Goal: Task Accomplishment & Management: Use online tool/utility

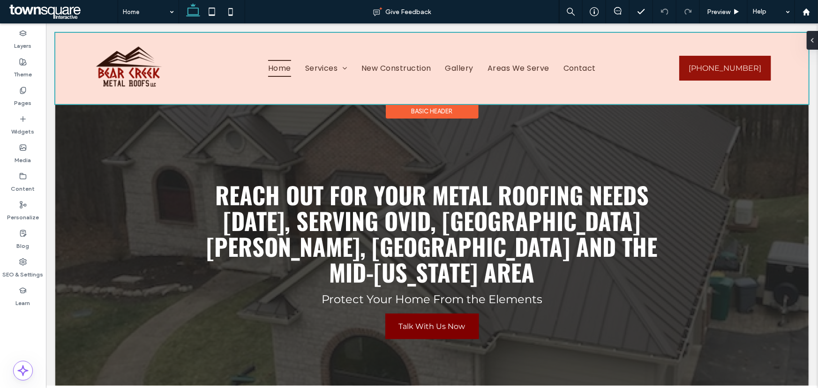
drag, startPoint x: 45, startPoint y: 23, endPoint x: 313, endPoint y: 68, distance: 271.8
click at [313, 68] on div at bounding box center [431, 67] width 753 height 71
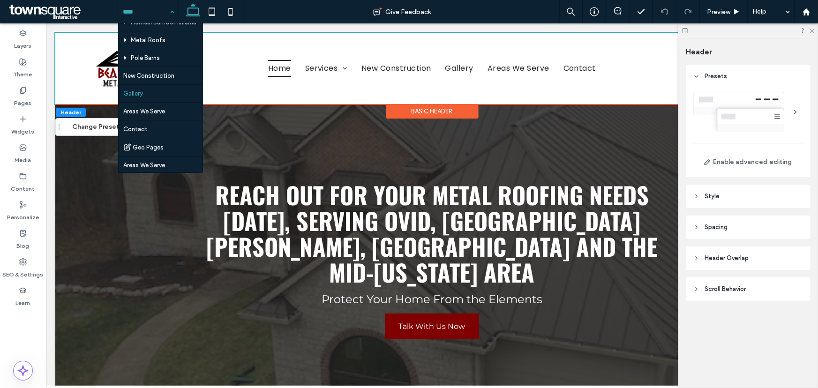
scroll to position [126, 0]
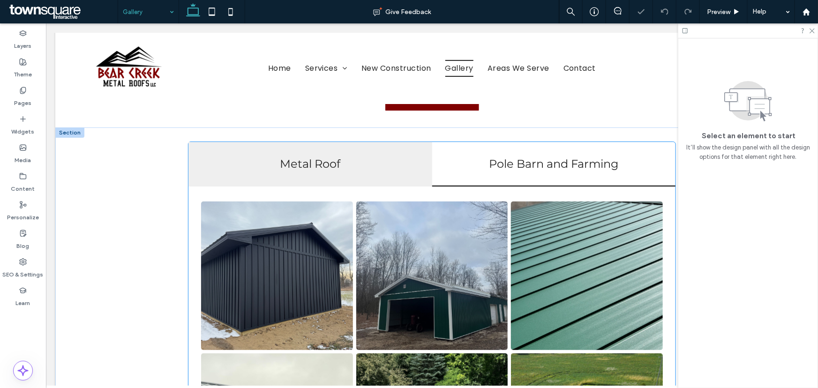
scroll to position [213, 0]
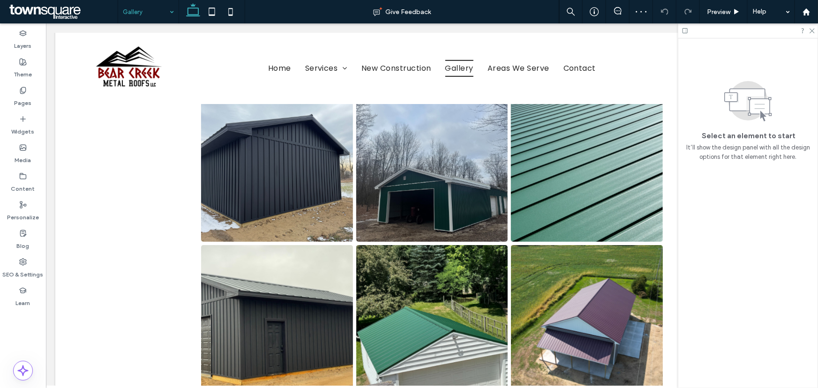
click at [811, 34] on div at bounding box center [748, 30] width 140 height 15
click at [810, 31] on icon at bounding box center [811, 30] width 6 height 6
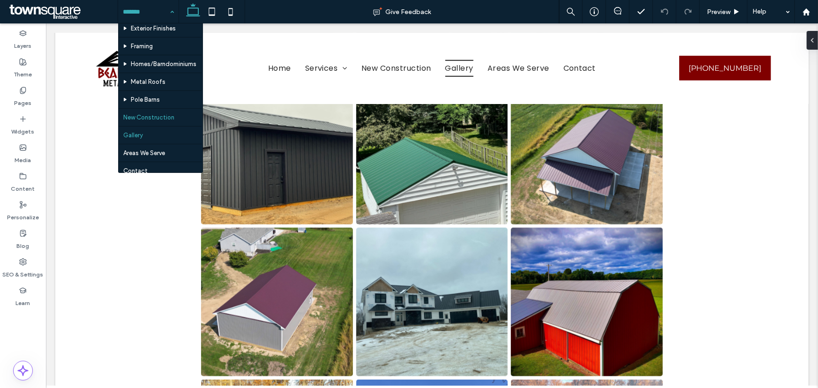
scroll to position [85, 0]
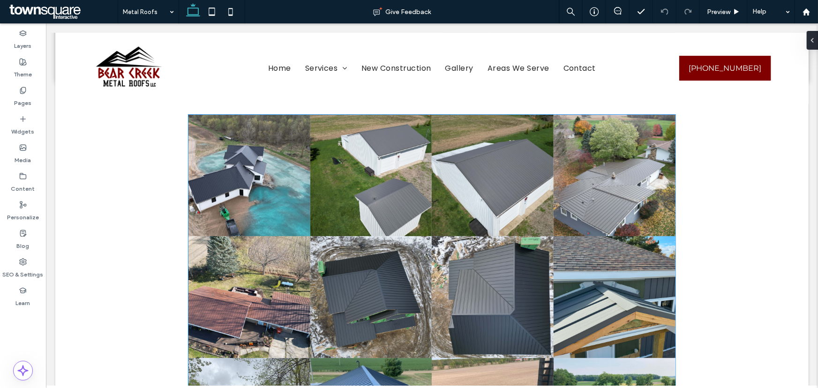
scroll to position [1711, 0]
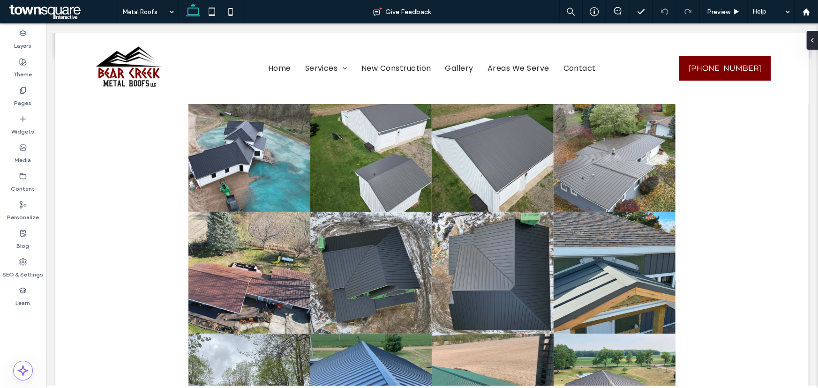
click at [158, 8] on input at bounding box center [146, 11] width 46 height 23
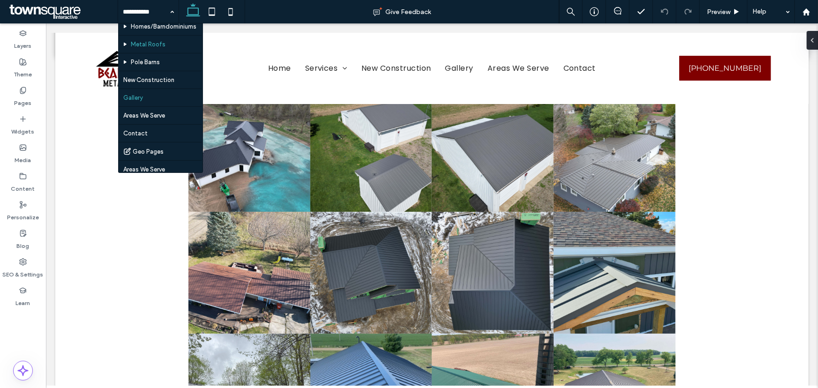
scroll to position [126, 0]
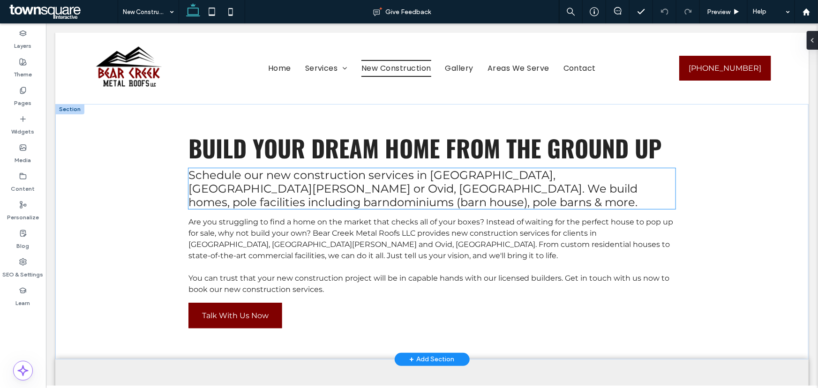
click at [233, 190] on span "Schedule our new construction services in DeWitt, St. Johns or Ovid, MI. We bui…" at bounding box center [412, 188] width 449 height 41
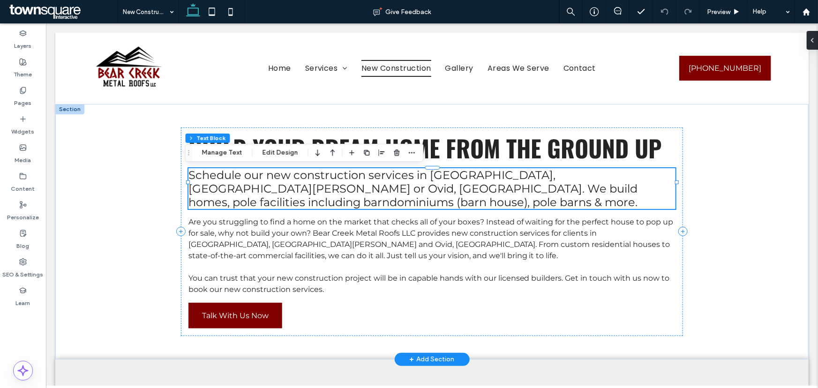
click at [231, 190] on span "Schedule our new construction services in DeWitt, St. Johns or Ovid, MI. We bui…" at bounding box center [412, 188] width 449 height 41
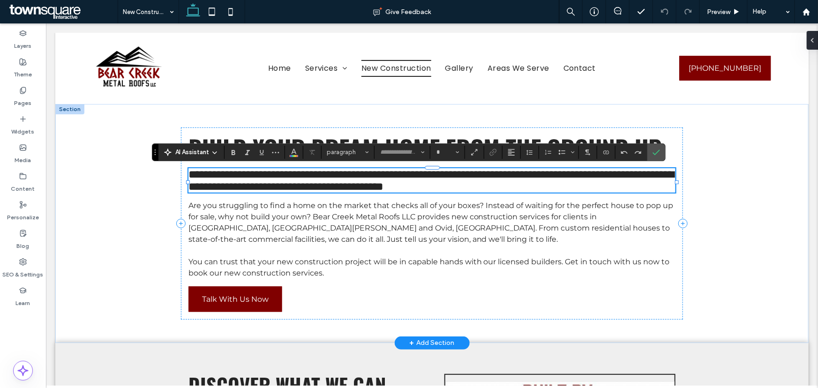
type input "**********"
type input "**"
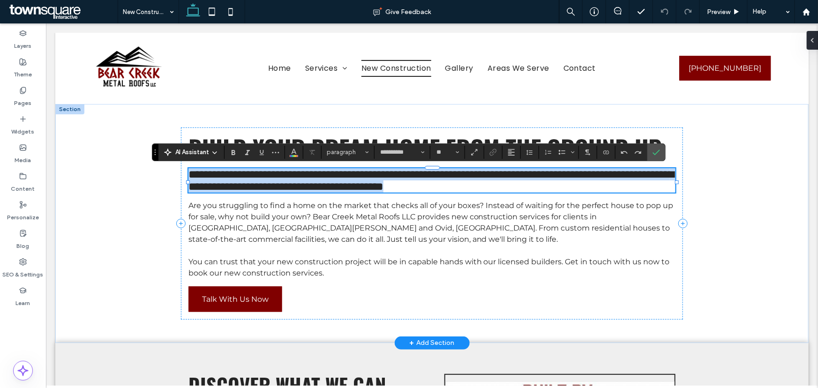
click at [232, 190] on span "**********" at bounding box center [430, 179] width 485 height 23
click at [252, 191] on span "**********" at bounding box center [430, 179] width 485 height 23
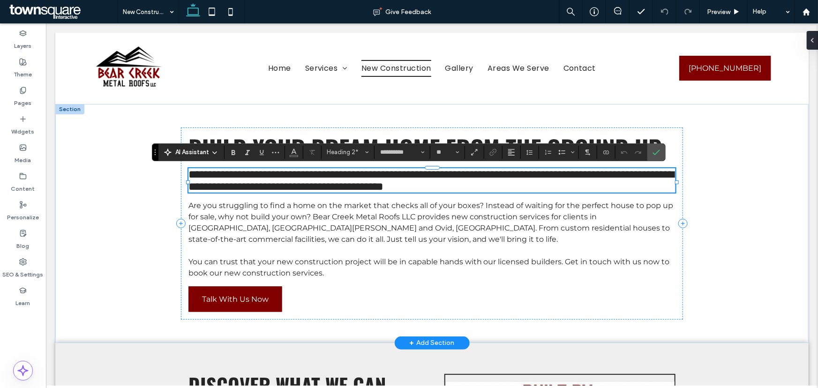
click at [229, 189] on span "**********" at bounding box center [430, 179] width 485 height 23
click at [229, 188] on span "**********" at bounding box center [430, 179] width 485 height 23
drag, startPoint x: 302, startPoint y: 187, endPoint x: 255, endPoint y: 185, distance: 46.4
click at [255, 185] on span "**********" at bounding box center [430, 179] width 485 height 23
drag, startPoint x: 513, startPoint y: 191, endPoint x: 575, endPoint y: 192, distance: 62.3
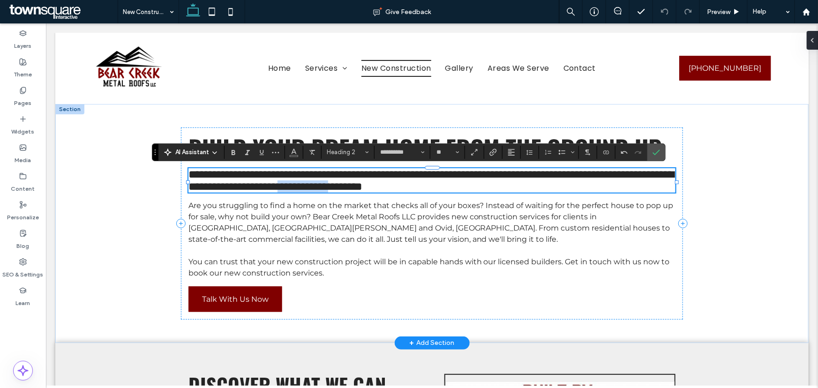
click at [575, 192] on span "**********" at bounding box center [430, 179] width 485 height 23
drag, startPoint x: 356, startPoint y: 171, endPoint x: 655, endPoint y: 152, distance: 300.0
click at [655, 152] on icon "Confirm" at bounding box center [655, 152] width 7 height 7
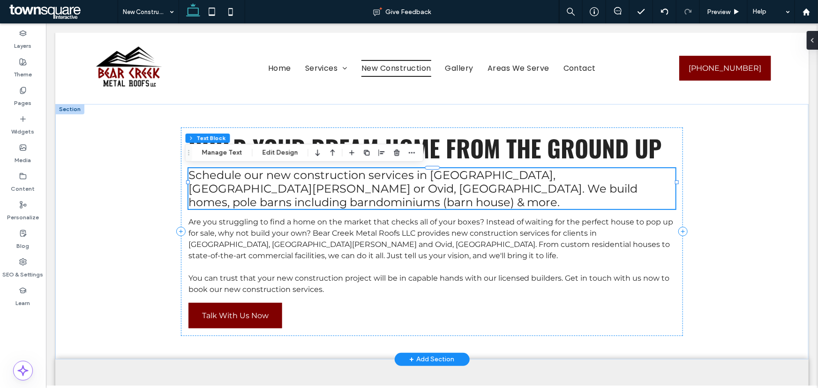
scroll to position [285, 0]
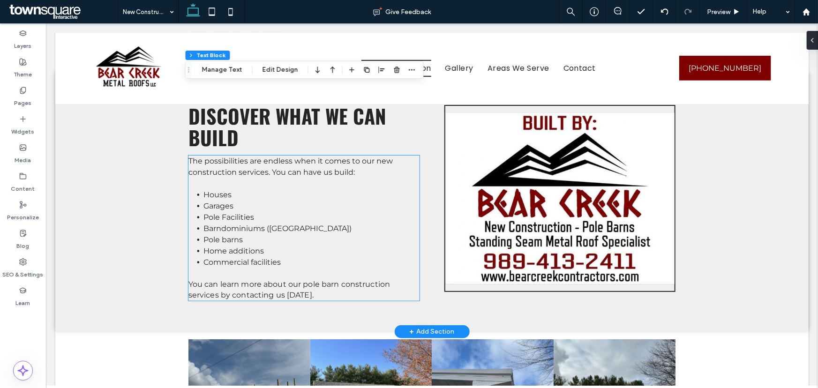
click at [245, 212] on span "Pole Facilities" at bounding box center [228, 216] width 51 height 9
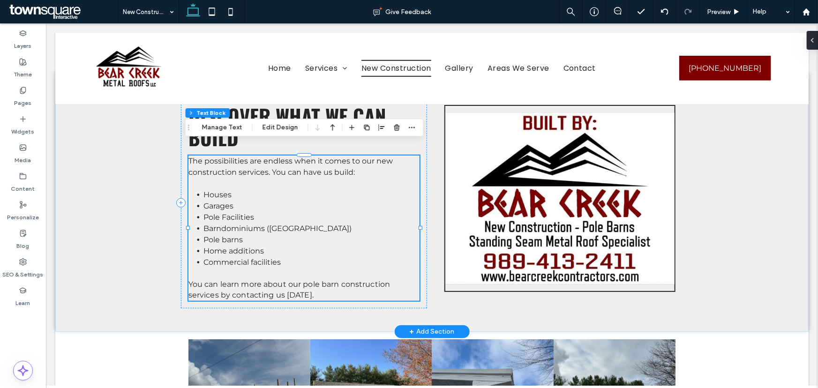
click at [249, 212] on span "Pole Facilities" at bounding box center [228, 216] width 51 height 9
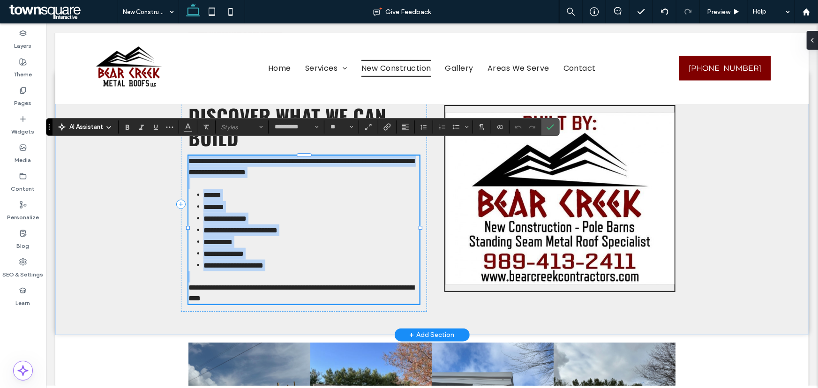
click at [246, 215] on span "**********" at bounding box center [224, 218] width 43 height 7
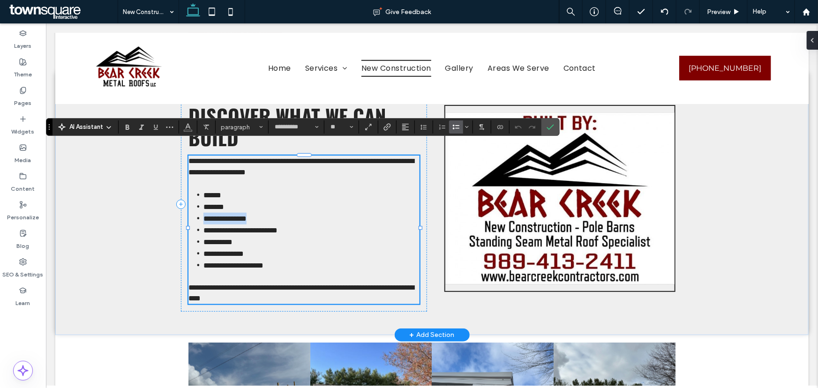
drag, startPoint x: 256, startPoint y: 206, endPoint x: 192, endPoint y: 204, distance: 63.7
click at [203, 212] on li "**********" at bounding box center [311, 218] width 216 height 12
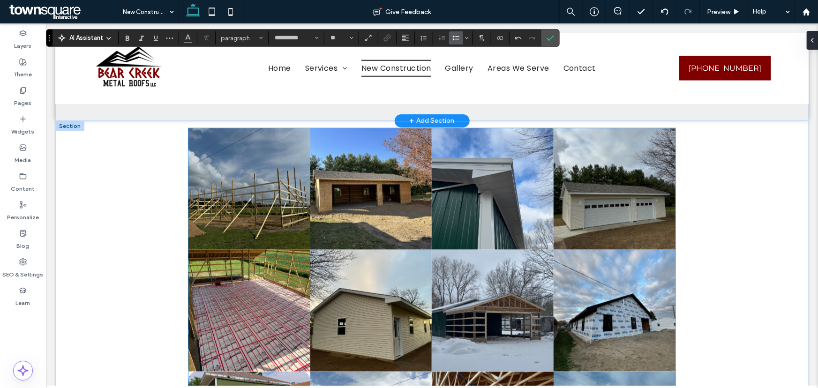
scroll to position [498, 0]
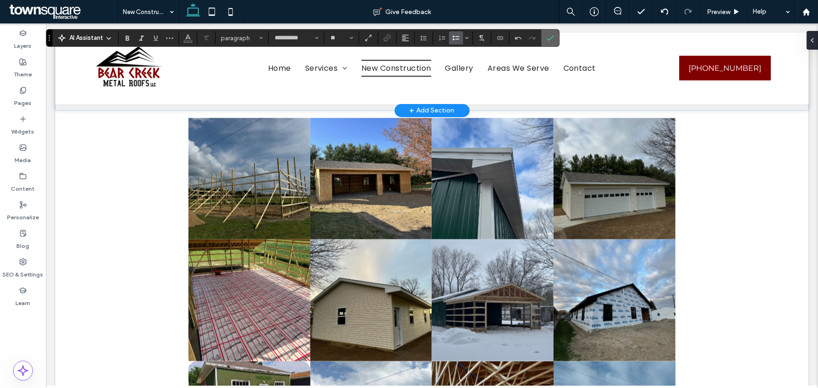
click at [547, 40] on use "Confirm" at bounding box center [550, 38] width 7 height 6
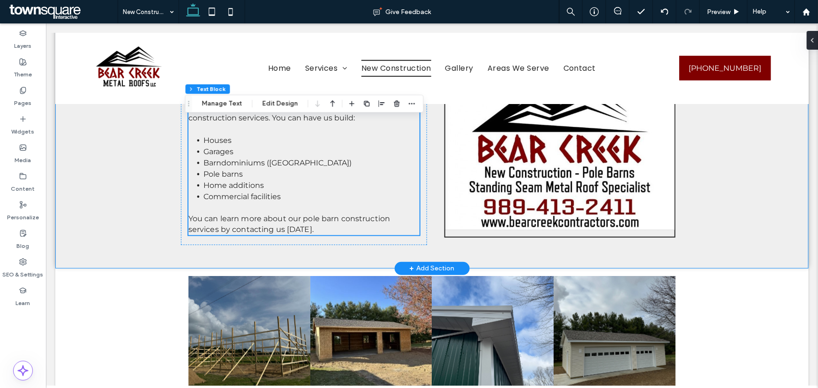
scroll to position [309, 0]
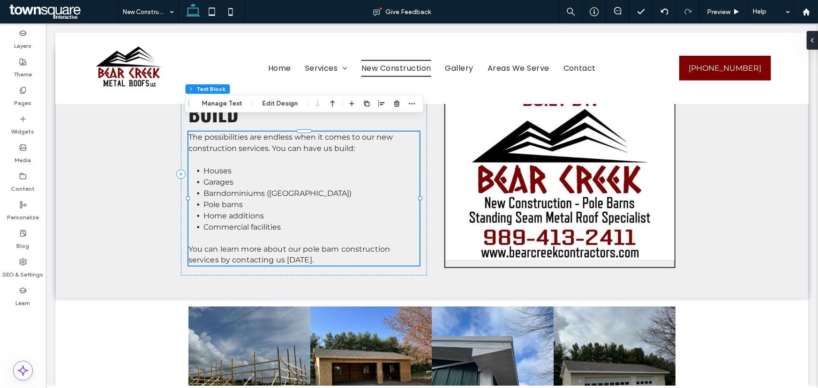
click at [292, 244] on span "You can learn more about our pole barn construction services by contacting us t…" at bounding box center [289, 254] width 202 height 20
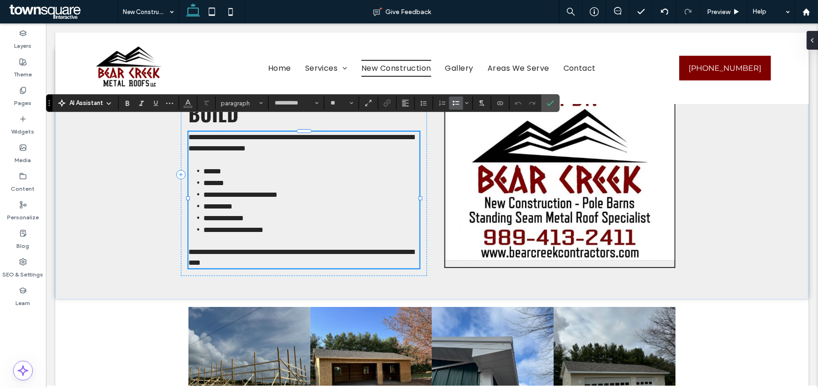
click at [287, 248] on span "**********" at bounding box center [300, 257] width 225 height 18
drag, startPoint x: 287, startPoint y: 237, endPoint x: 386, endPoint y: 238, distance: 99.3
click at [386, 248] on span "**********" at bounding box center [300, 257] width 225 height 18
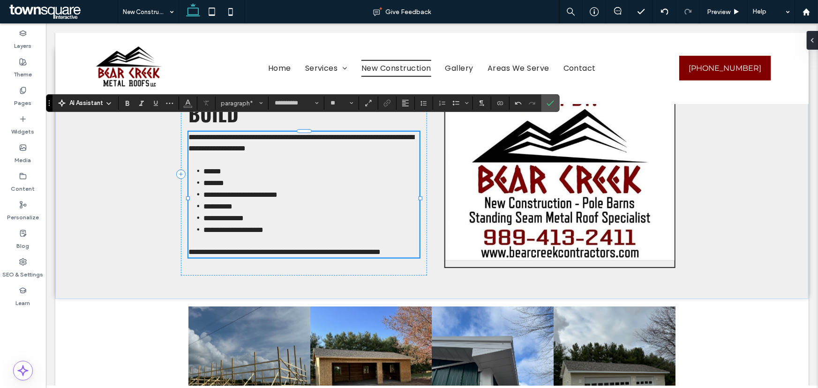
click at [357, 248] on span "**********" at bounding box center [284, 251] width 192 height 7
click at [549, 105] on icon "Confirm" at bounding box center [549, 102] width 7 height 7
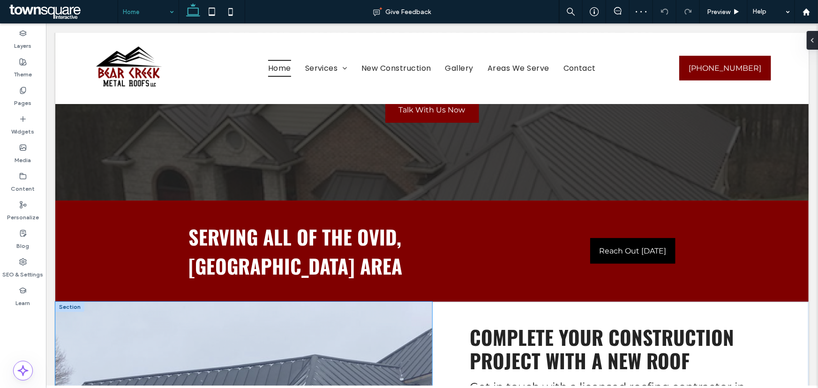
scroll to position [341, 0]
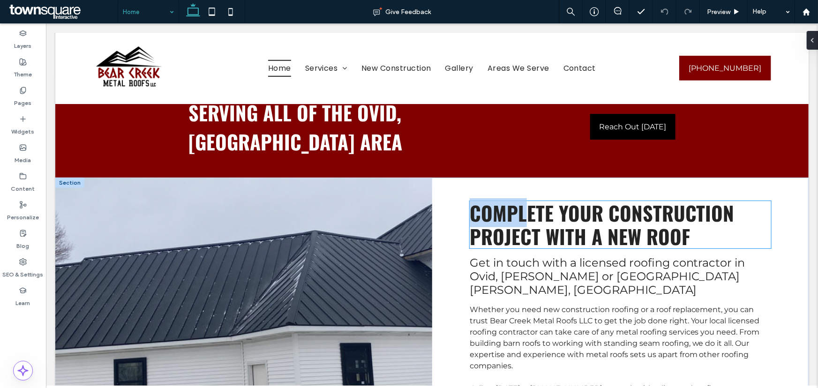
drag, startPoint x: 452, startPoint y: 148, endPoint x: 524, endPoint y: 154, distance: 72.0
click at [524, 177] on div "Whether you need new construction roofing or a roof replacement, you can trust …" at bounding box center [619, 314] width 376 height 274
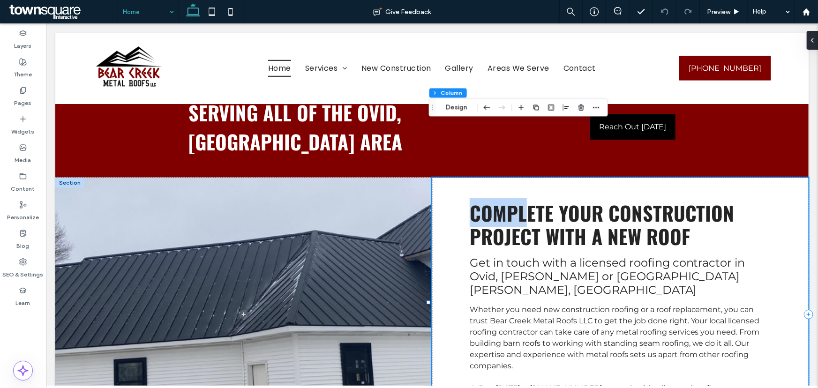
click at [459, 177] on div "Whether you need new construction roofing or a roof replacement, you can trust …" at bounding box center [619, 314] width 376 height 274
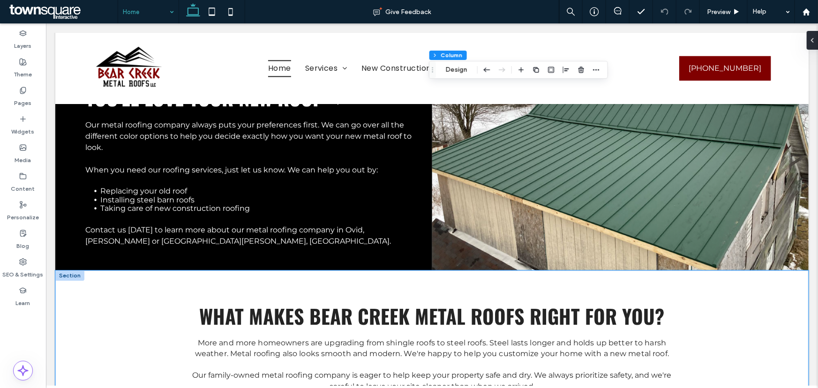
scroll to position [1168, 0]
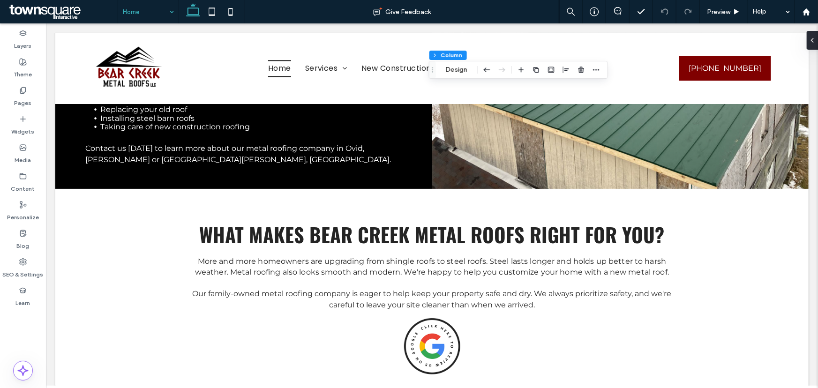
drag, startPoint x: 139, startPoint y: 10, endPoint x: 143, endPoint y: 14, distance: 5.0
click at [176, 11] on div "Home" at bounding box center [148, 11] width 60 height 23
click at [180, 9] on div at bounding box center [211, 11] width 67 height 23
click at [165, 14] on div "Home" at bounding box center [148, 11] width 60 height 23
click at [169, 14] on div "Home" at bounding box center [148, 11] width 60 height 23
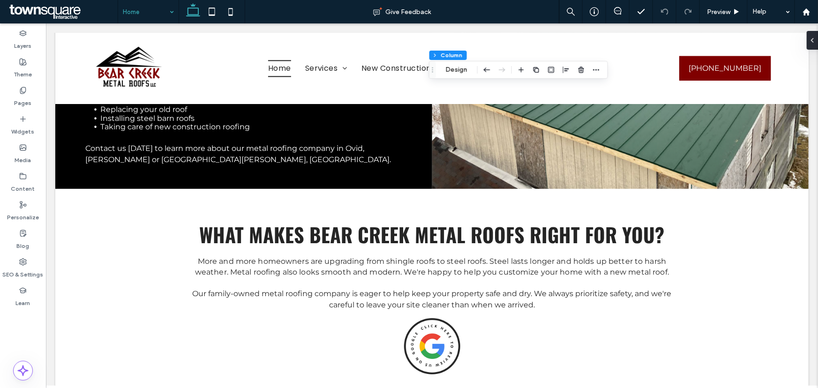
click at [169, 14] on div "Home" at bounding box center [148, 11] width 60 height 23
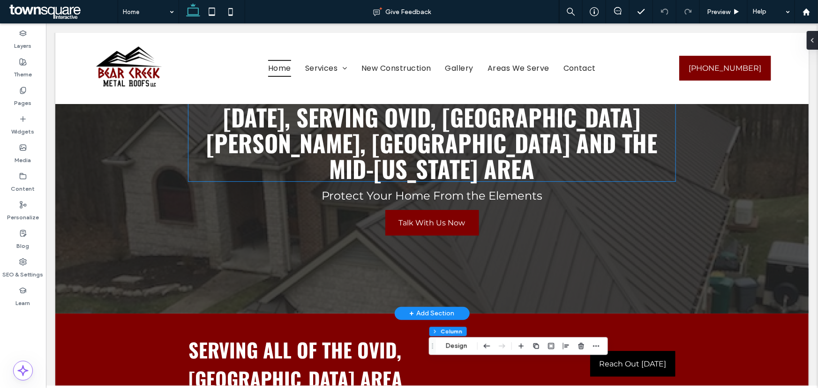
scroll to position [0, 0]
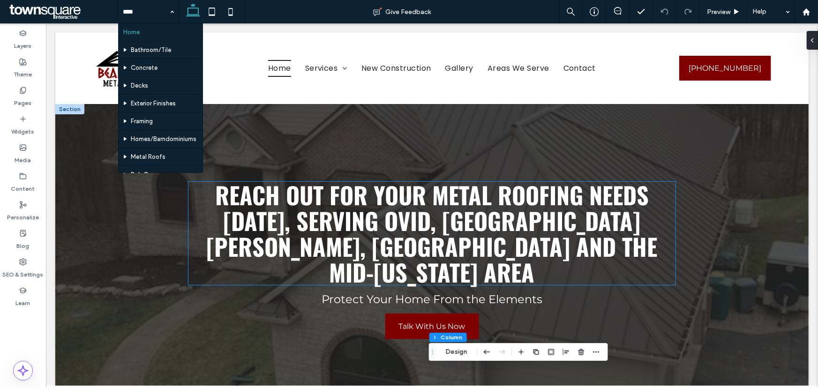
click at [305, 187] on span "Reach Out for Your Metal Roofing Needs Today, Serving Ovid, St. Johns, MI and t…" at bounding box center [431, 233] width 451 height 112
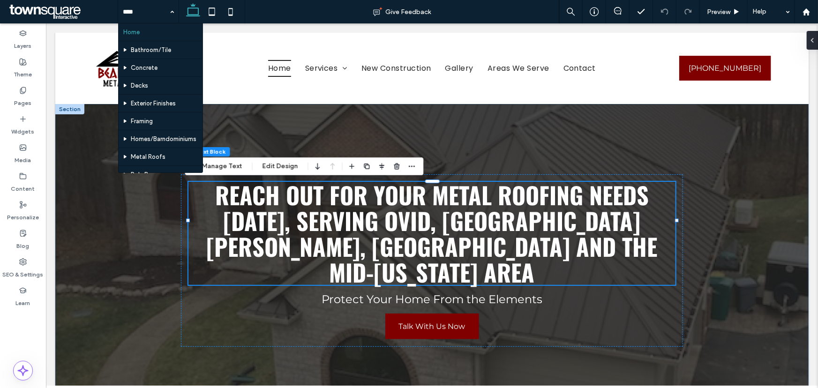
click at [257, 119] on div "Reach Out for Your Metal Roofing Needs Today, Serving Ovid, St. Johns, MI and t…" at bounding box center [431, 260] width 562 height 313
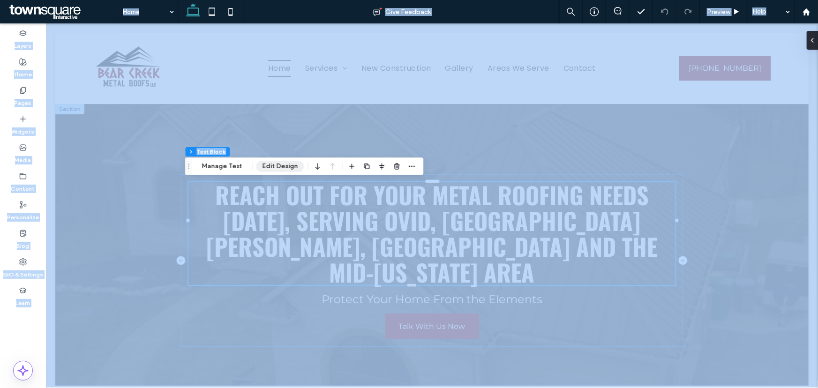
click at [281, 171] on button "Edit Design" at bounding box center [280, 166] width 48 height 11
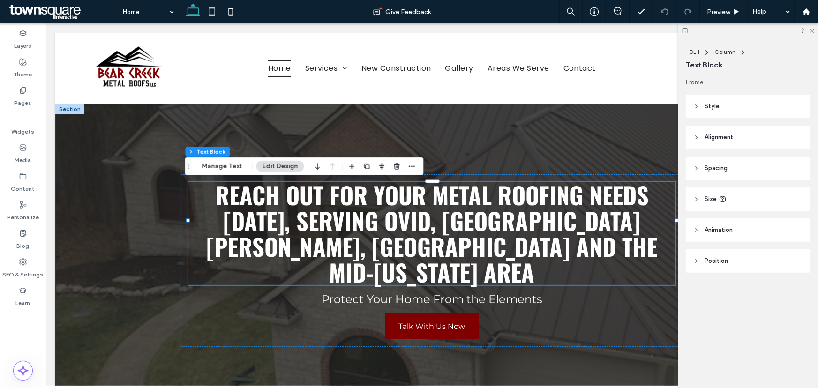
click at [317, 126] on div "Reach Out for Your Metal Roofing Needs Today, Serving Ovid, St. Johns, MI and t…" at bounding box center [431, 260] width 562 height 313
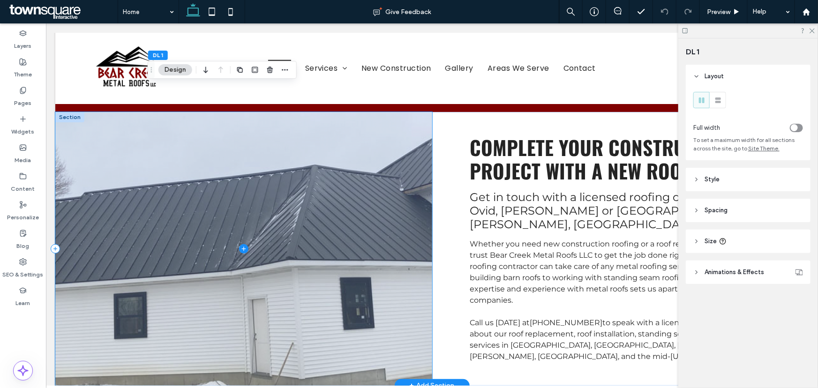
scroll to position [426, 0]
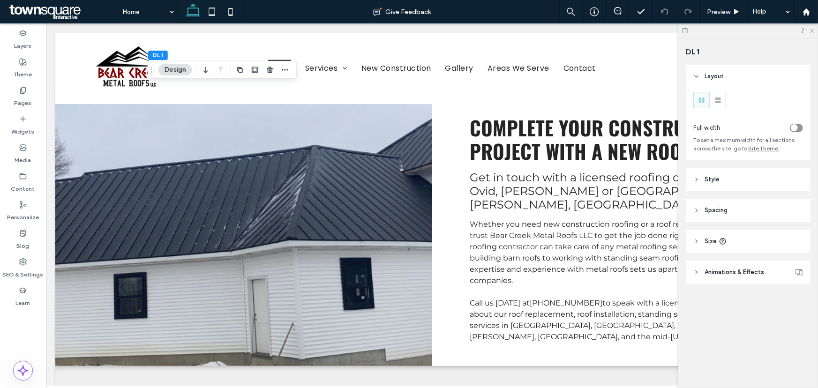
click at [812, 29] on icon at bounding box center [811, 30] width 6 height 6
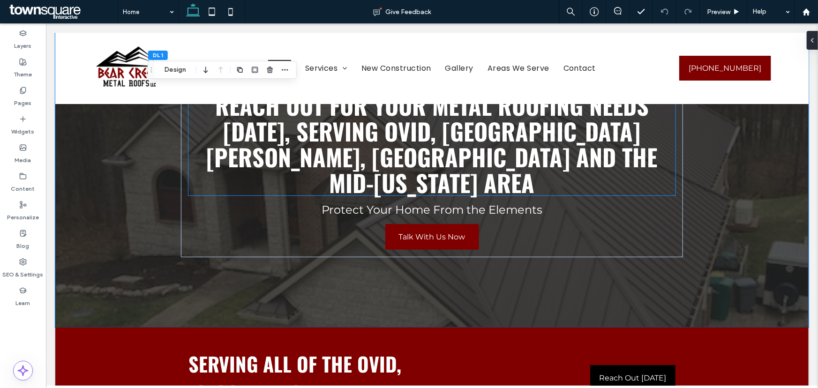
scroll to position [0, 0]
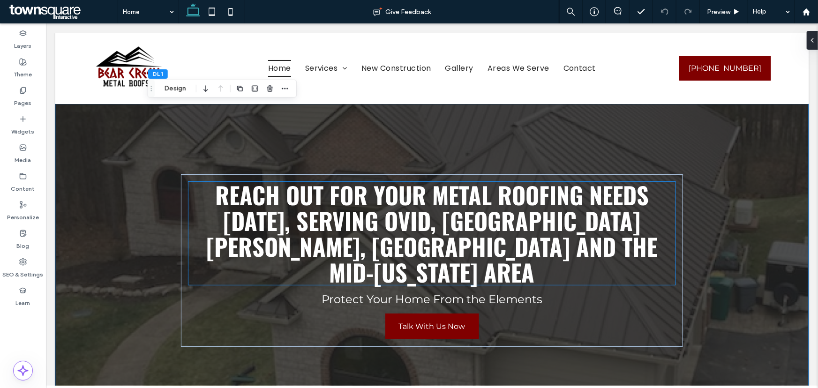
click at [206, 193] on h1 "Reach Out for Your Metal Roofing Needs Today, Serving Ovid, St. Johns, MI and t…" at bounding box center [431, 232] width 487 height 103
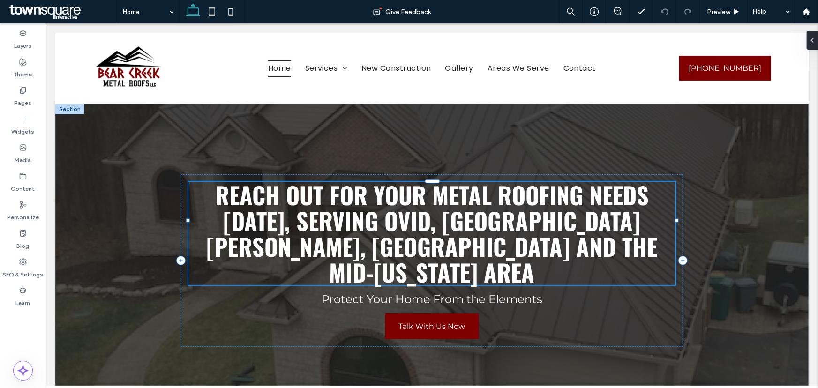
click at [213, 193] on span "Reach Out for Your Metal Roofing Needs Today, Serving Ovid, St. Johns, MI and t…" at bounding box center [431, 233] width 451 height 112
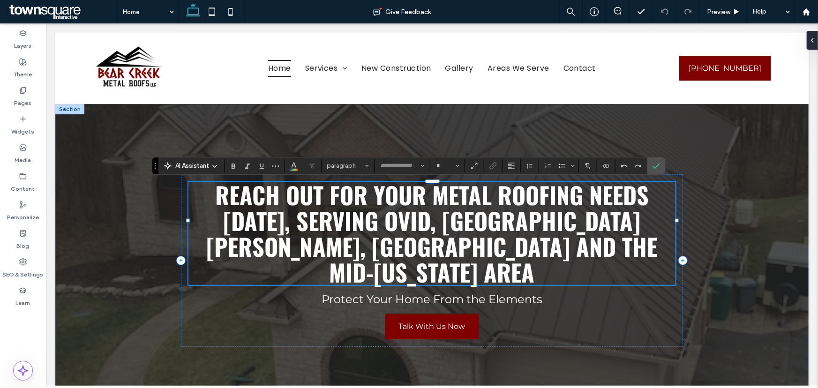
type input "******"
type input "**"
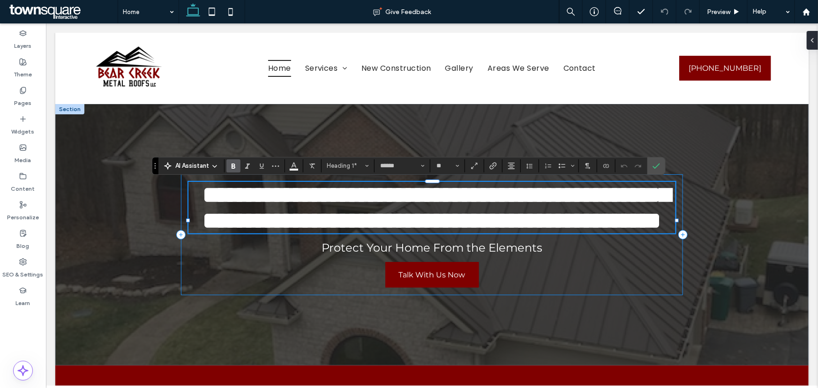
click at [270, 295] on div "**********" at bounding box center [431, 234] width 502 height 121
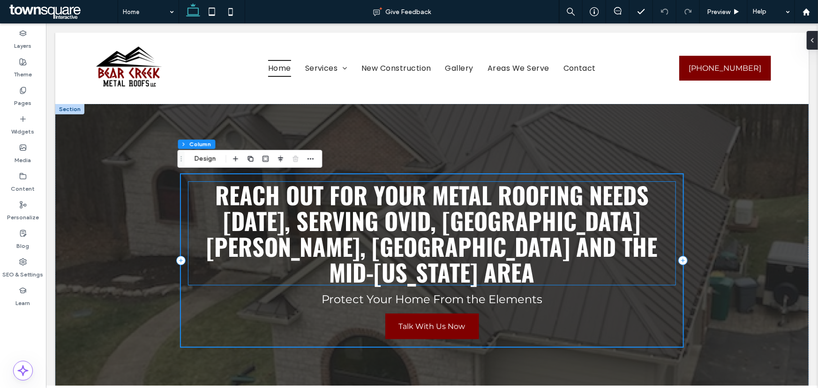
click at [237, 215] on span "Reach Out for Your Metal Roofing Needs Today, Serving Ovid, St. Johns, MI and t…" at bounding box center [431, 233] width 451 height 112
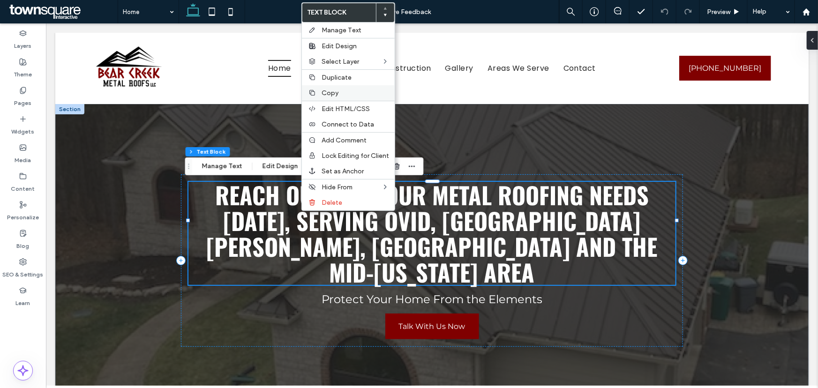
click at [329, 92] on span "Copy" at bounding box center [329, 93] width 17 height 8
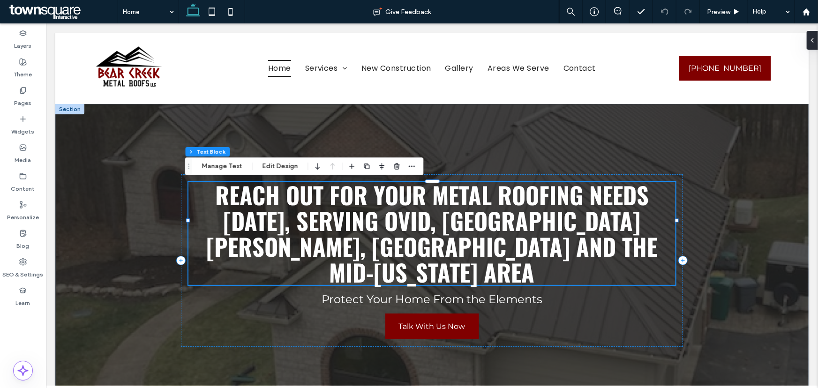
click at [333, 213] on span "Reach Out for Your Metal Roofing Needs Today, Serving Ovid, St. Johns, MI and t…" at bounding box center [431, 233] width 451 height 112
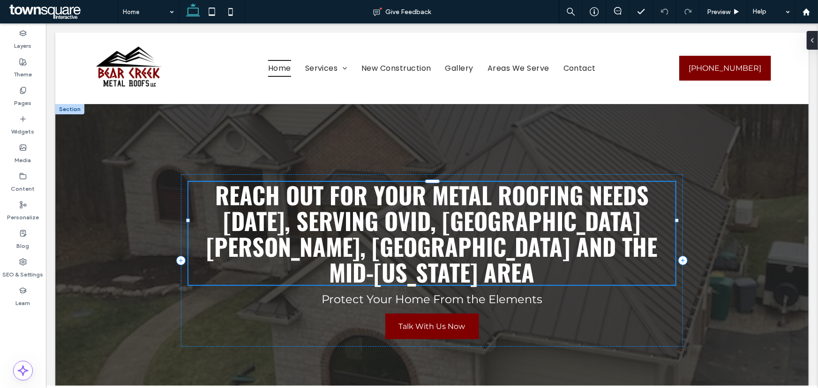
type input "******"
type input "**"
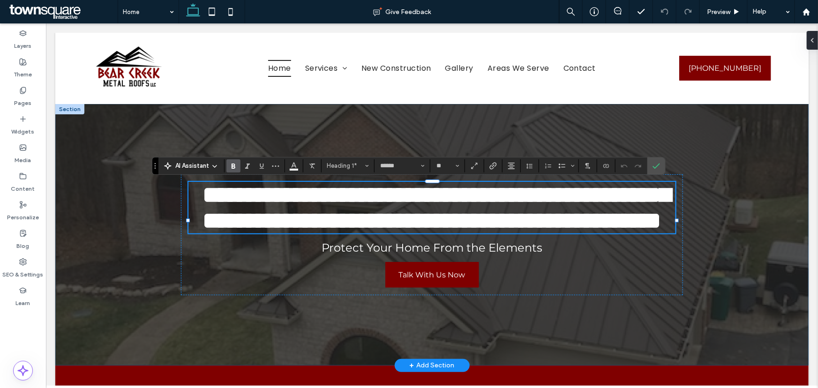
click at [235, 116] on div "**********" at bounding box center [431, 234] width 562 height 261
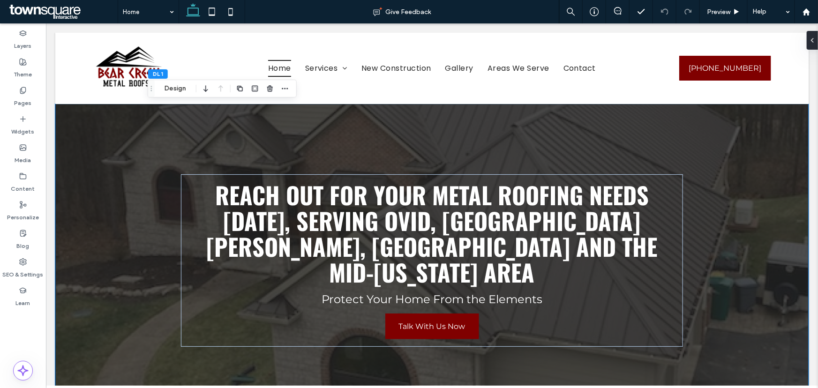
click at [273, 130] on div "Reach Out for Your Metal Roofing Needs Today, Serving Ovid, St. Johns, MI and t…" at bounding box center [431, 260] width 562 height 313
copy div "**********"
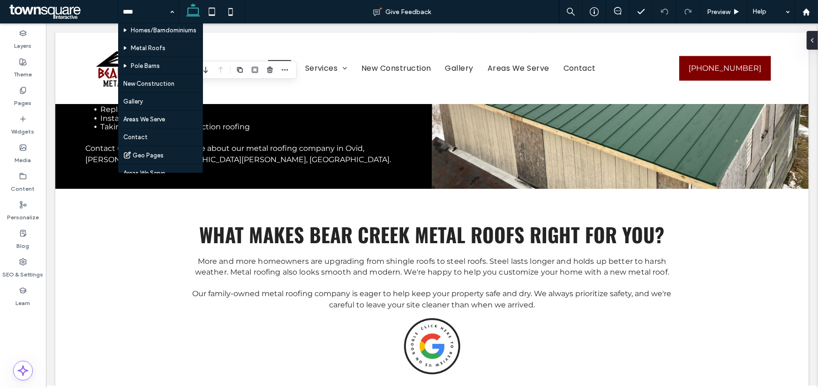
scroll to position [126, 0]
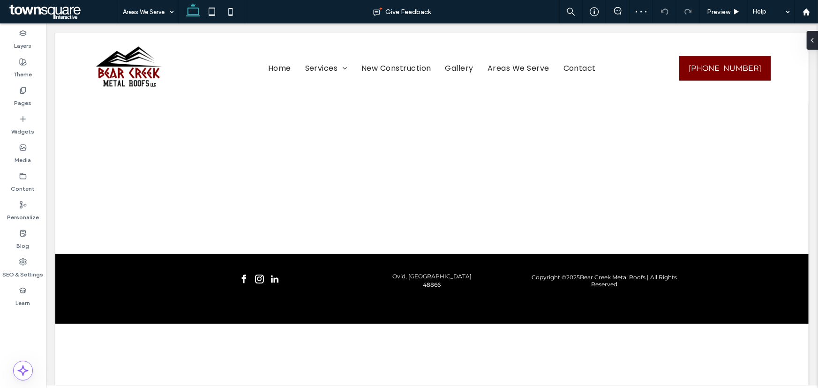
click at [143, 17] on input at bounding box center [146, 11] width 46 height 23
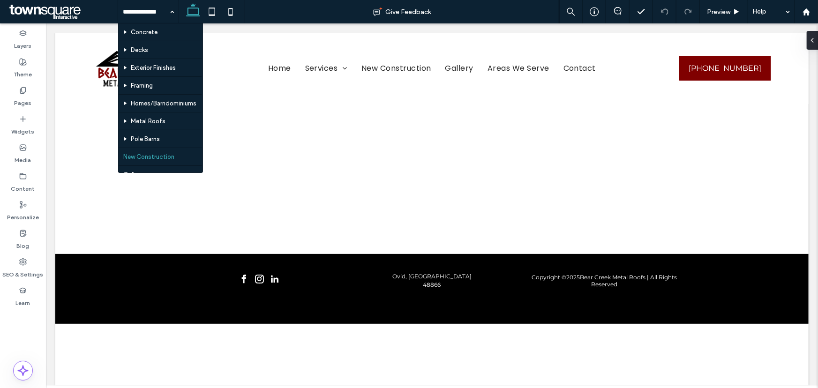
scroll to position [85, 0]
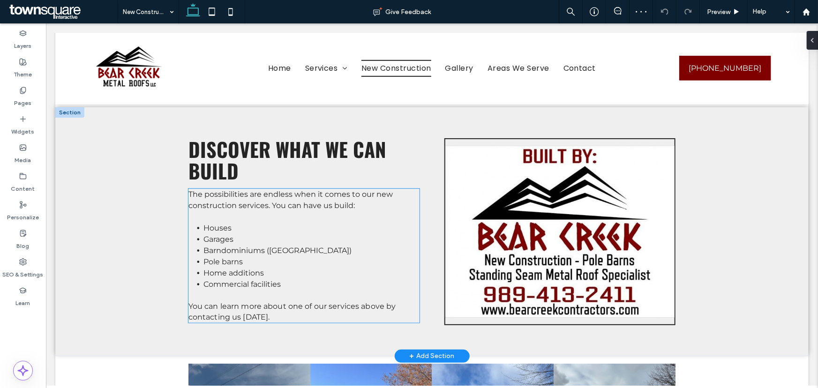
scroll to position [255, 0]
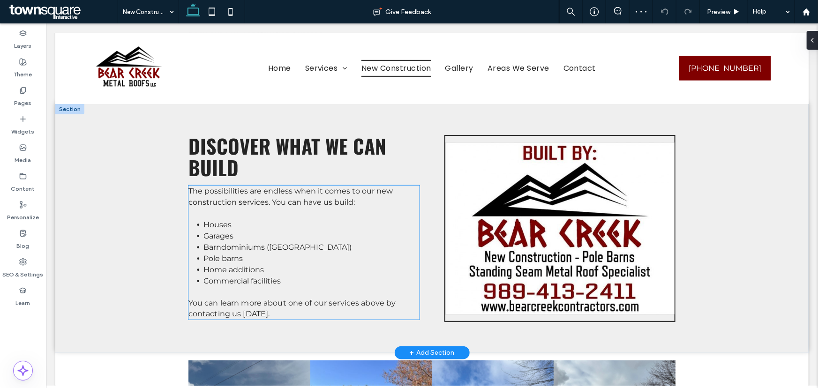
click at [279, 275] on li "Commercial facilities" at bounding box center [311, 280] width 216 height 11
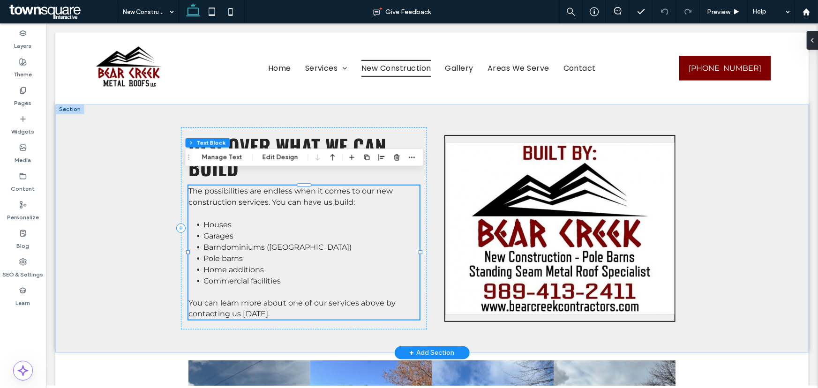
click at [283, 275] on li "Commercial facilities" at bounding box center [311, 280] width 216 height 11
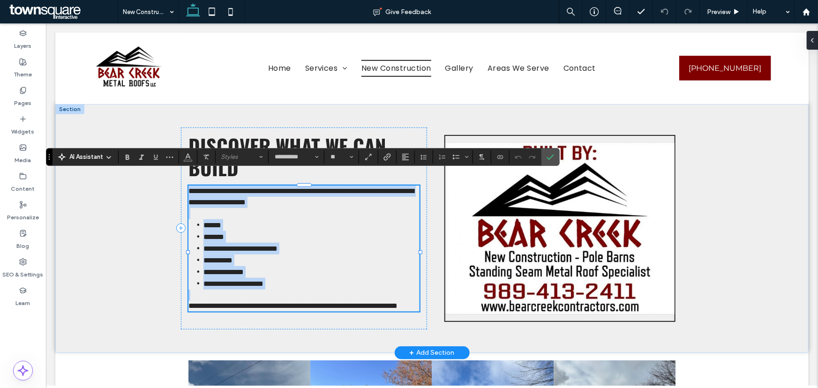
click at [285, 277] on li "**********" at bounding box center [311, 283] width 216 height 12
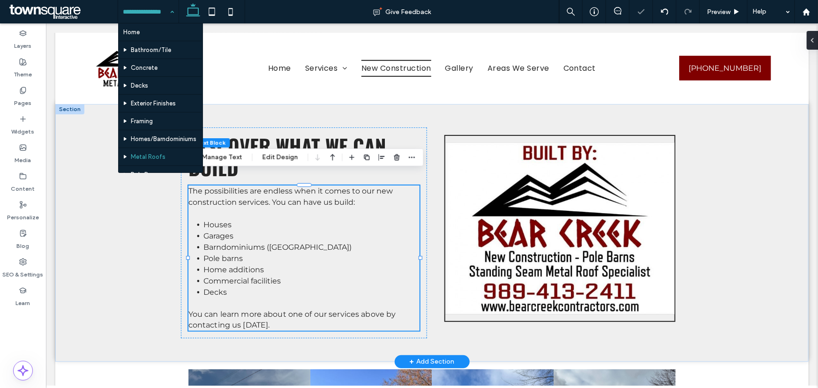
scroll to position [126, 0]
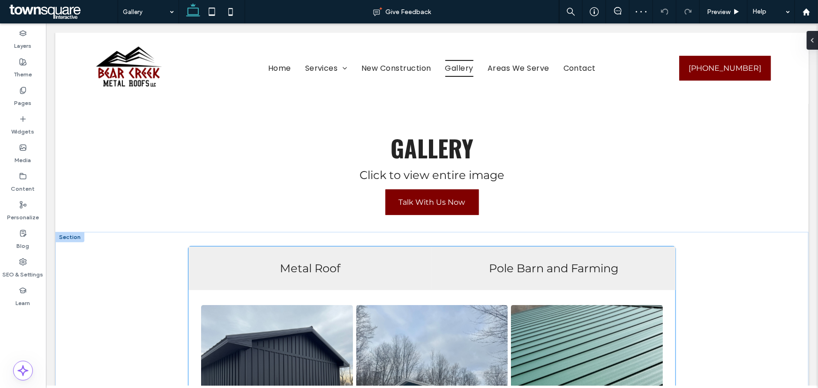
click at [490, 260] on div "Pole Barn and Farming" at bounding box center [553, 268] width 244 height 44
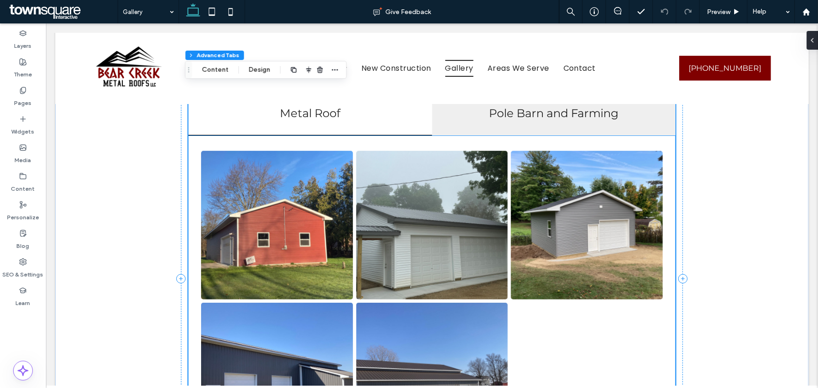
scroll to position [168, 0]
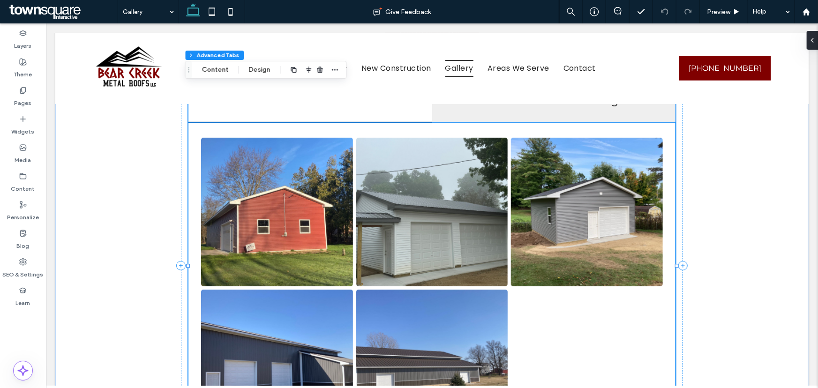
click at [271, 226] on link at bounding box center [277, 211] width 152 height 149
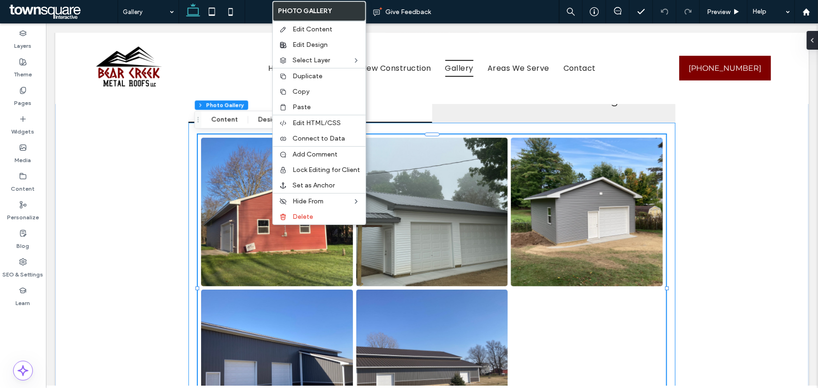
click at [249, 207] on link at bounding box center [277, 211] width 152 height 149
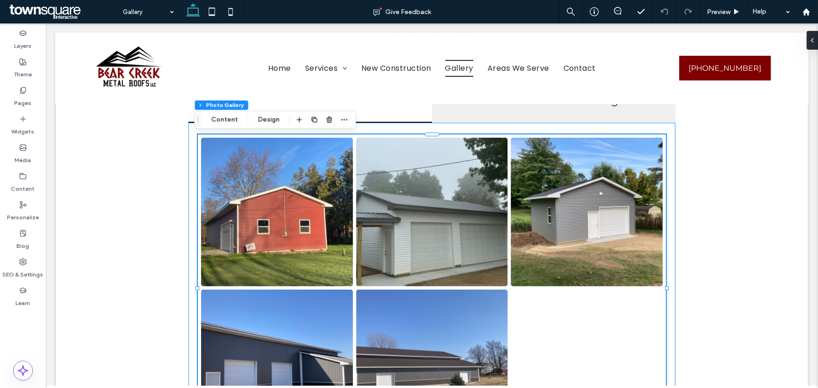
click at [249, 206] on link at bounding box center [277, 211] width 152 height 149
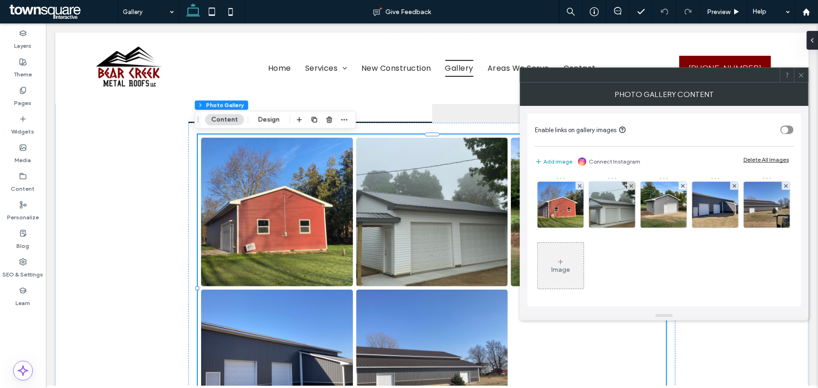
click at [564, 258] on icon at bounding box center [560, 261] width 7 height 7
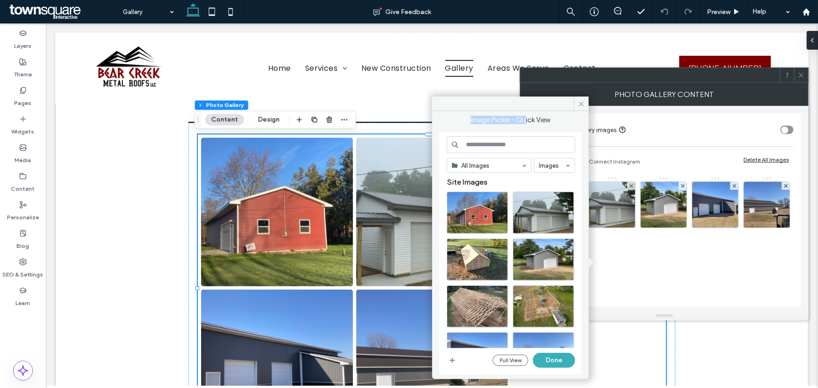
drag, startPoint x: 528, startPoint y: 103, endPoint x: 525, endPoint y: 117, distance: 14.1
click at [525, 117] on div "Image Picker - Quick View All Images Images Site Images Full View Done" at bounding box center [510, 238] width 156 height 282
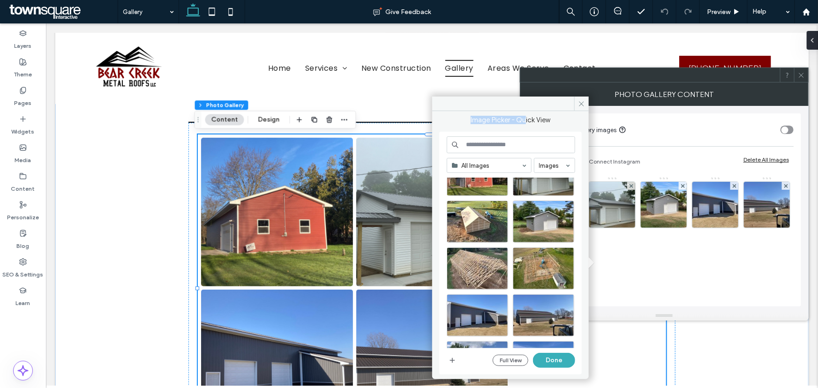
scroll to position [0, 0]
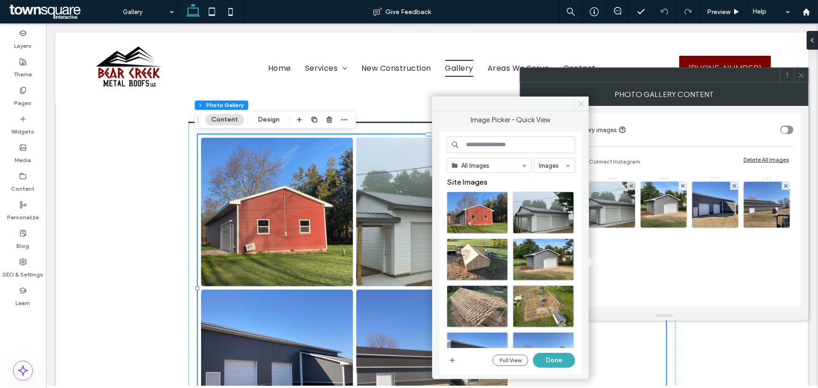
click at [580, 100] on icon at bounding box center [581, 103] width 7 height 7
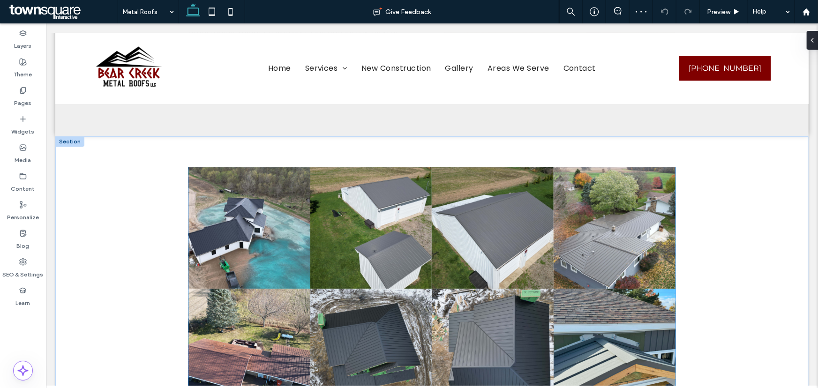
scroll to position [1456, 0]
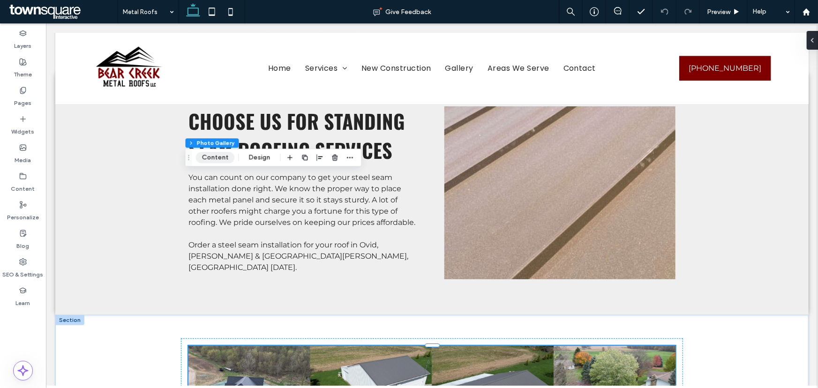
click at [219, 157] on button "Content" at bounding box center [215, 157] width 39 height 11
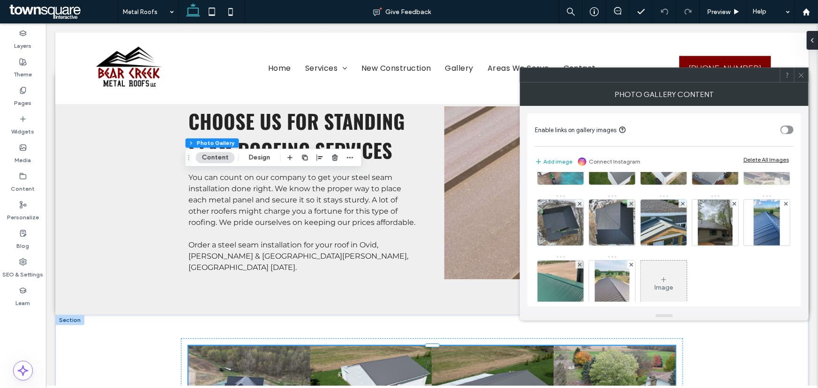
scroll to position [85, 0]
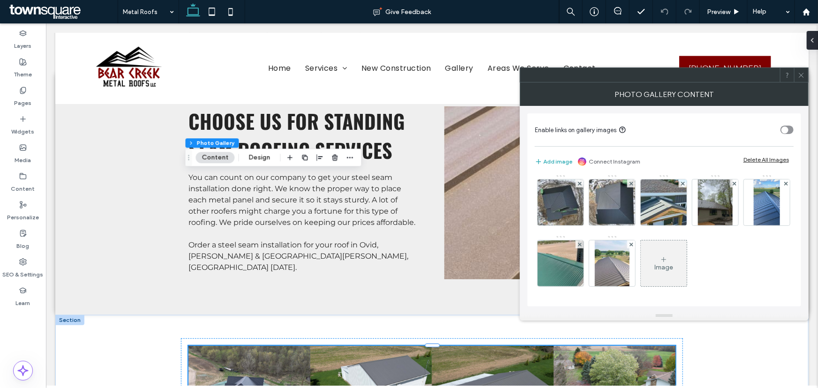
click at [640, 285] on div "Image" at bounding box center [663, 263] width 46 height 44
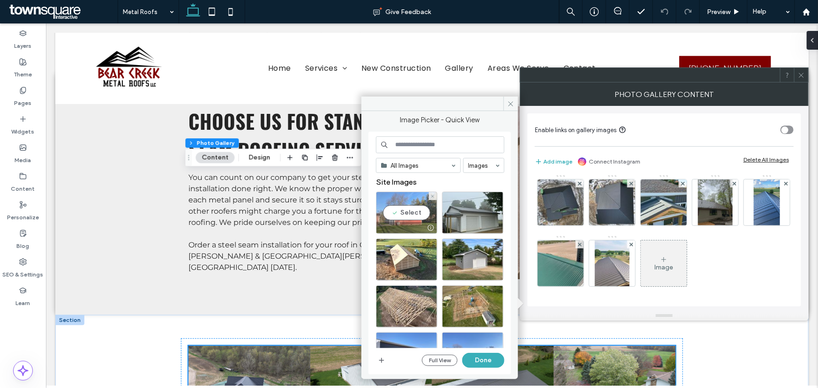
click at [413, 208] on div "Select" at bounding box center [406, 213] width 61 height 42
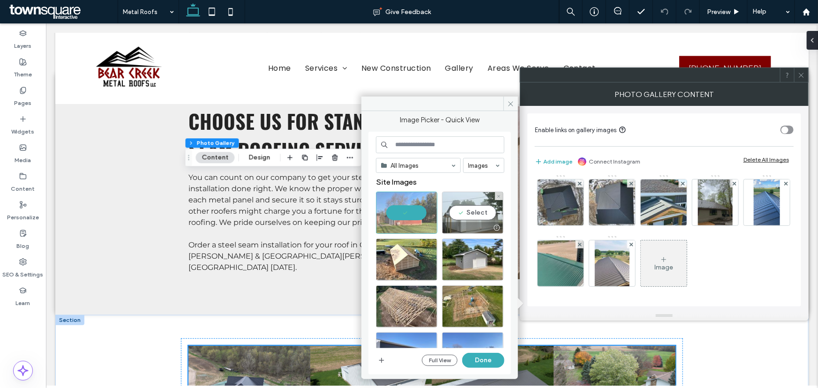
click at [472, 213] on div "Select" at bounding box center [472, 213] width 61 height 42
click at [469, 260] on div "Select" at bounding box center [472, 259] width 61 height 42
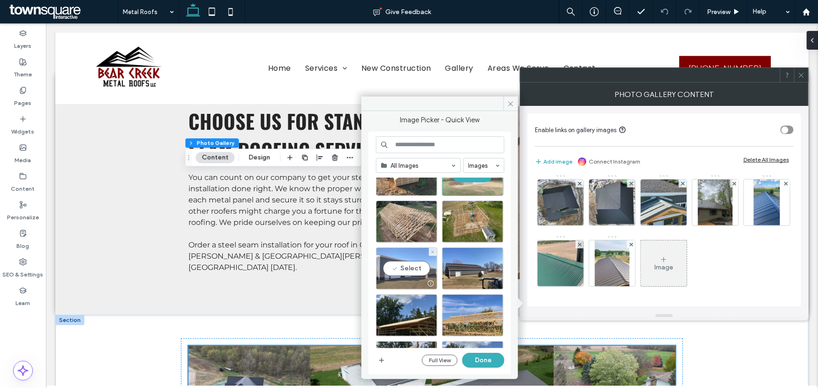
click at [407, 266] on div "Select" at bounding box center [406, 268] width 61 height 42
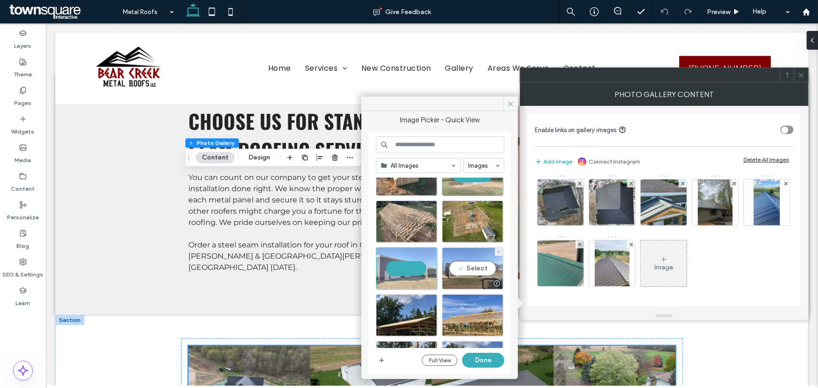
click at [461, 268] on div "Select" at bounding box center [472, 268] width 61 height 42
drag, startPoint x: 476, startPoint y: 361, endPoint x: 431, endPoint y: 337, distance: 51.5
click at [476, 361] on button "Done" at bounding box center [483, 360] width 42 height 15
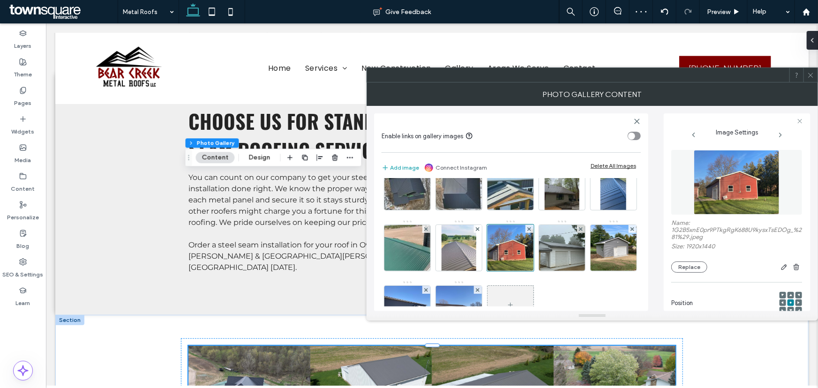
click at [810, 72] on icon at bounding box center [810, 75] width 7 height 7
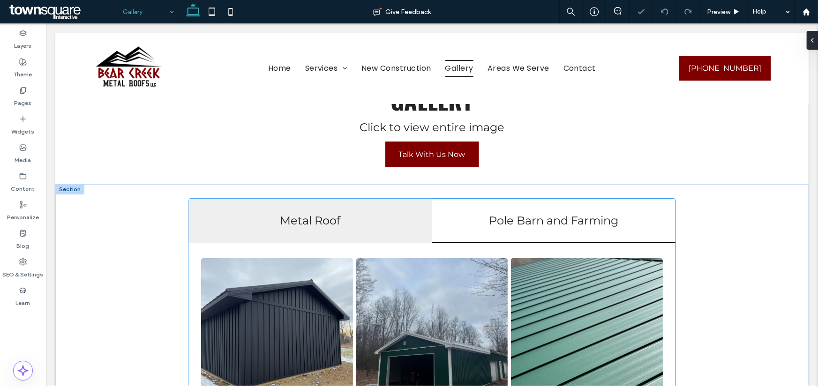
scroll to position [42, 0]
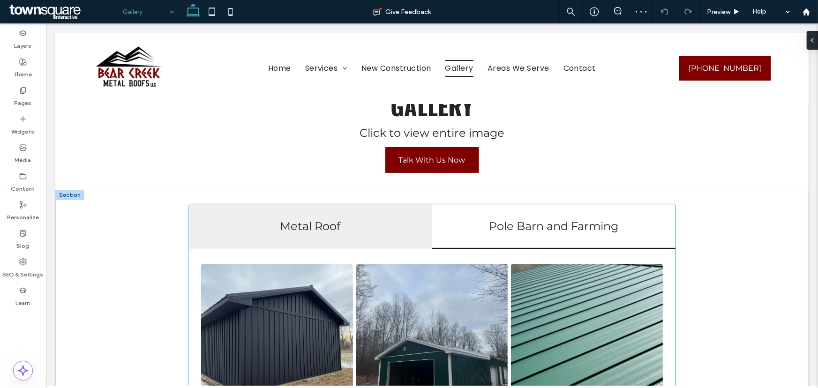
click at [312, 223] on h4 "Metal Roof" at bounding box center [309, 226] width 232 height 14
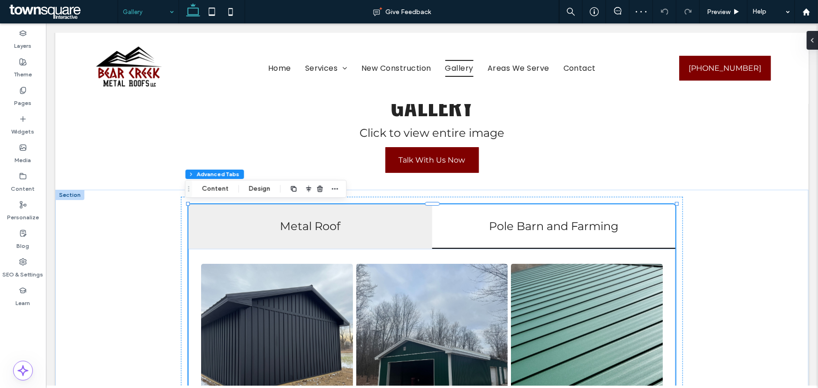
click at [313, 228] on h4 "Metal Roof" at bounding box center [309, 226] width 232 height 14
click at [282, 226] on h4 "Metal Roof" at bounding box center [309, 226] width 232 height 14
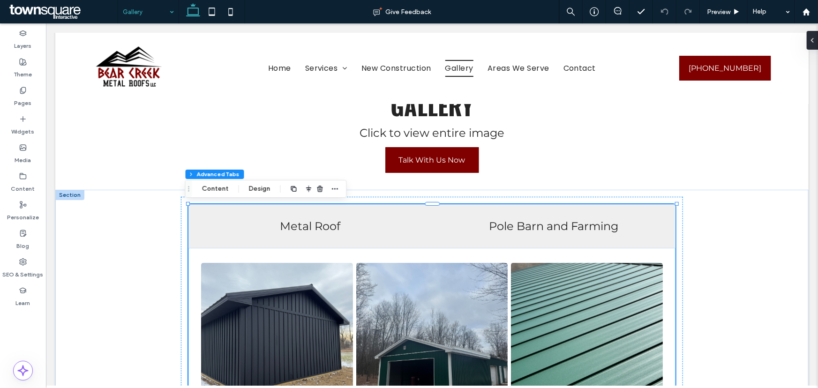
click at [483, 230] on h4 "Pole Barn and Farming" at bounding box center [553, 226] width 232 height 14
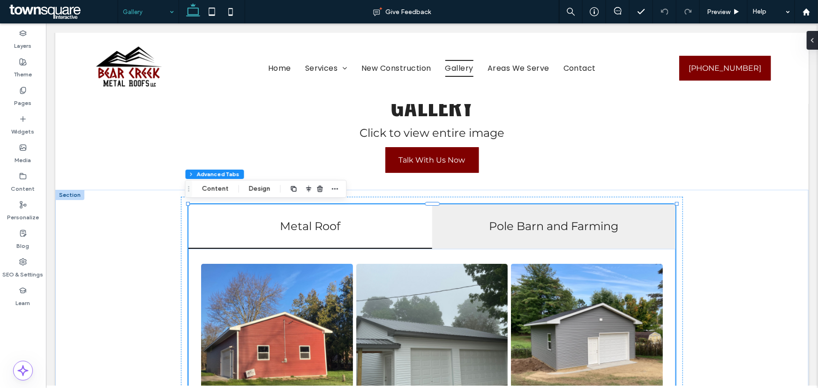
click at [504, 227] on h4 "Pole Barn and Farming" at bounding box center [553, 226] width 232 height 14
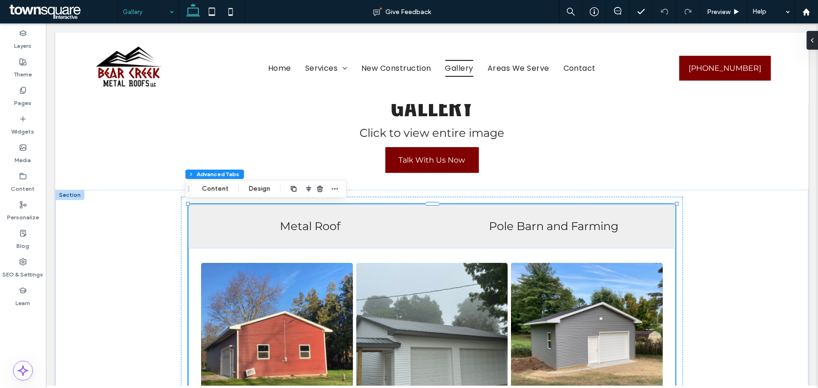
click at [323, 224] on h4 "Metal Roof" at bounding box center [309, 226] width 232 height 14
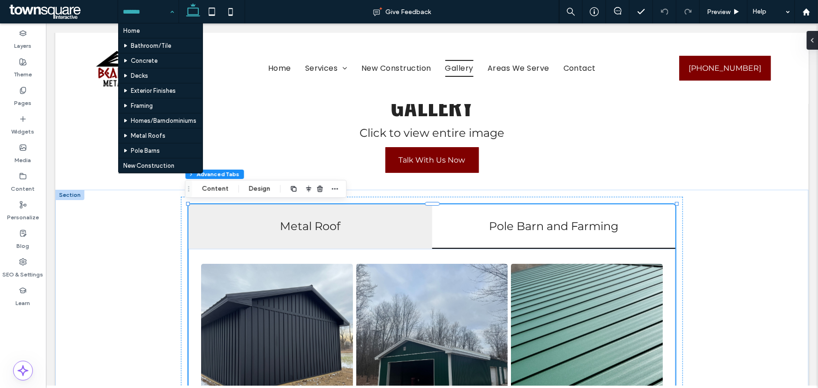
click at [143, 19] on input at bounding box center [146, 11] width 46 height 23
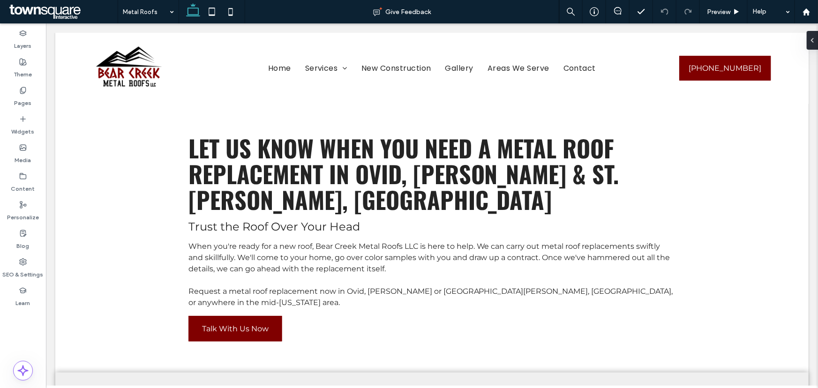
scroll to position [0, 0]
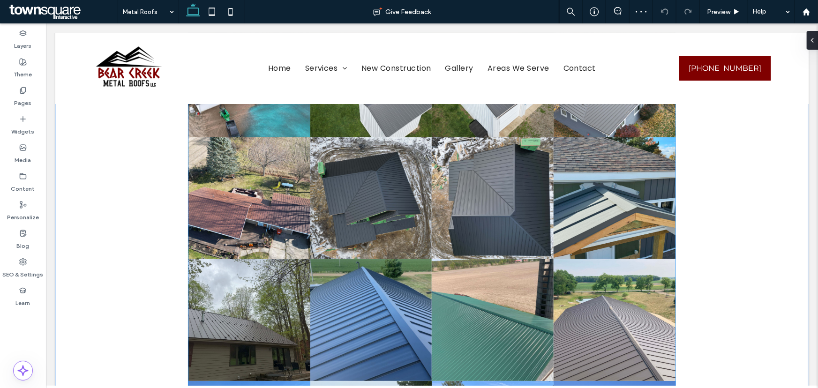
scroll to position [1789, 0]
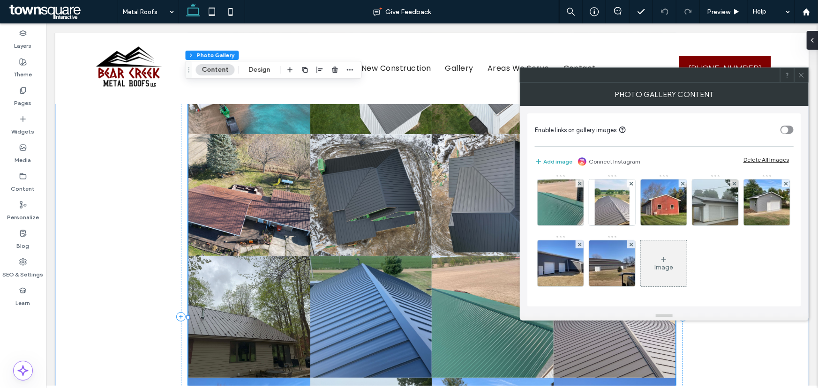
scroll to position [184, 0]
click at [680, 182] on use at bounding box center [682, 183] width 4 height 4
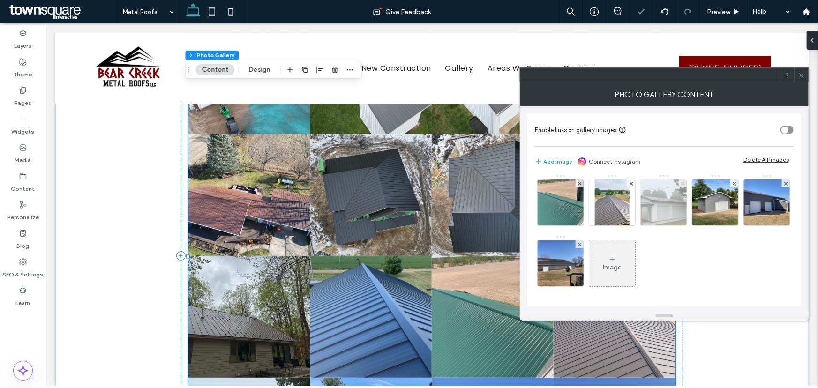
click at [680, 183] on use at bounding box center [682, 183] width 4 height 4
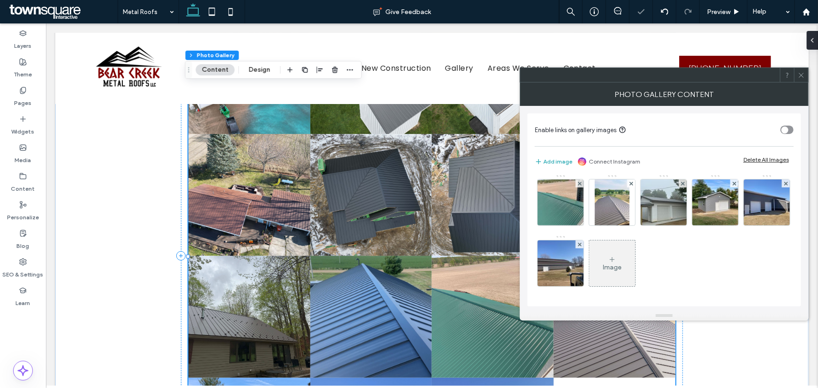
scroll to position [124, 0]
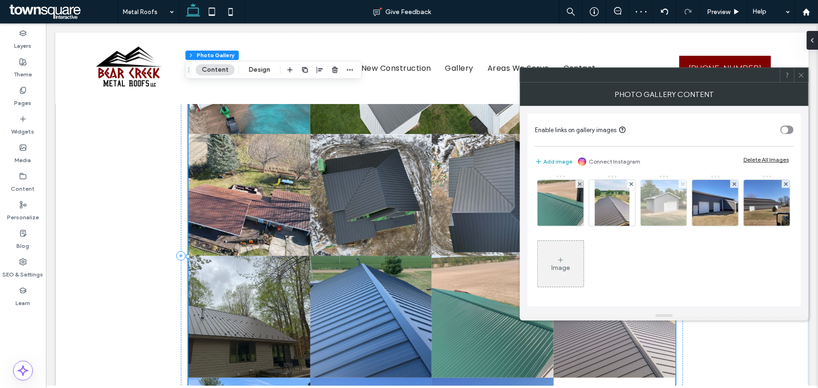
click at [681, 186] on icon at bounding box center [683, 184] width 4 height 4
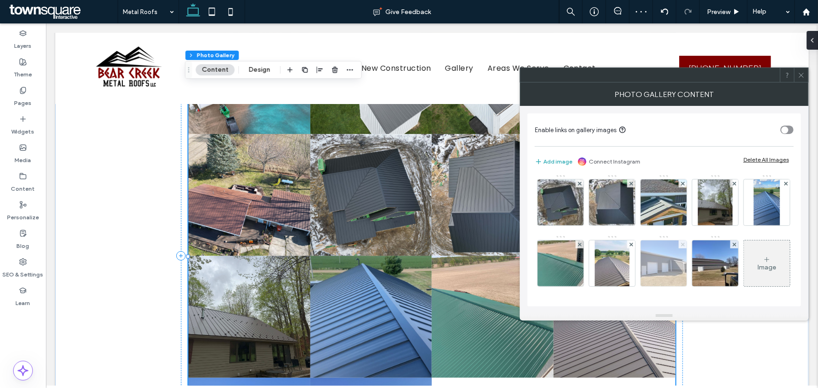
click at [681, 245] on icon at bounding box center [683, 245] width 4 height 4
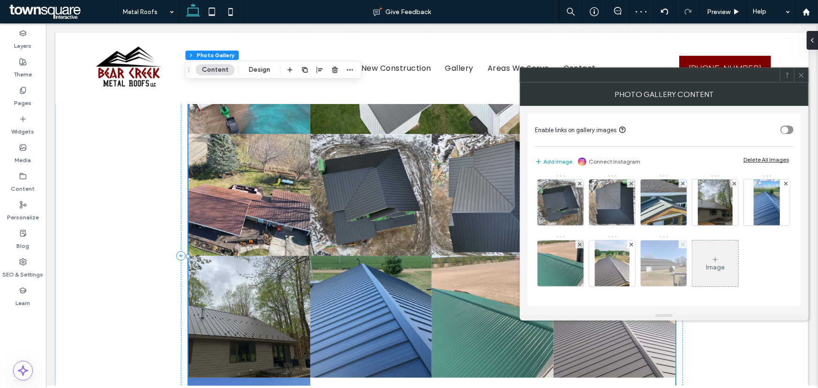
click at [681, 246] on span at bounding box center [683, 244] width 4 height 8
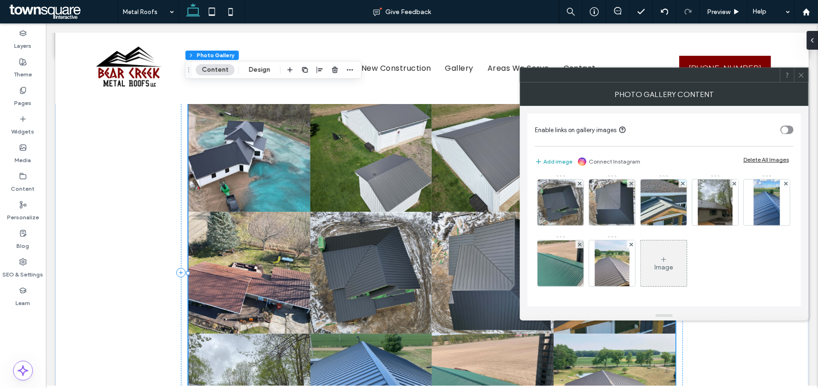
click at [804, 76] on div at bounding box center [801, 75] width 14 height 14
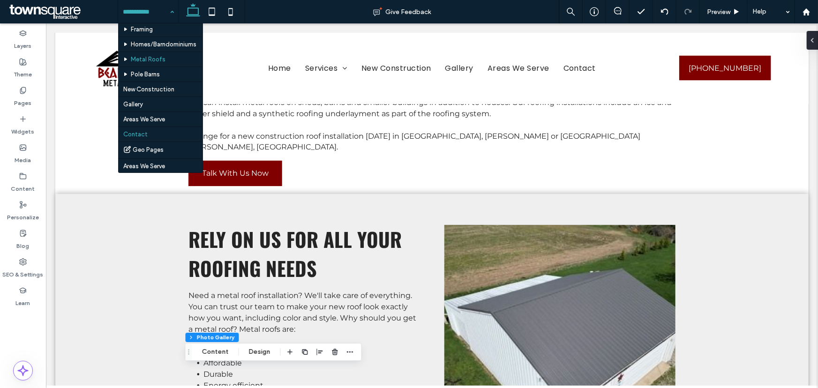
scroll to position [93, 0]
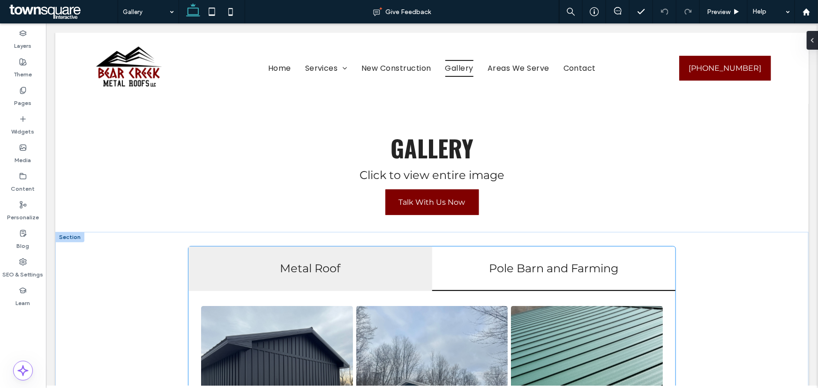
click at [320, 272] on h4 "Metal Roof" at bounding box center [309, 268] width 232 height 14
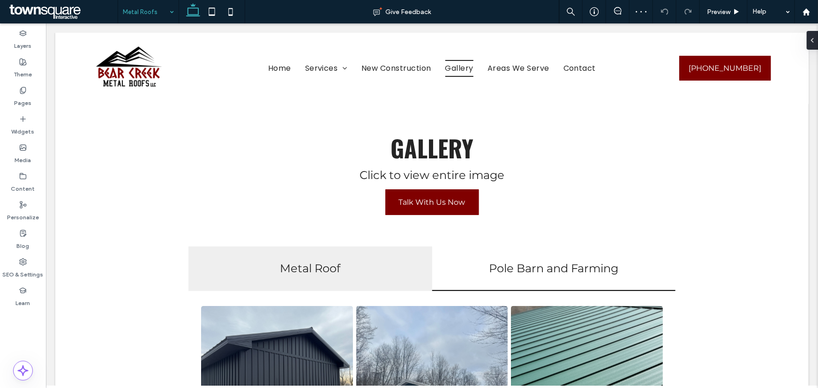
click at [160, 14] on input at bounding box center [146, 11] width 46 height 23
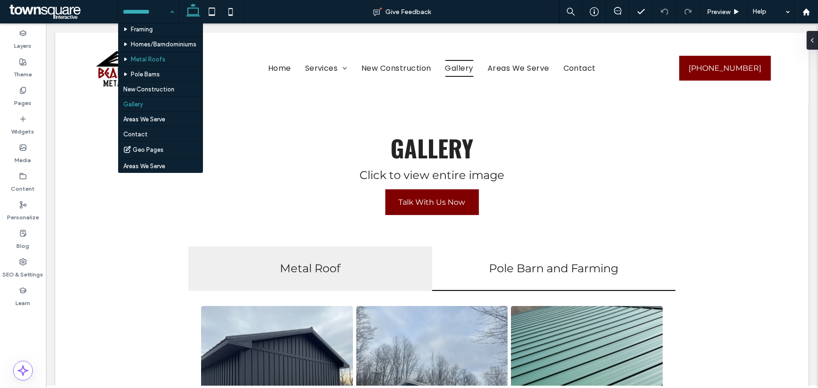
scroll to position [93, 0]
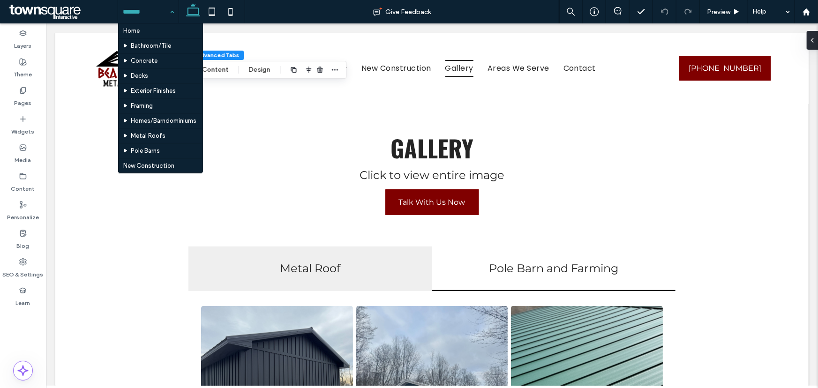
click at [122, 14] on div at bounding box center [148, 11] width 60 height 23
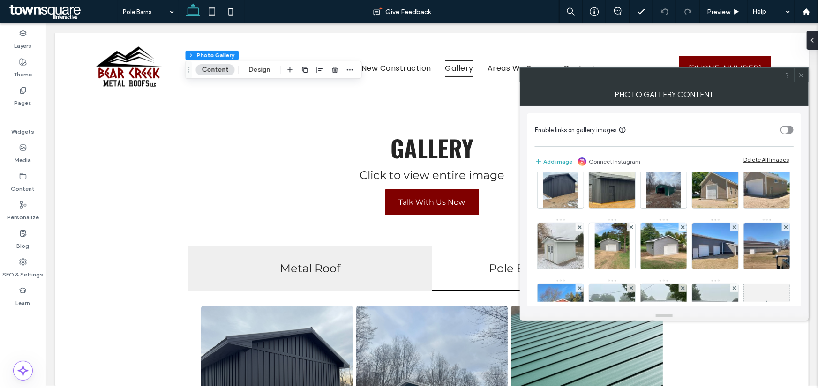
scroll to position [85, 0]
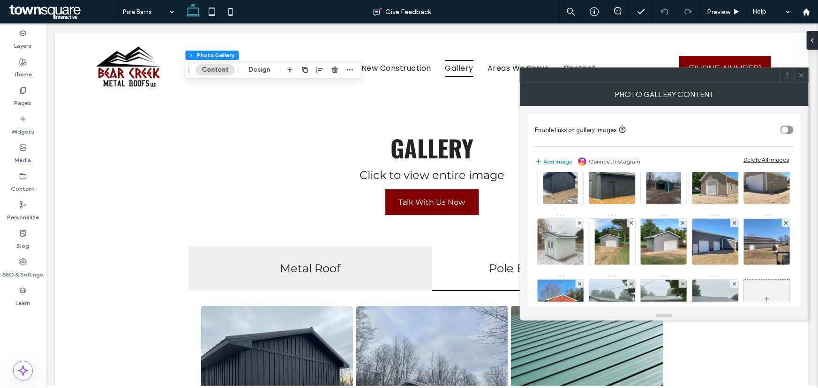
click at [551, 156] on button "Add image" at bounding box center [553, 161] width 37 height 11
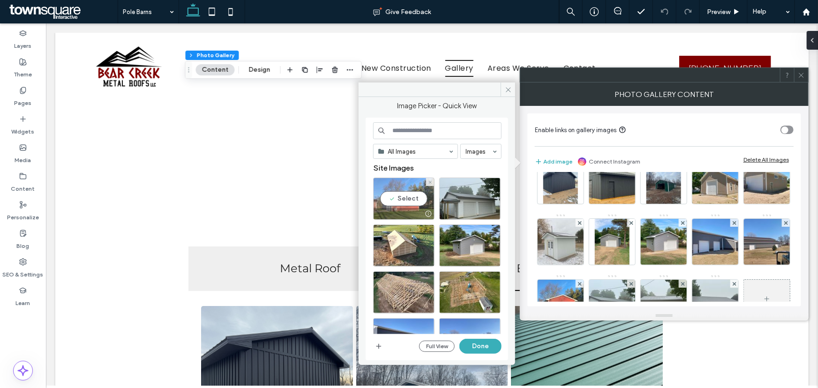
click at [403, 198] on div "Select" at bounding box center [403, 199] width 61 height 42
click at [471, 201] on div "Select" at bounding box center [469, 199] width 61 height 42
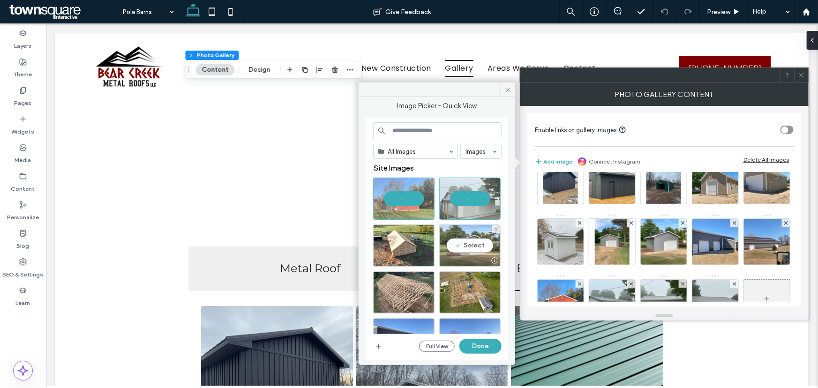
click at [461, 240] on div "Select" at bounding box center [469, 245] width 61 height 42
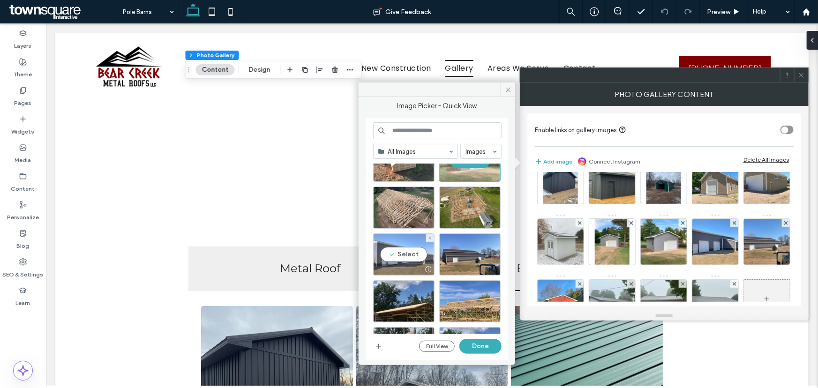
click at [418, 253] on div "Select" at bounding box center [403, 254] width 61 height 42
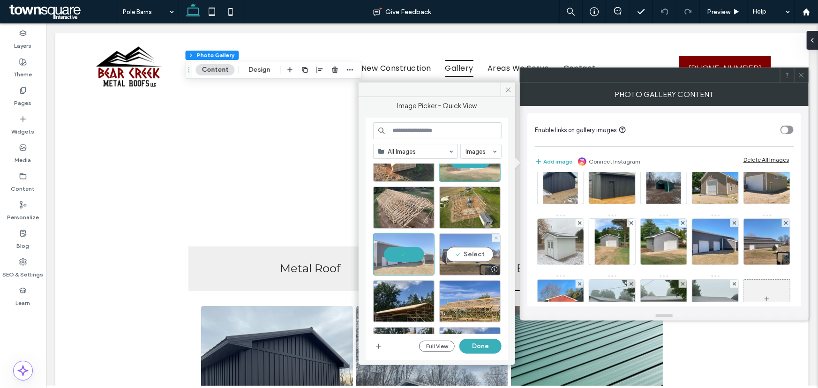
click at [470, 257] on div "Select" at bounding box center [469, 254] width 61 height 42
click at [483, 344] on button "Done" at bounding box center [480, 346] width 42 height 15
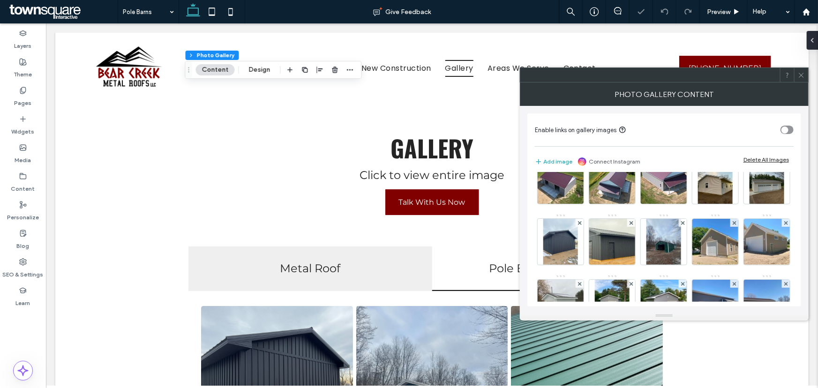
scroll to position [146, 0]
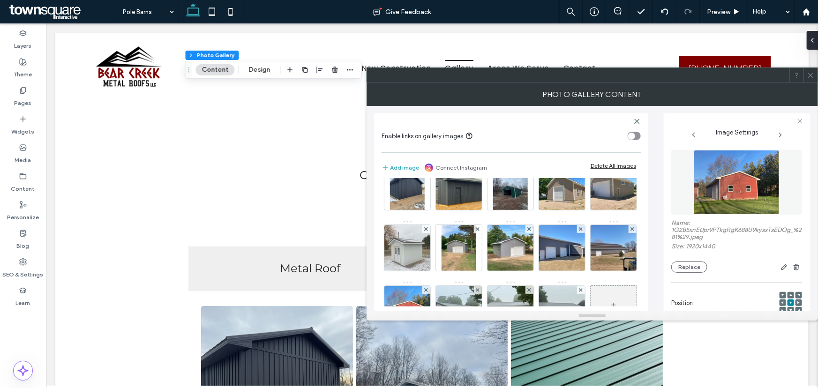
click at [811, 76] on use at bounding box center [810, 75] width 5 height 5
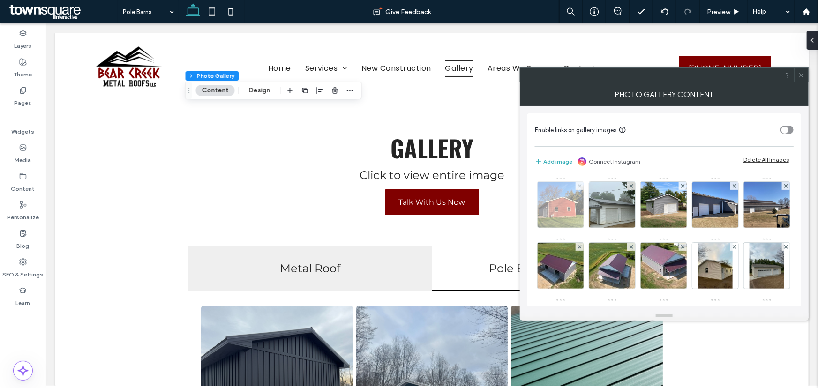
click at [578, 185] on icon at bounding box center [580, 186] width 4 height 4
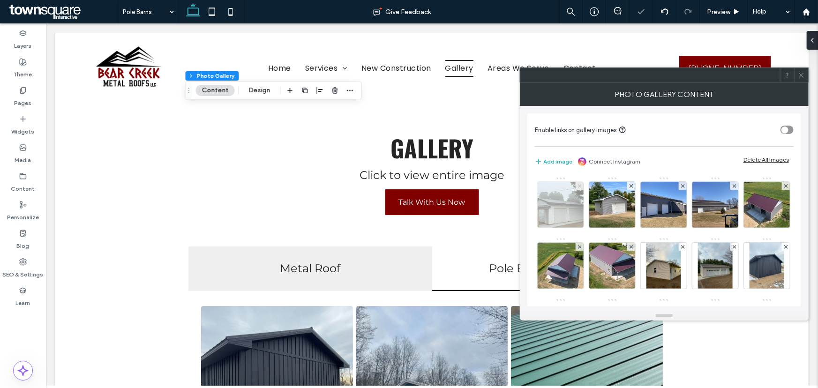
click at [578, 186] on icon at bounding box center [580, 186] width 4 height 4
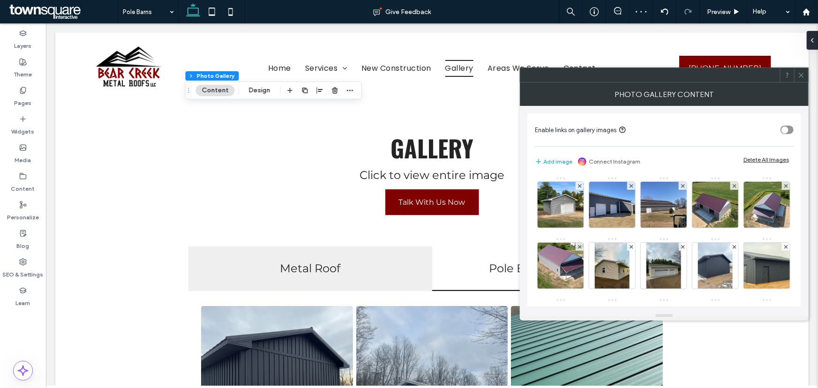
click at [803, 75] on icon at bounding box center [800, 75] width 7 height 7
click at [631, 184] on icon at bounding box center [631, 186] width 4 height 4
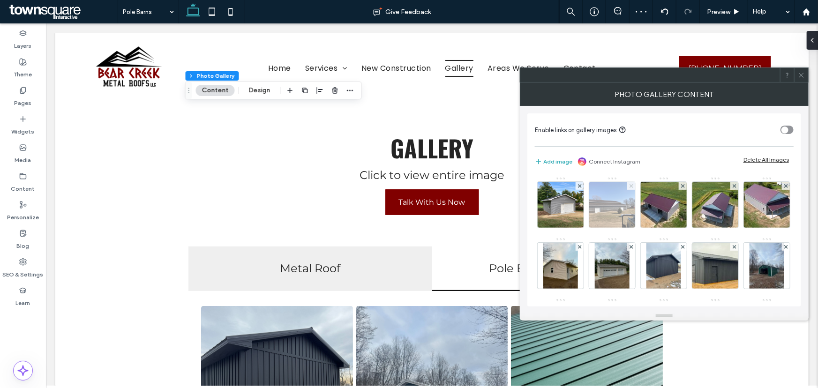
click at [631, 185] on use at bounding box center [631, 186] width 4 height 4
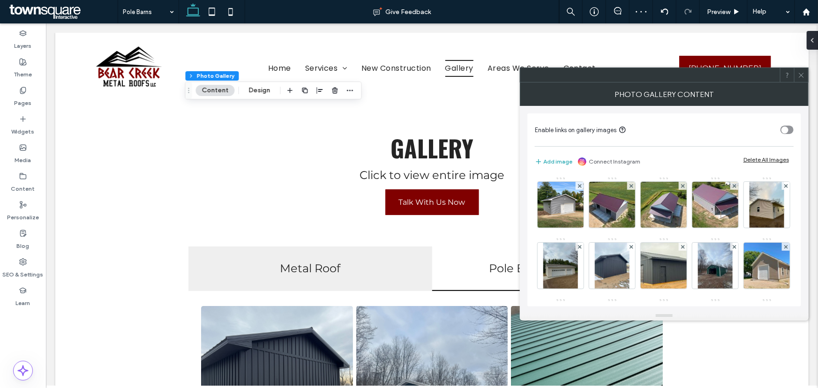
click at [804, 73] on icon at bounding box center [800, 75] width 7 height 7
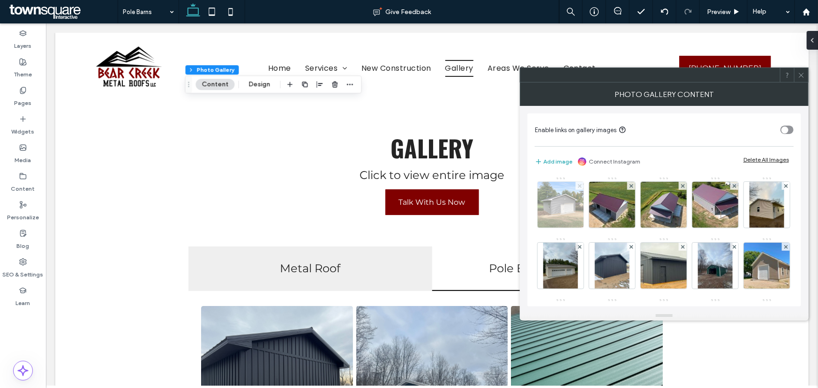
click at [578, 184] on icon at bounding box center [580, 186] width 4 height 4
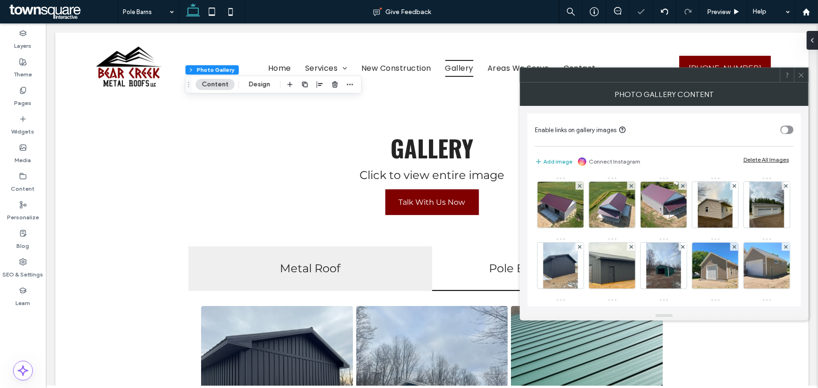
click at [801, 78] on icon at bounding box center [800, 75] width 7 height 7
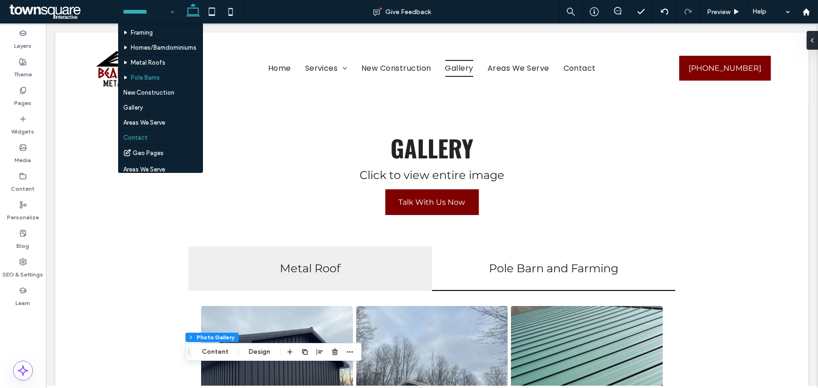
scroll to position [93, 0]
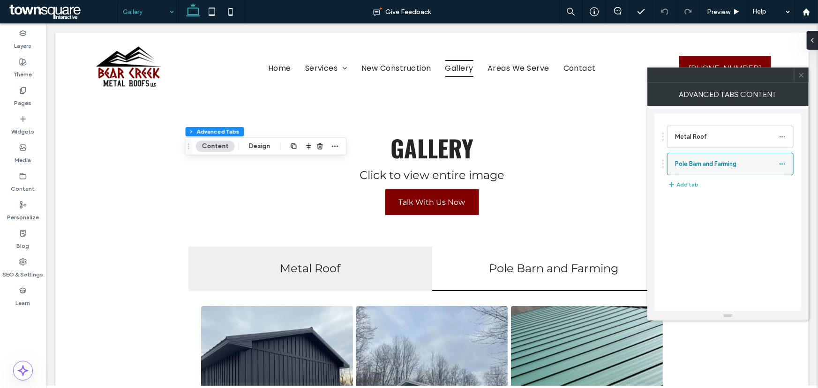
click at [782, 166] on icon at bounding box center [782, 164] width 7 height 7
click at [798, 74] on icon at bounding box center [800, 75] width 7 height 7
click at [779, 167] on span at bounding box center [782, 164] width 7 height 14
click at [729, 202] on span "Delete" at bounding box center [724, 204] width 21 height 8
click at [800, 73] on icon at bounding box center [800, 75] width 7 height 7
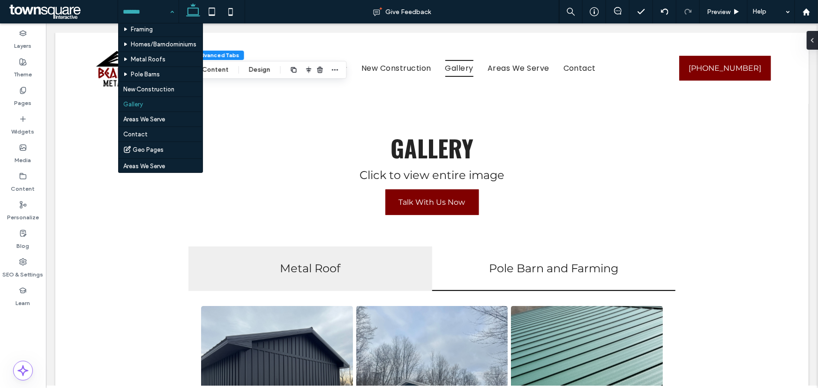
scroll to position [85, 0]
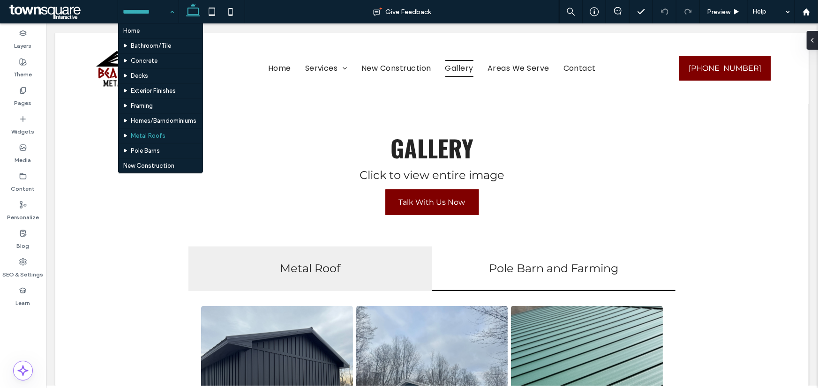
click at [152, 14] on input at bounding box center [146, 11] width 46 height 23
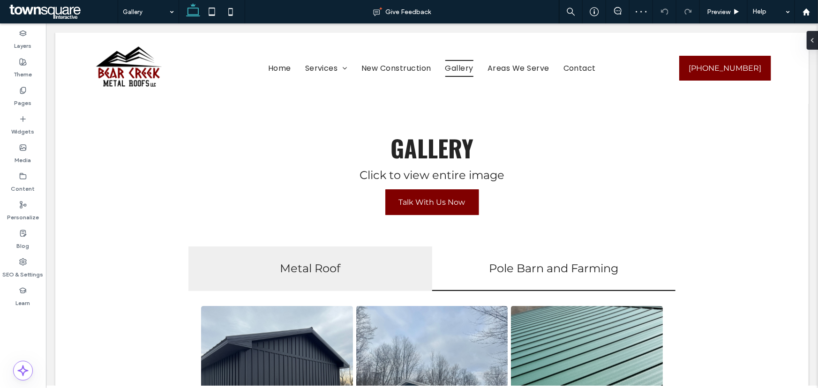
scroll to position [8, 0]
click at [132, 9] on input at bounding box center [146, 11] width 46 height 23
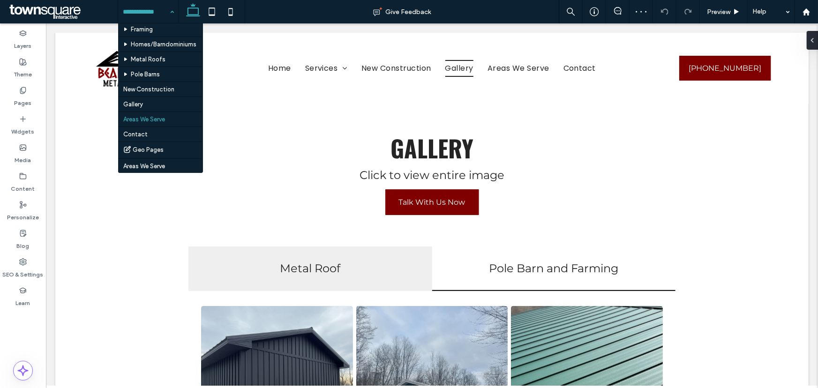
scroll to position [93, 0]
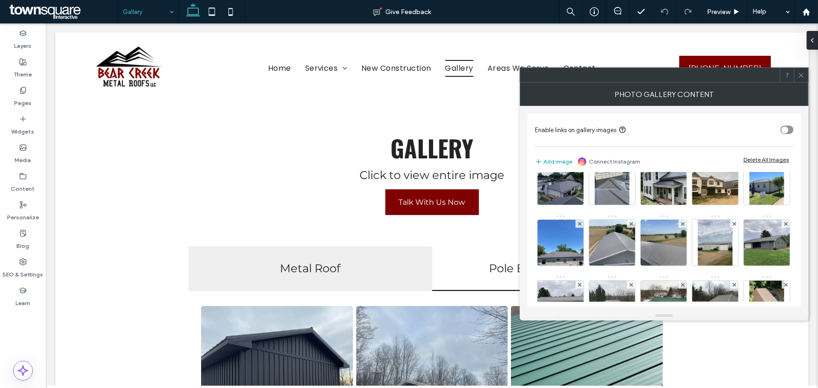
scroll to position [263, 0]
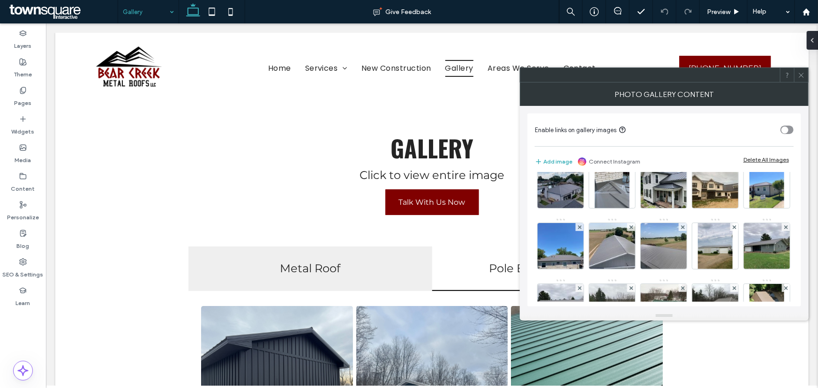
click at [801, 81] on span at bounding box center [800, 75] width 7 height 14
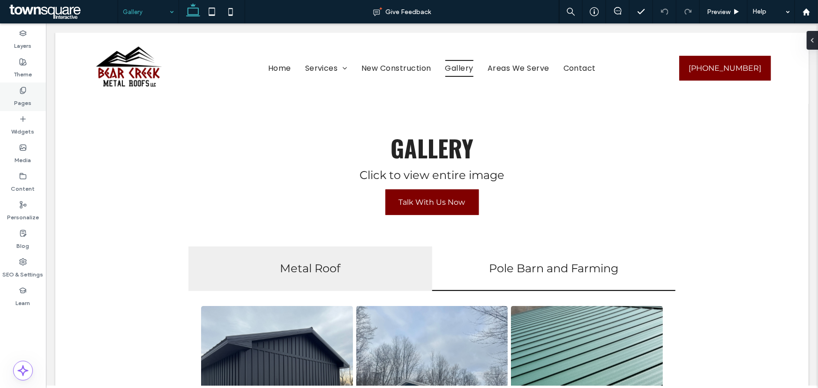
click at [26, 89] on icon at bounding box center [22, 90] width 7 height 7
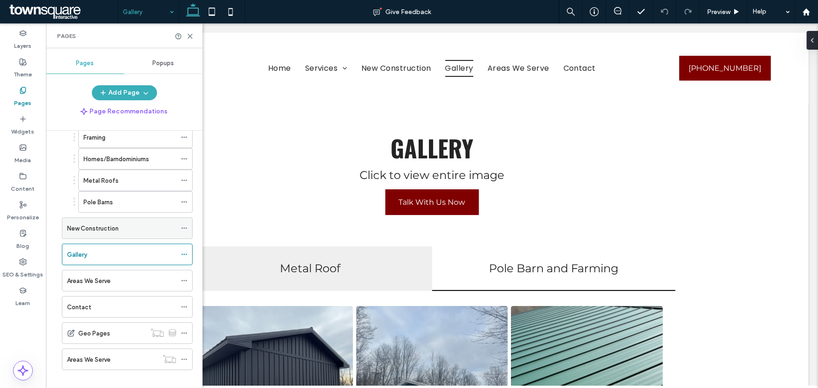
scroll to position [163, 0]
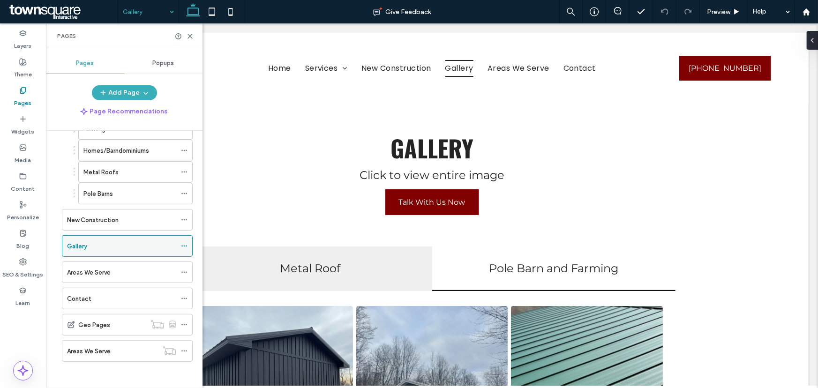
click at [82, 242] on label "Gallery" at bounding box center [77, 246] width 20 height 16
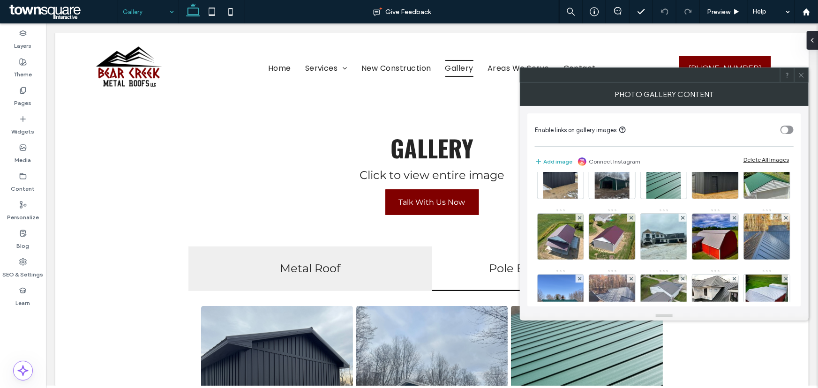
scroll to position [0, 0]
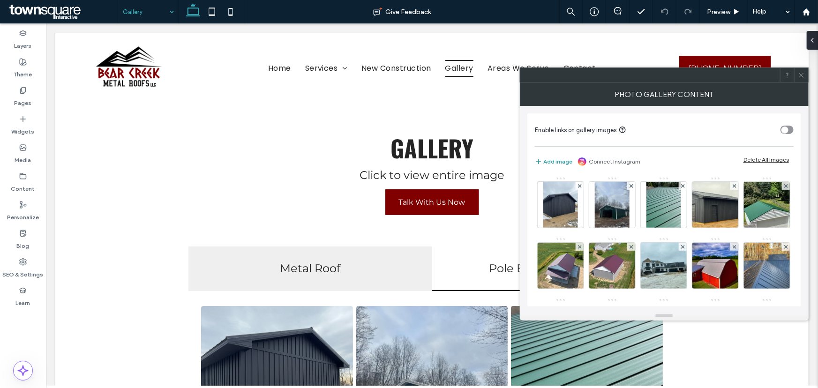
click at [560, 160] on button "Add image" at bounding box center [553, 161] width 37 height 11
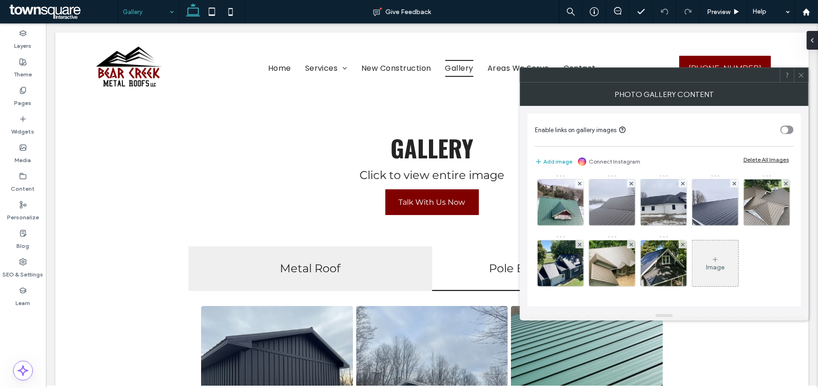
scroll to position [732, 0]
click at [799, 76] on use at bounding box center [800, 75] width 5 height 5
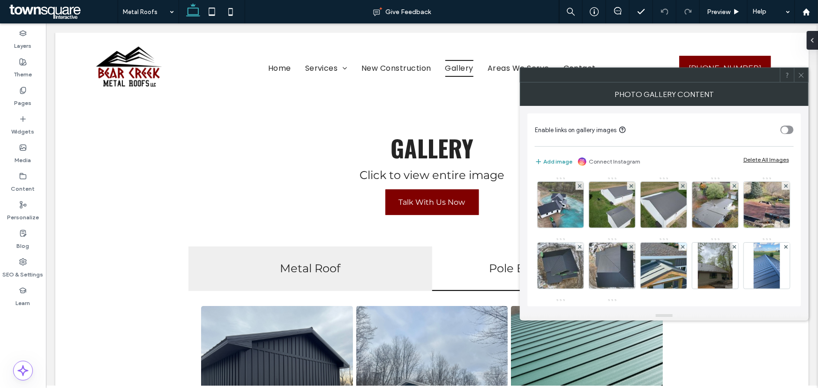
click at [554, 161] on button "Add image" at bounding box center [553, 161] width 37 height 11
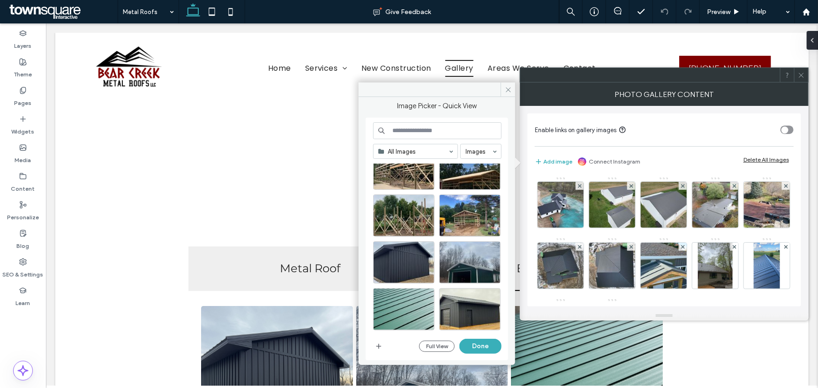
scroll to position [298, 0]
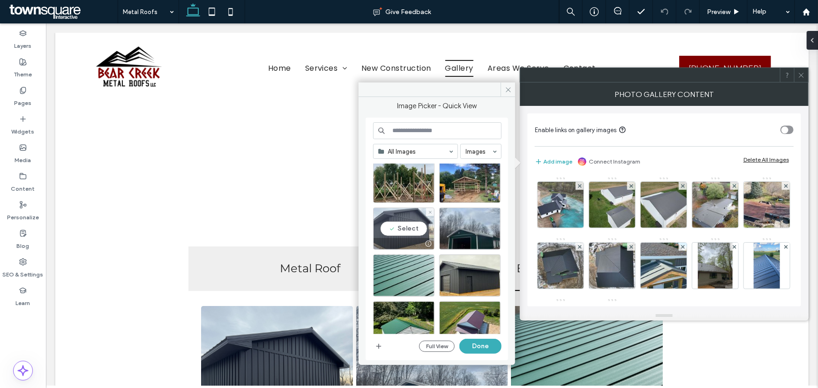
click at [399, 225] on div "Select" at bounding box center [403, 229] width 61 height 42
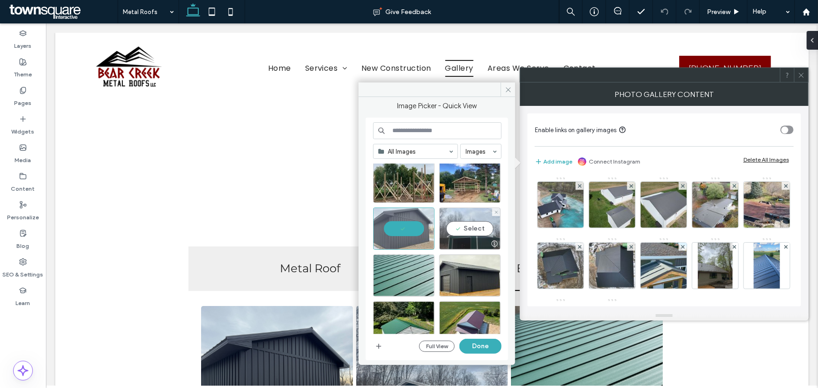
click at [450, 228] on div "Select" at bounding box center [469, 229] width 61 height 42
click at [401, 279] on div "Select" at bounding box center [403, 275] width 61 height 42
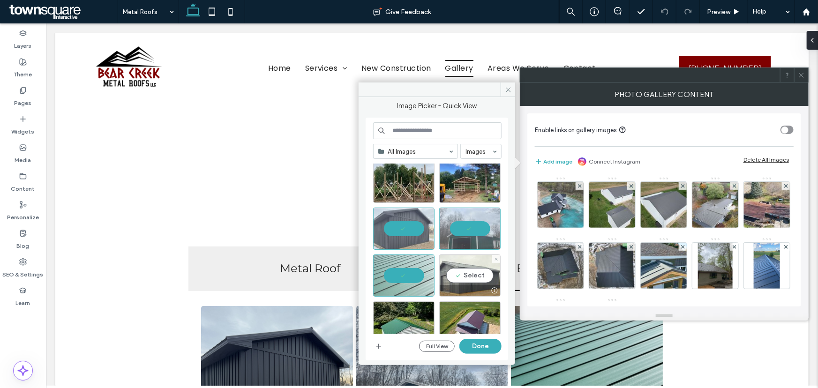
click at [460, 280] on div "Select" at bounding box center [469, 275] width 61 height 42
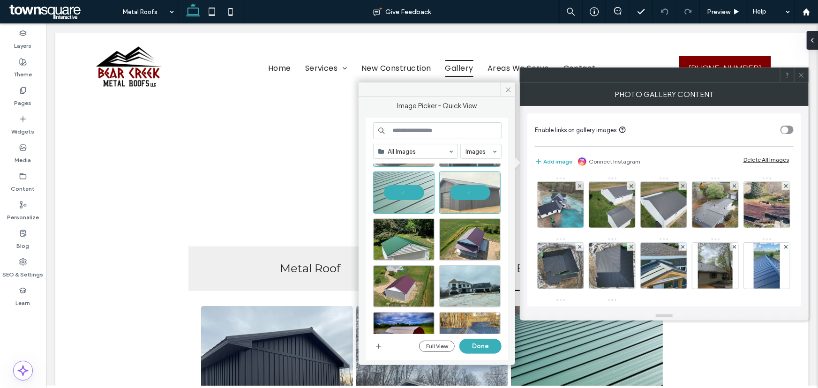
scroll to position [383, 0]
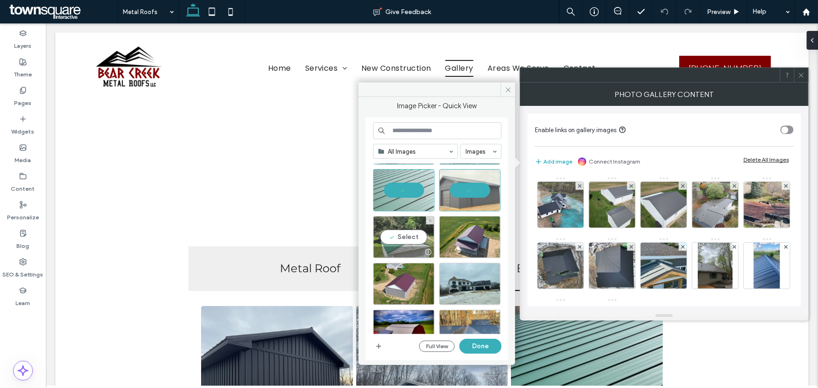
click at [402, 236] on div "Select" at bounding box center [403, 237] width 61 height 42
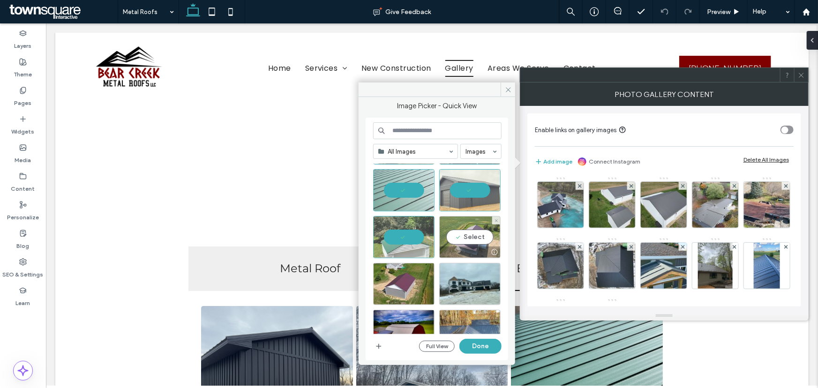
click at [463, 238] on div "Select" at bounding box center [469, 237] width 61 height 42
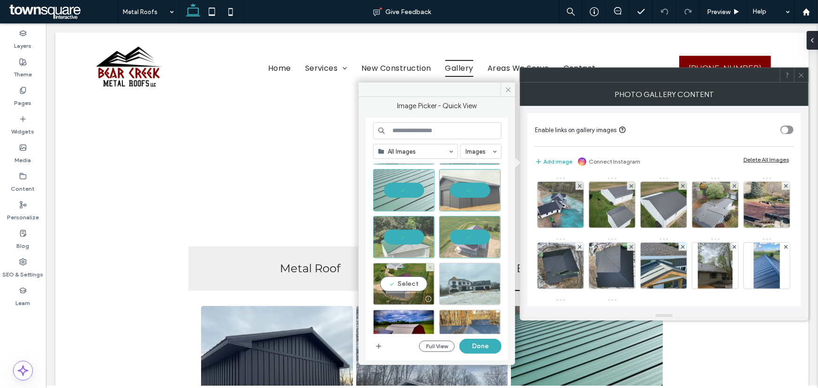
drag, startPoint x: 410, startPoint y: 288, endPoint x: 458, endPoint y: 290, distance: 47.4
click at [410, 288] on div "Select" at bounding box center [403, 284] width 61 height 42
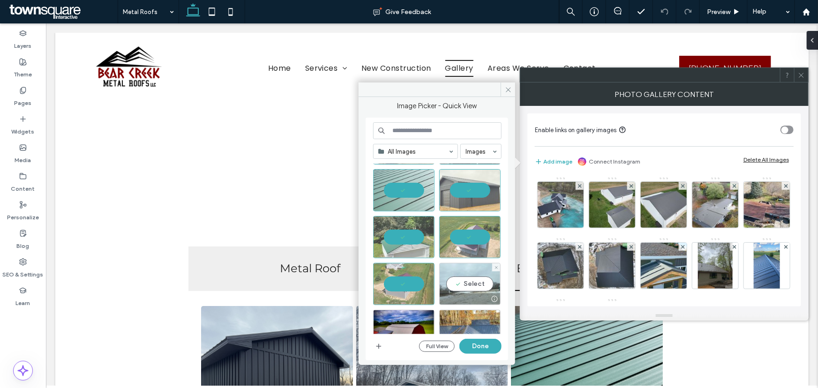
click at [473, 285] on div "Select" at bounding box center [469, 284] width 61 height 42
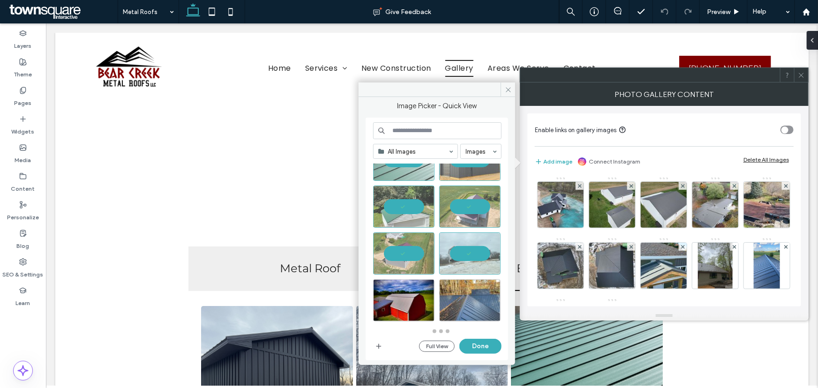
scroll to position [415, 0]
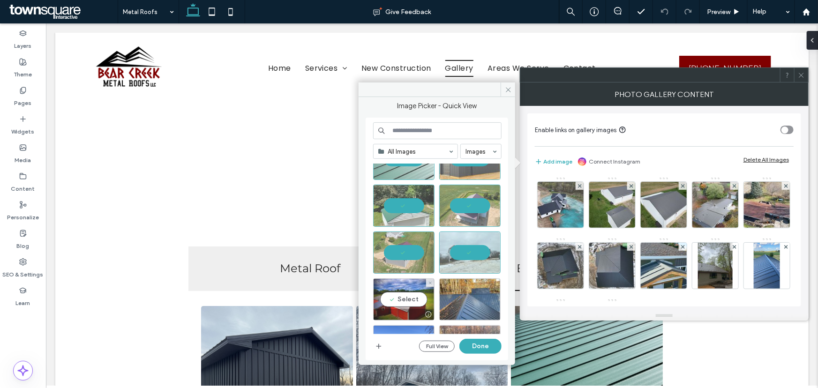
click at [397, 300] on div "Select" at bounding box center [403, 299] width 61 height 42
click at [469, 301] on div "Select" at bounding box center [469, 299] width 61 height 42
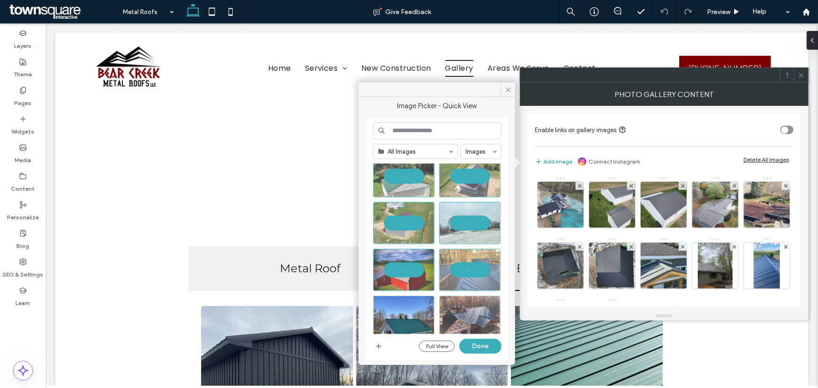
scroll to position [543, 0]
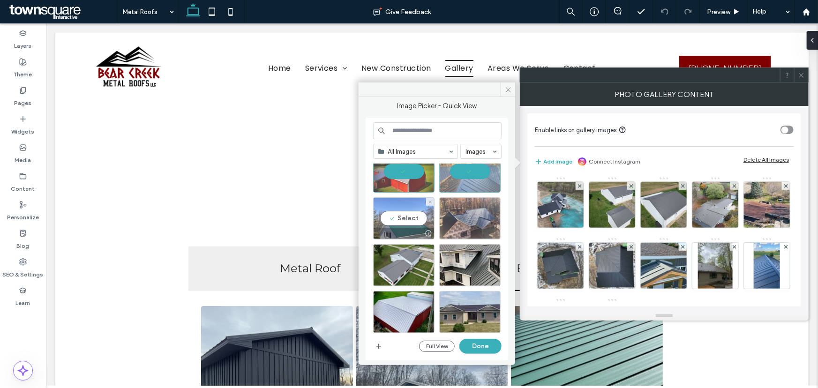
click at [406, 217] on div "Select" at bounding box center [403, 218] width 61 height 42
click at [462, 221] on div "Select" at bounding box center [469, 218] width 61 height 42
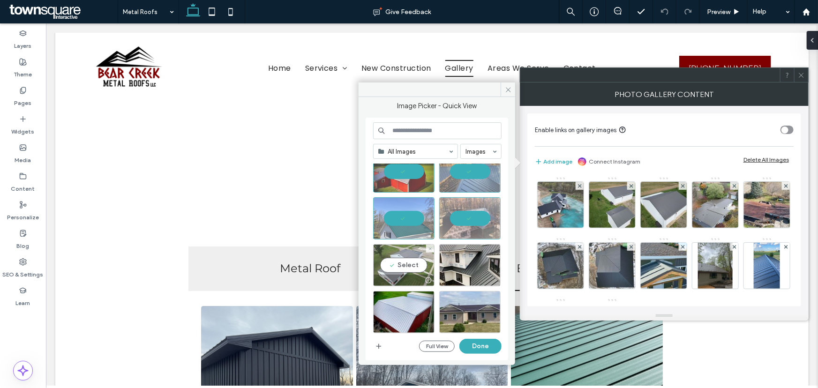
click at [394, 267] on div "Select" at bounding box center [403, 265] width 61 height 42
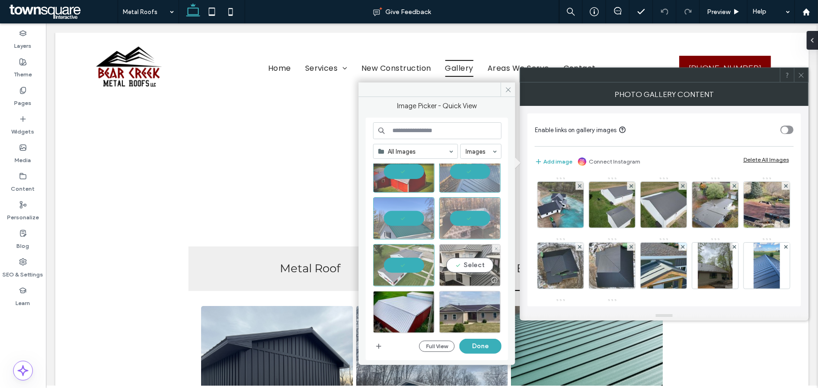
click at [477, 266] on div "Select" at bounding box center [469, 265] width 61 height 42
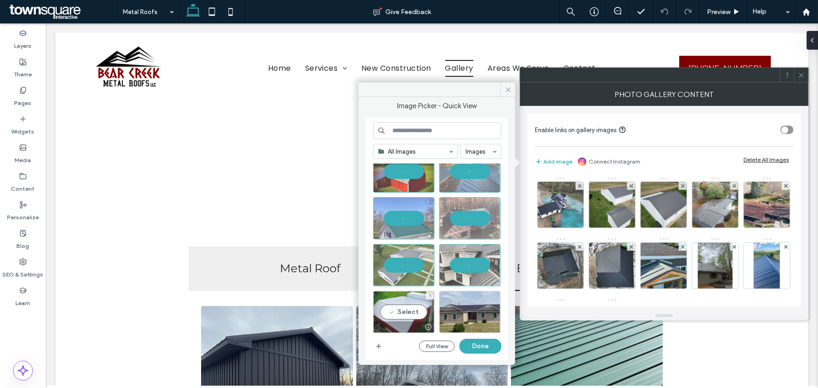
click at [401, 313] on div "Select" at bounding box center [403, 312] width 61 height 42
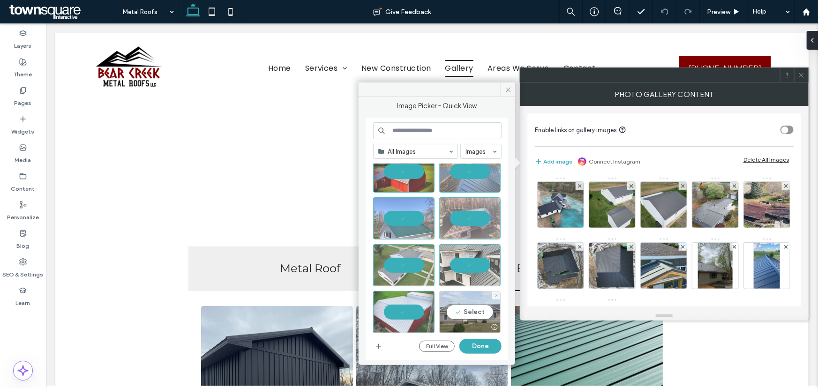
click at [470, 312] on div "Select" at bounding box center [469, 312] width 61 height 42
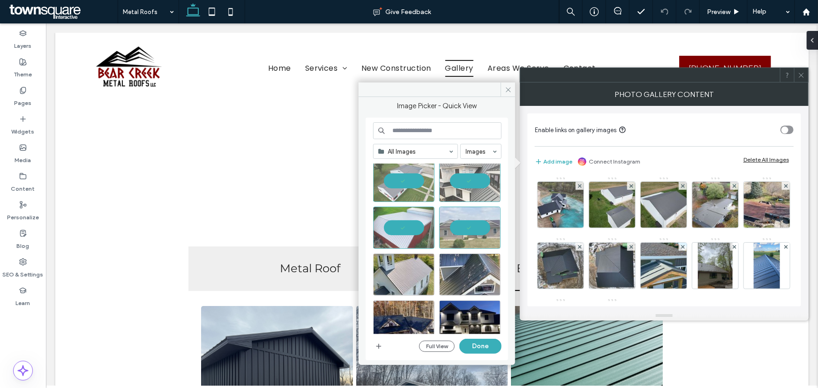
scroll to position [628, 0]
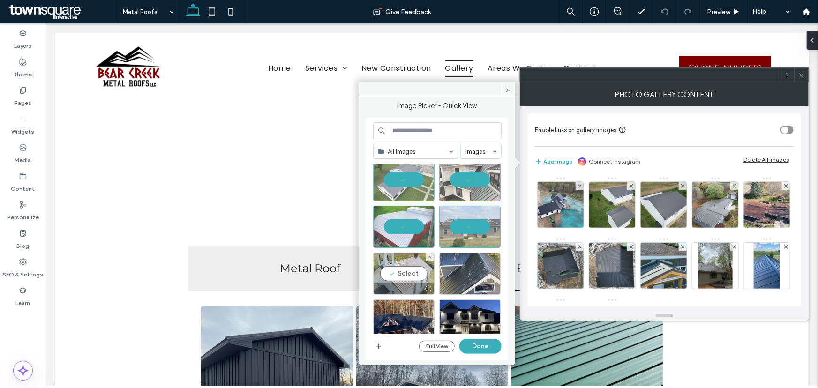
click at [412, 272] on div "Select" at bounding box center [403, 274] width 61 height 42
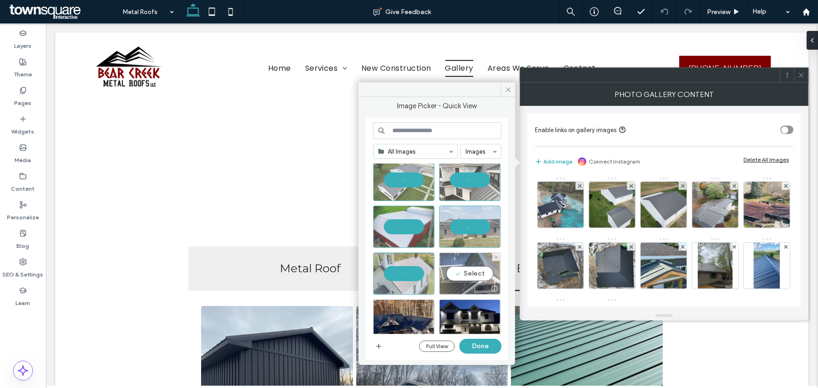
click at [464, 274] on div "Select" at bounding box center [469, 274] width 61 height 42
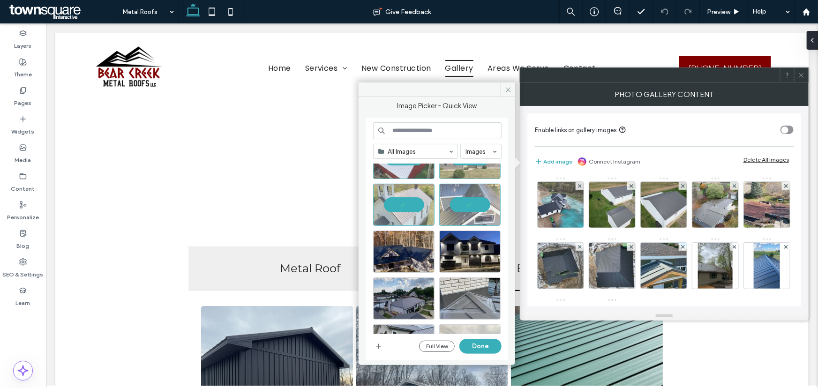
scroll to position [713, 0]
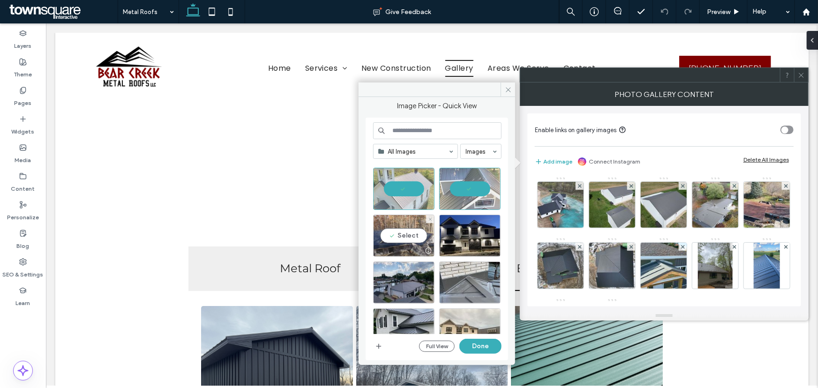
click at [398, 235] on div "Select" at bounding box center [403, 236] width 61 height 42
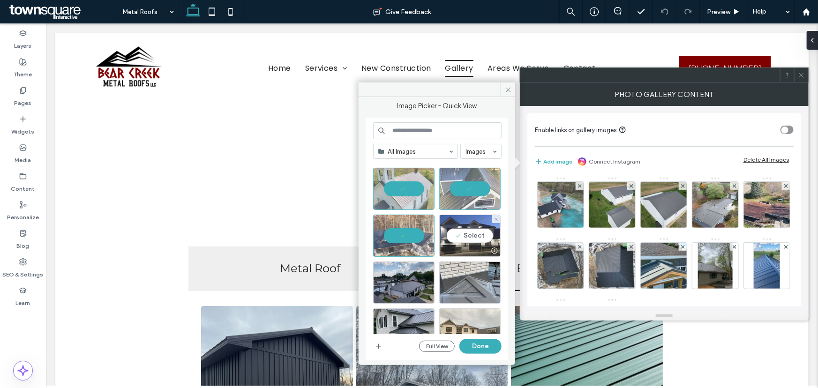
click at [473, 234] on div "Select" at bounding box center [469, 236] width 61 height 42
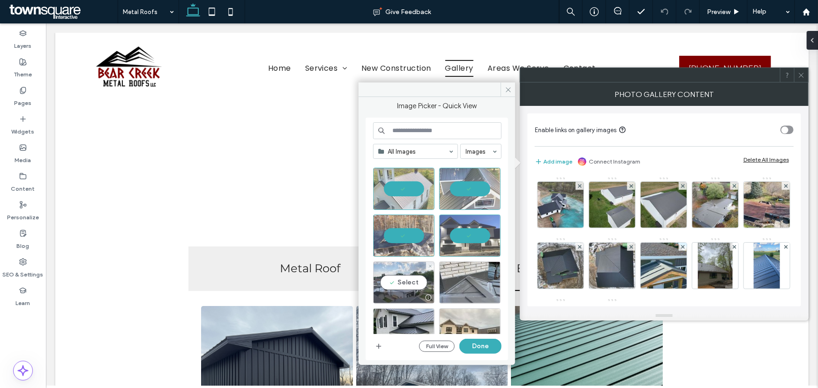
click at [406, 278] on div "Select" at bounding box center [403, 282] width 61 height 42
click at [475, 282] on div "Select" at bounding box center [469, 282] width 61 height 42
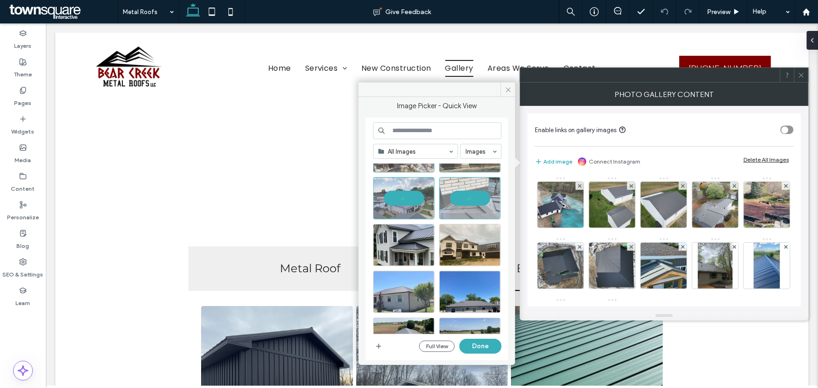
scroll to position [798, 0]
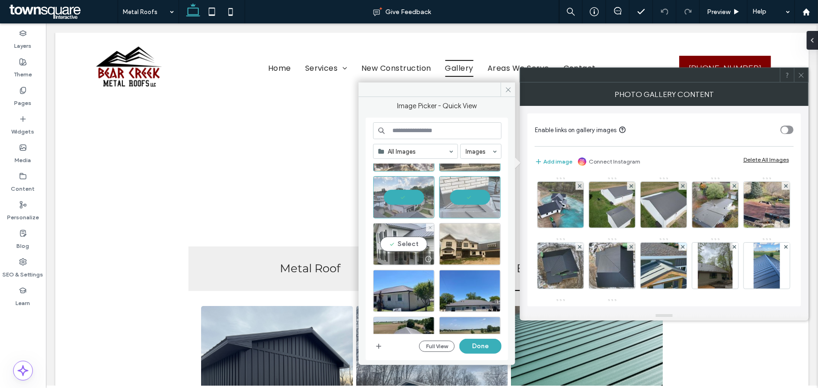
click at [406, 245] on div "Select" at bounding box center [403, 244] width 61 height 42
click at [469, 245] on div "Select" at bounding box center [469, 244] width 61 height 42
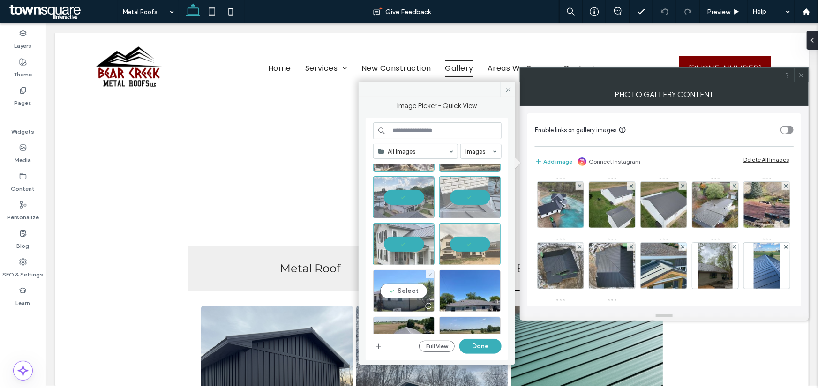
click at [404, 290] on div "Select" at bounding box center [403, 291] width 61 height 42
click at [467, 292] on div "Select" at bounding box center [469, 291] width 61 height 42
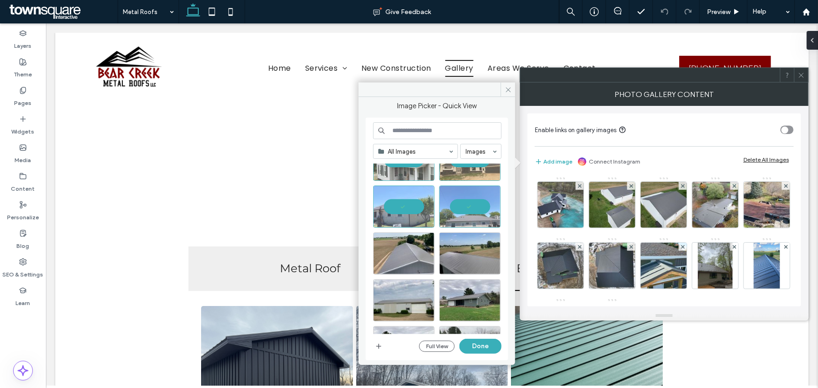
scroll to position [883, 0]
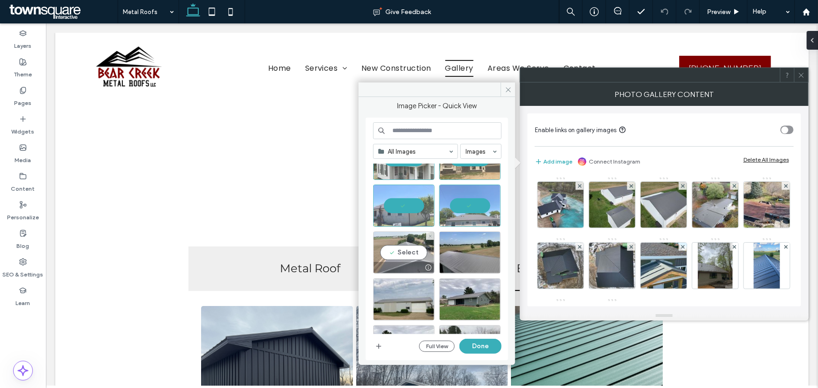
click at [401, 250] on div "Select" at bounding box center [403, 252] width 61 height 42
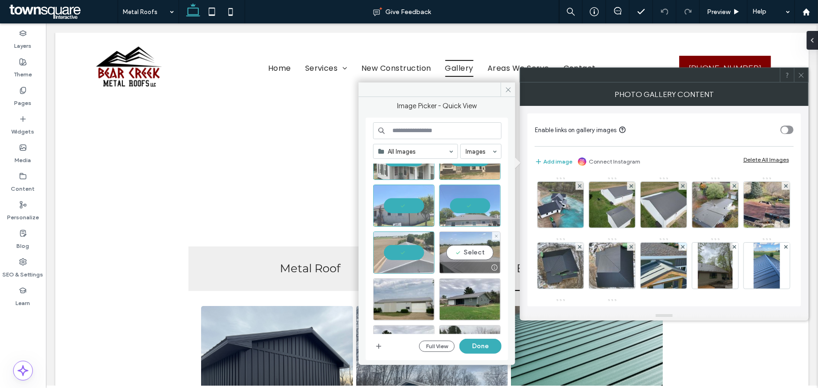
click at [463, 253] on div "Select" at bounding box center [469, 252] width 61 height 42
click at [402, 295] on div "Select" at bounding box center [403, 299] width 61 height 42
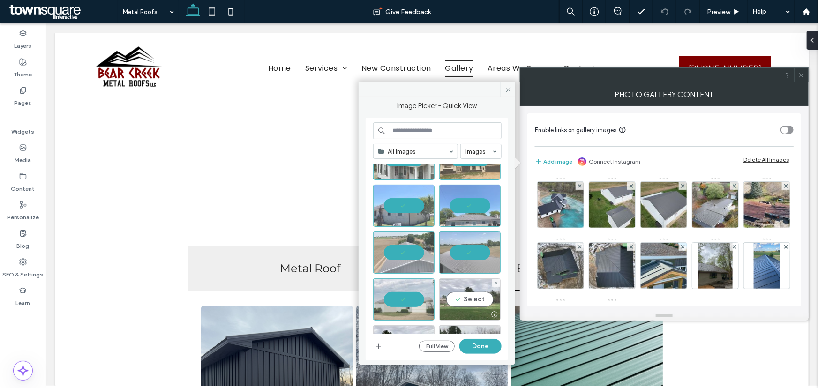
click at [480, 296] on div "Select" at bounding box center [469, 299] width 61 height 42
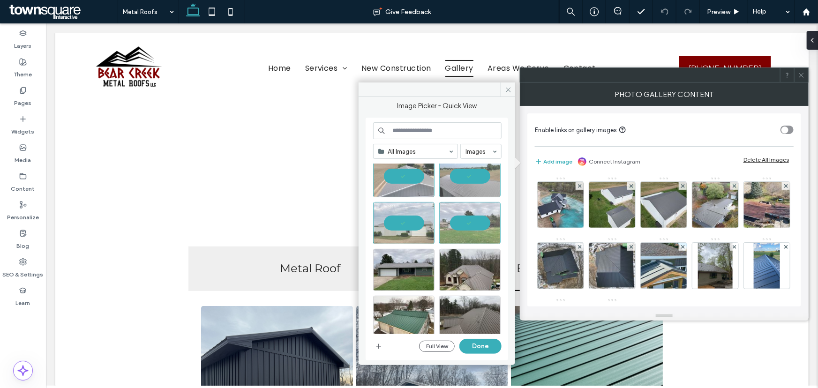
scroll to position [968, 0]
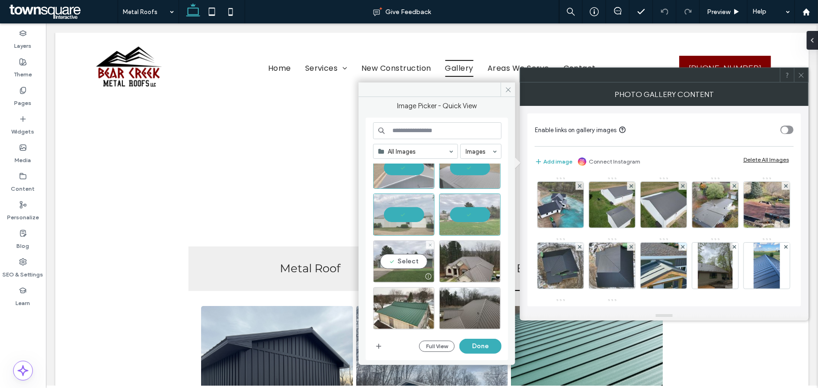
click at [407, 261] on div "Select" at bounding box center [403, 261] width 61 height 42
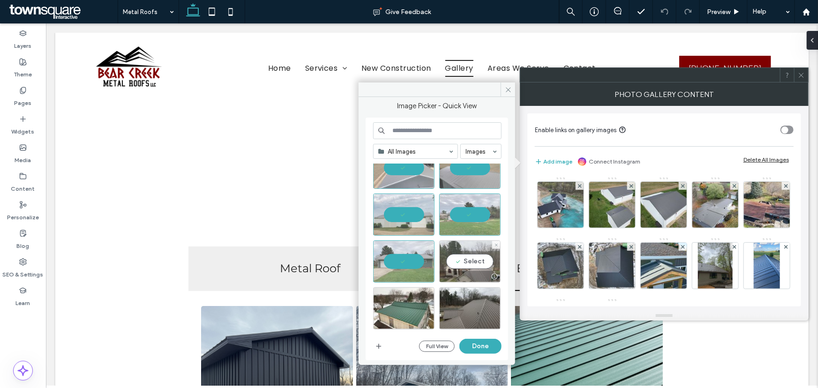
click at [475, 262] on div "Select" at bounding box center [469, 261] width 61 height 42
click at [411, 303] on div "Select" at bounding box center [403, 308] width 61 height 42
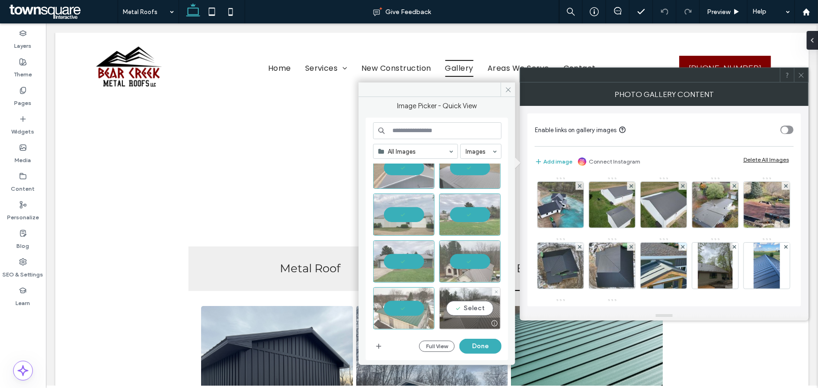
click at [467, 312] on div "Select" at bounding box center [469, 308] width 61 height 42
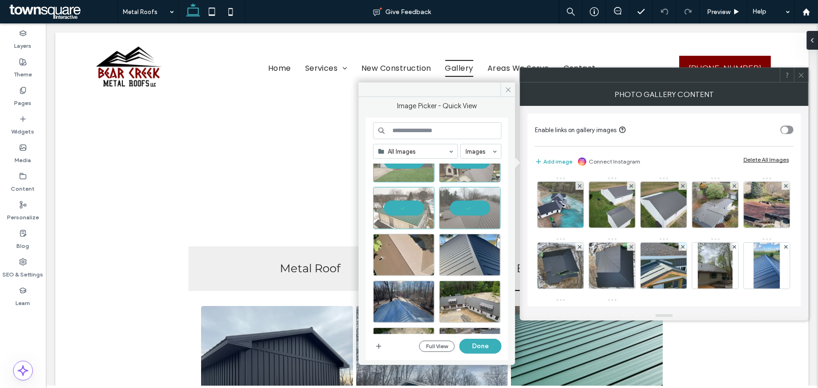
scroll to position [1096, 0]
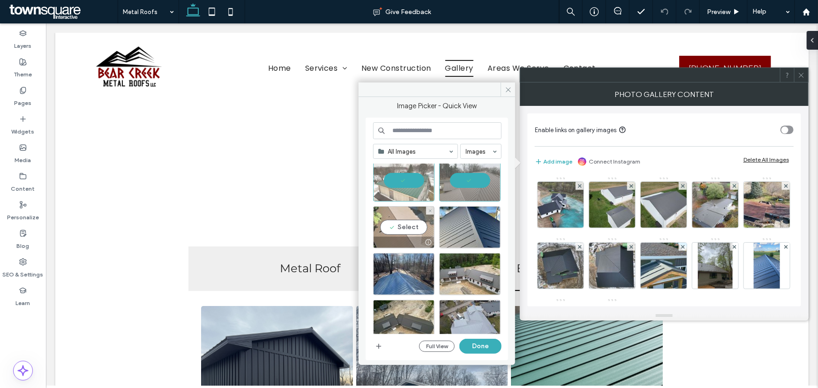
click at [406, 225] on div "Select" at bounding box center [403, 227] width 61 height 42
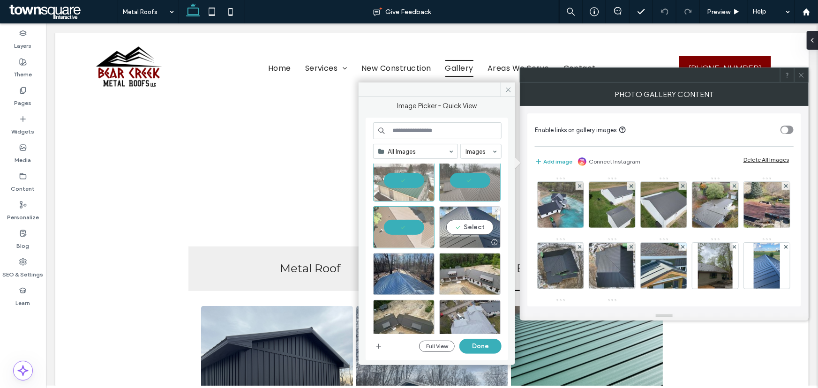
click at [461, 229] on div "Select" at bounding box center [469, 227] width 61 height 42
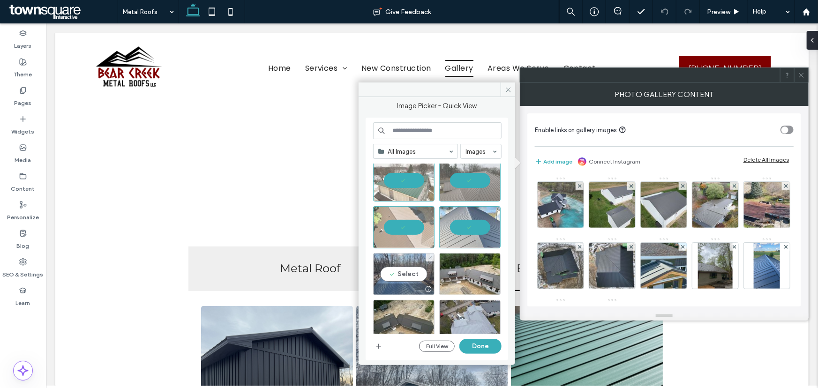
click at [408, 273] on div "Select" at bounding box center [403, 274] width 61 height 42
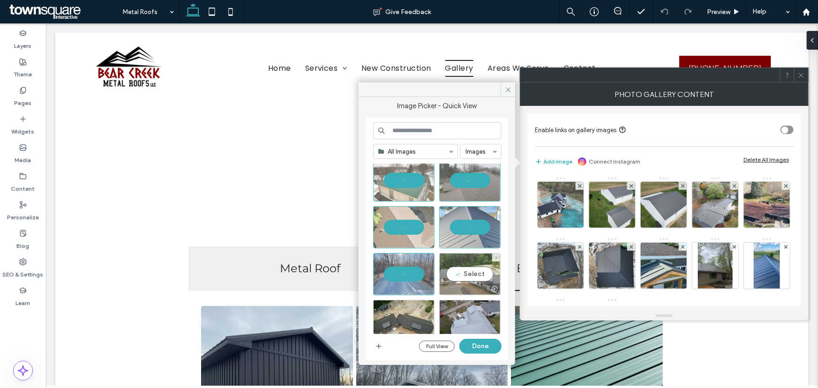
click at [466, 276] on div "Select" at bounding box center [469, 274] width 61 height 42
click at [405, 318] on div "Select" at bounding box center [403, 321] width 61 height 42
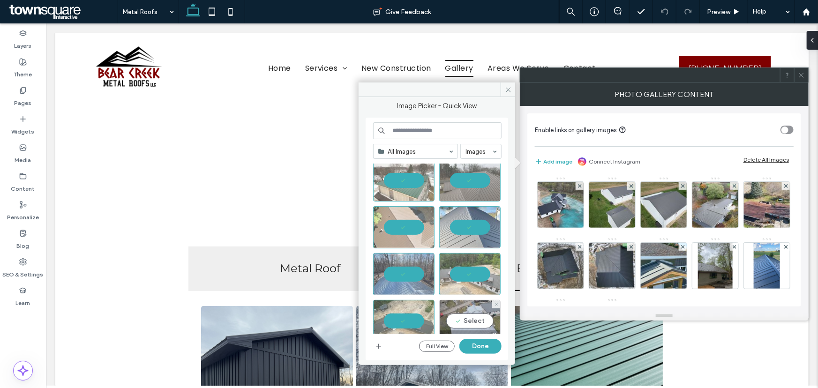
click at [473, 317] on div "Select" at bounding box center [469, 321] width 61 height 42
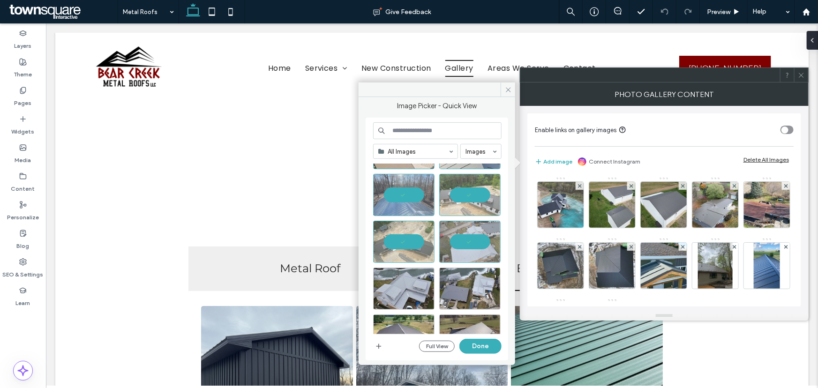
scroll to position [1181, 0]
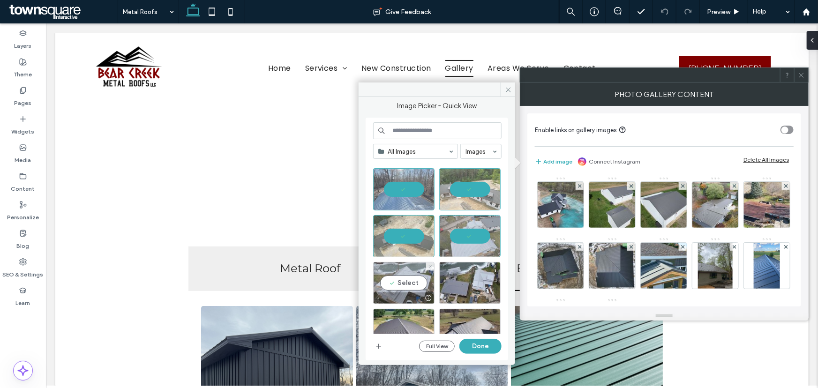
click at [405, 284] on div "Select" at bounding box center [403, 283] width 61 height 42
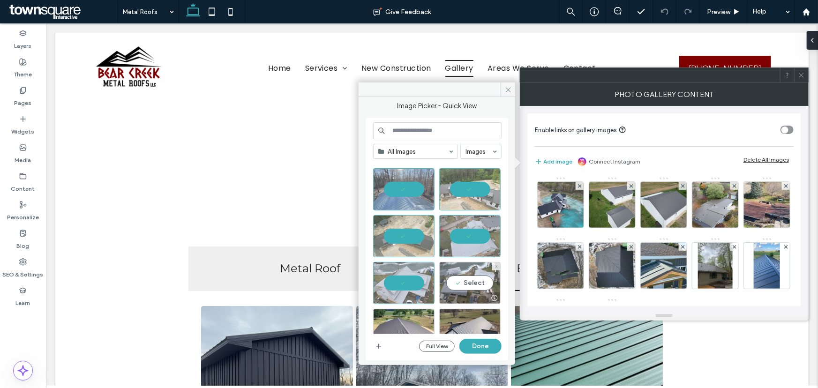
click at [461, 282] on div "Select" at bounding box center [469, 283] width 61 height 42
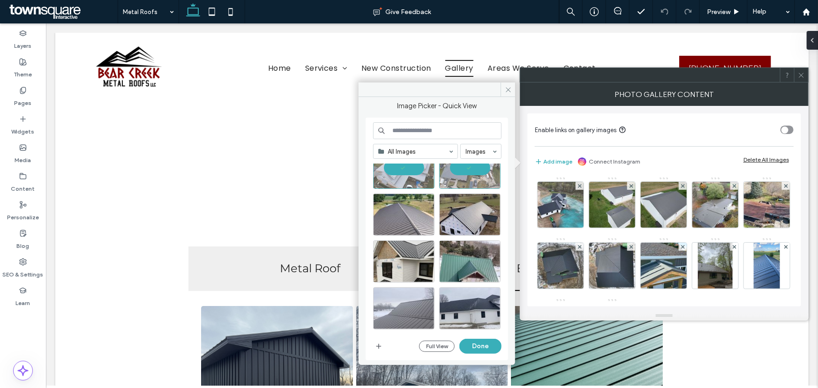
scroll to position [1308, 0]
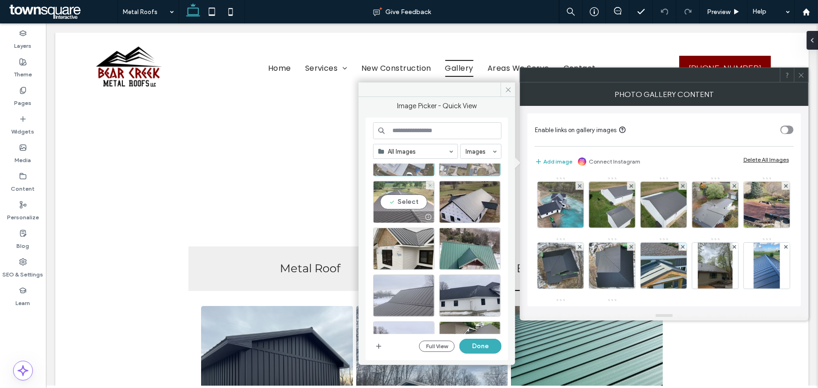
click at [395, 200] on div "Select" at bounding box center [403, 202] width 61 height 42
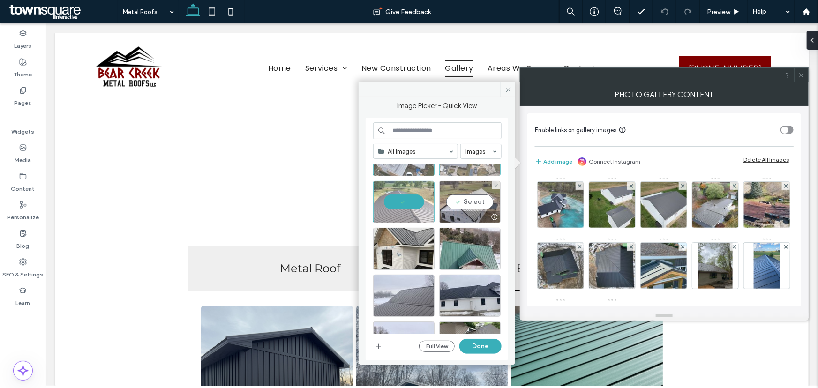
click at [472, 199] on div "Select" at bounding box center [469, 202] width 61 height 42
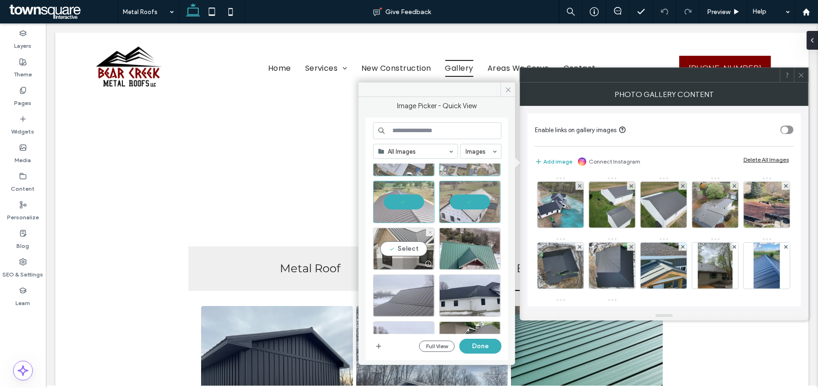
click at [397, 245] on div "Select" at bounding box center [403, 249] width 61 height 42
click at [465, 250] on div "Select" at bounding box center [469, 249] width 61 height 42
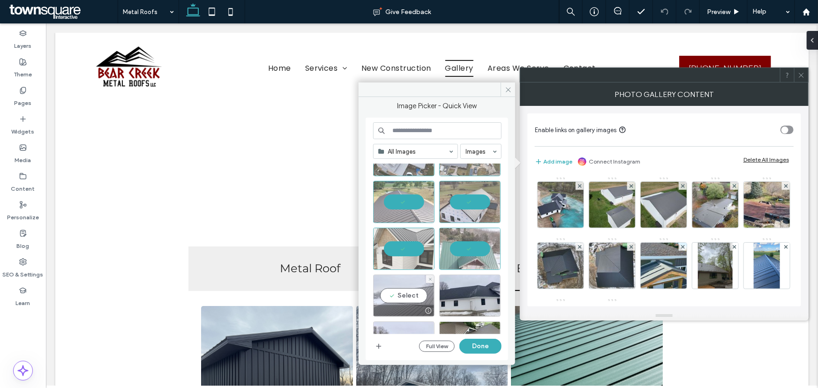
click at [408, 296] on div "Select" at bounding box center [403, 296] width 61 height 42
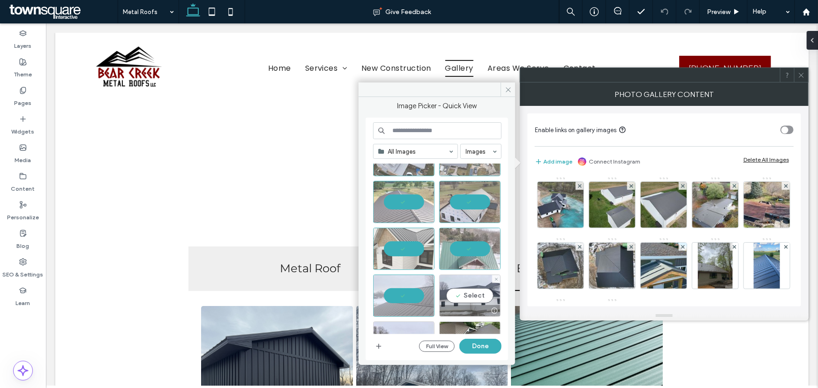
click at [470, 295] on div "Select" at bounding box center [469, 296] width 61 height 42
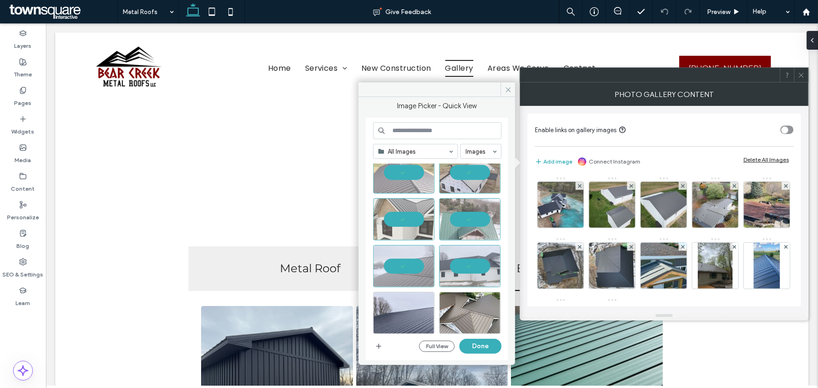
scroll to position [1351, 0]
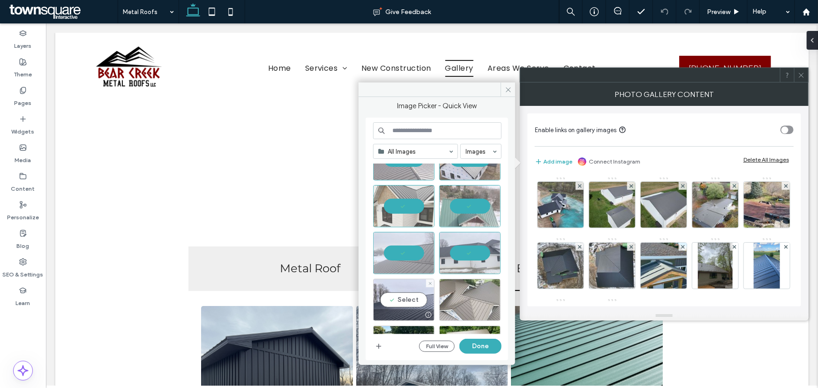
drag, startPoint x: 400, startPoint y: 299, endPoint x: 452, endPoint y: 300, distance: 51.5
click at [400, 298] on div "Select" at bounding box center [403, 300] width 61 height 42
click at [473, 300] on div "Select" at bounding box center [469, 300] width 61 height 42
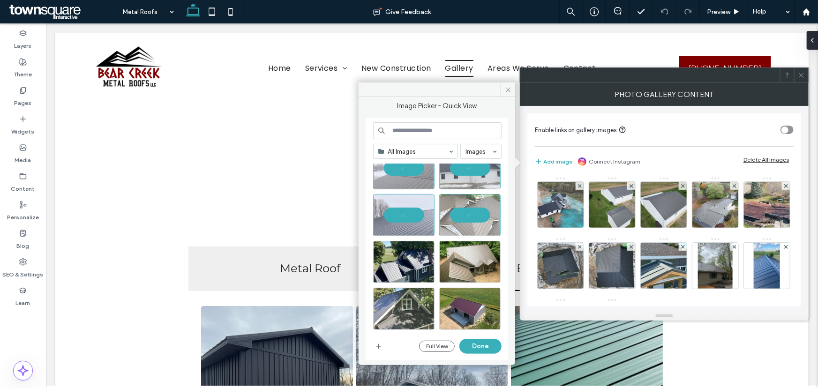
scroll to position [1436, 0]
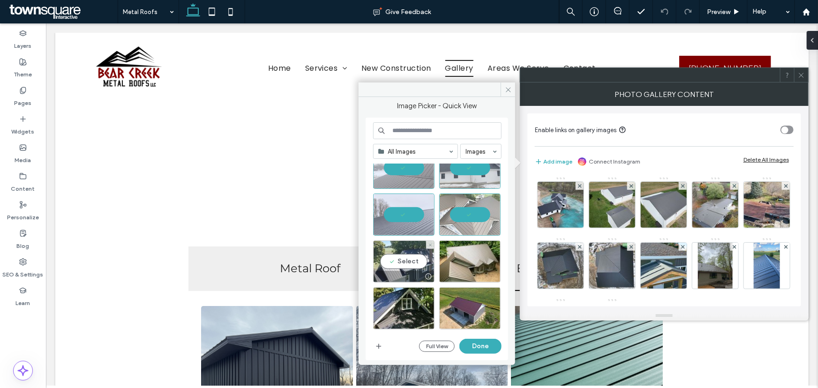
click at [408, 261] on div "Select" at bounding box center [403, 261] width 61 height 42
click at [401, 259] on div "Select" at bounding box center [403, 261] width 61 height 42
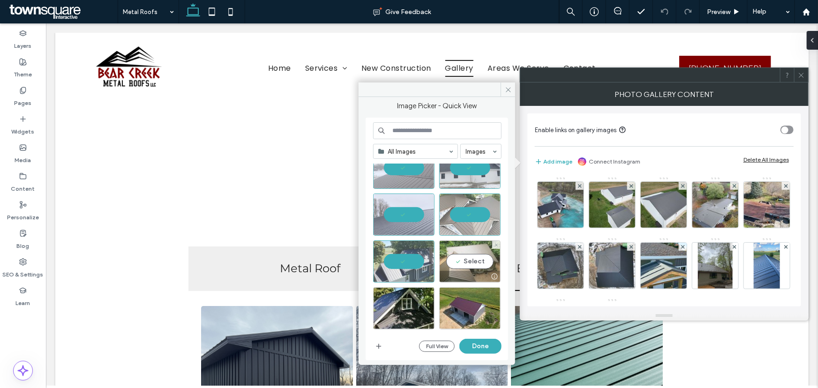
click at [471, 258] on div "Select" at bounding box center [469, 261] width 61 height 42
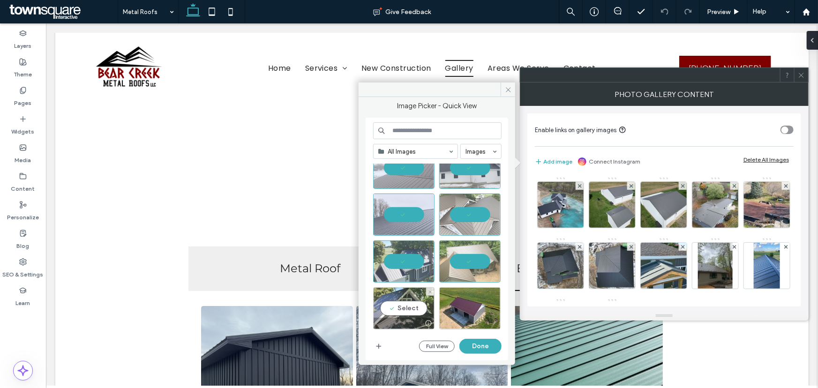
click at [398, 306] on div "Select" at bounding box center [403, 308] width 61 height 42
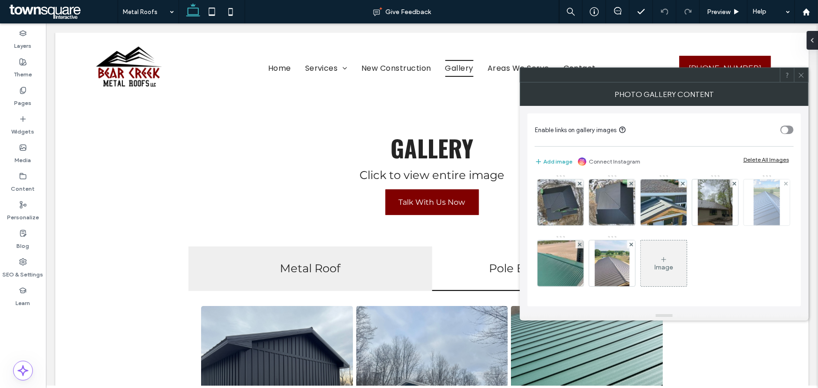
scroll to position [0, 0]
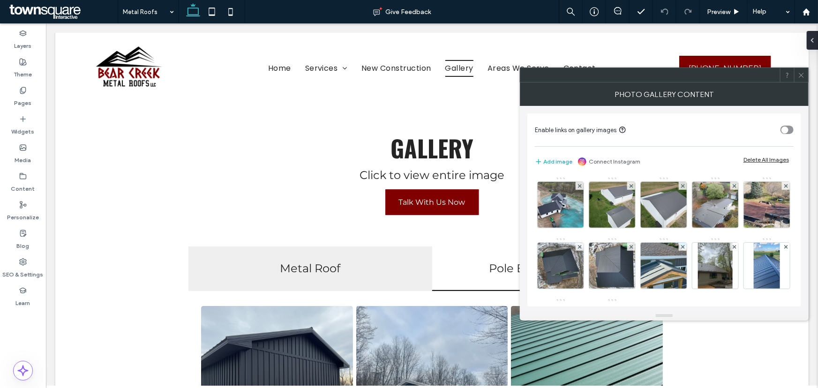
click at [803, 75] on icon at bounding box center [800, 75] width 7 height 7
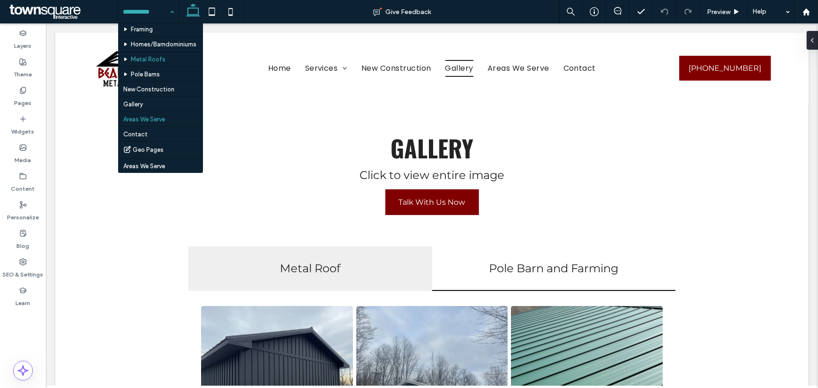
scroll to position [85, 0]
click at [159, 15] on input at bounding box center [146, 11] width 46 height 23
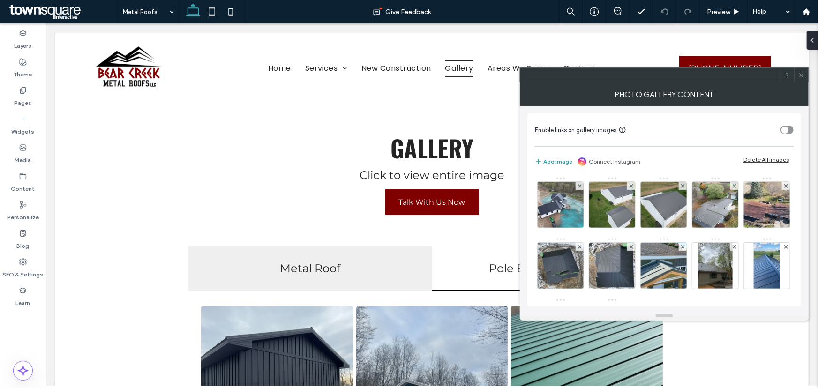
click at [550, 161] on button "Add image" at bounding box center [553, 161] width 37 height 11
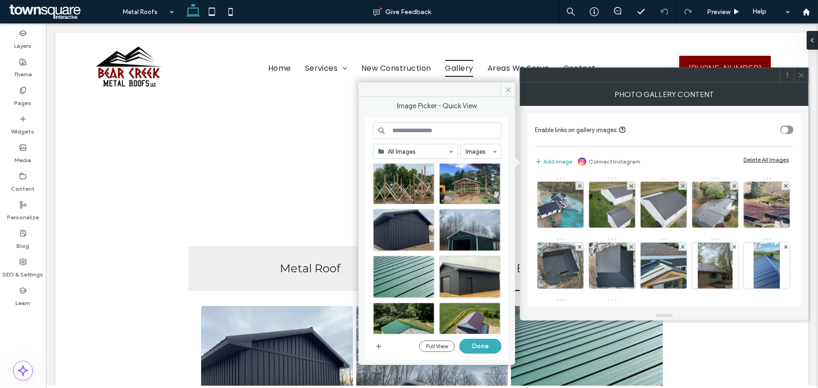
scroll to position [298, 0]
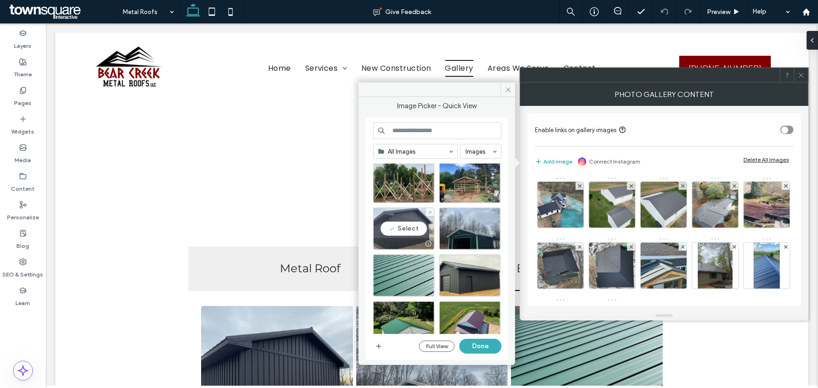
click at [403, 226] on div "Select" at bounding box center [403, 229] width 61 height 42
click at [411, 228] on div at bounding box center [403, 229] width 61 height 42
click at [401, 225] on div "Select" at bounding box center [403, 229] width 61 height 42
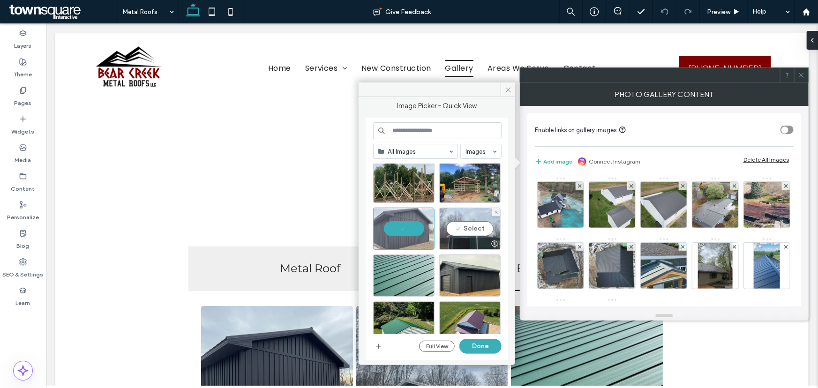
click at [459, 229] on div "Select" at bounding box center [469, 229] width 61 height 42
click at [401, 279] on div "Select" at bounding box center [403, 275] width 61 height 42
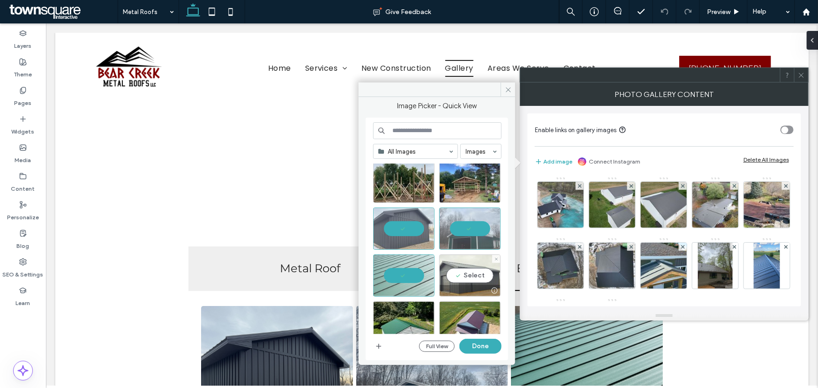
click at [459, 276] on div "Select" at bounding box center [469, 275] width 61 height 42
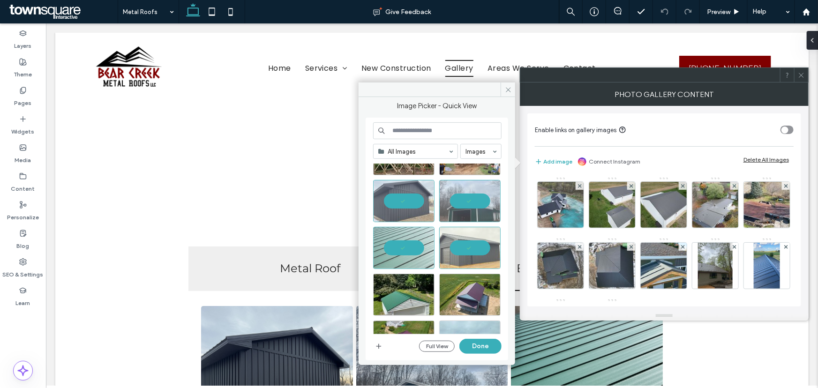
scroll to position [341, 0]
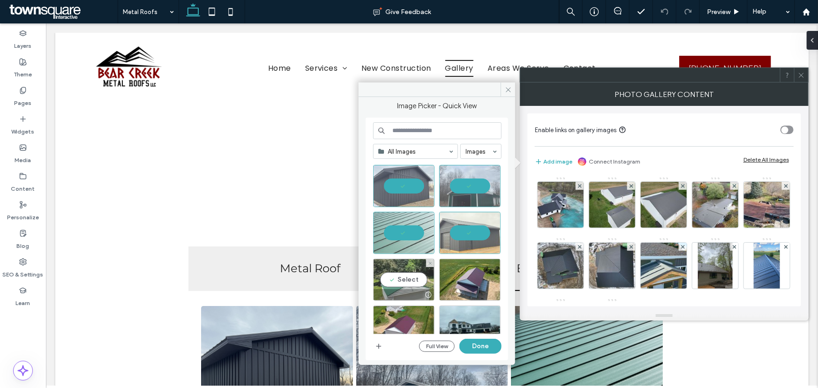
click at [409, 280] on div "Select" at bounding box center [403, 280] width 61 height 42
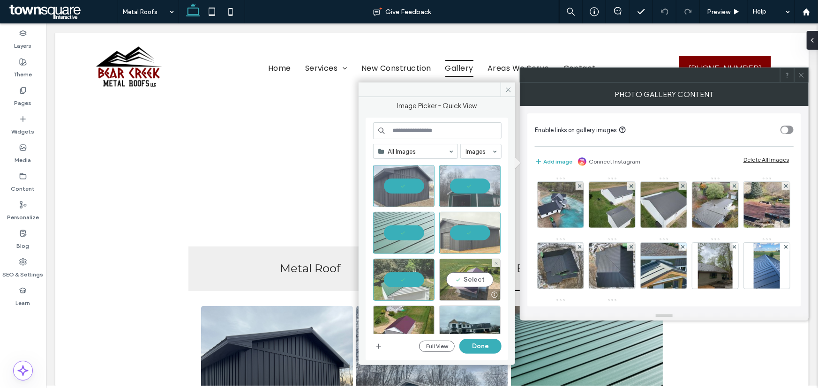
click at [463, 281] on div "Select" at bounding box center [469, 280] width 61 height 42
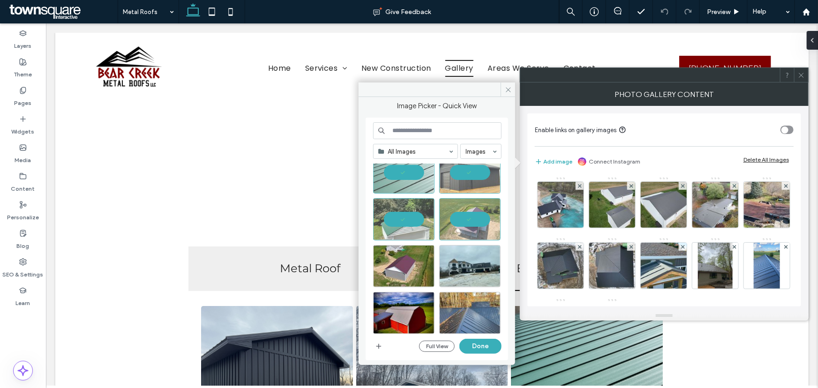
scroll to position [406, 0]
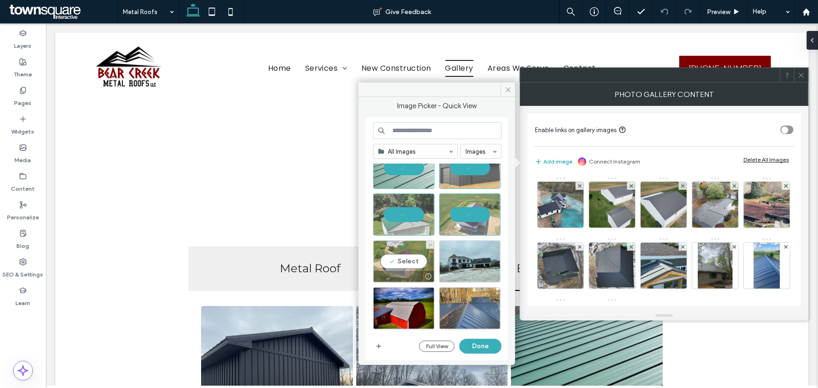
click at [401, 262] on div "Select" at bounding box center [403, 261] width 61 height 42
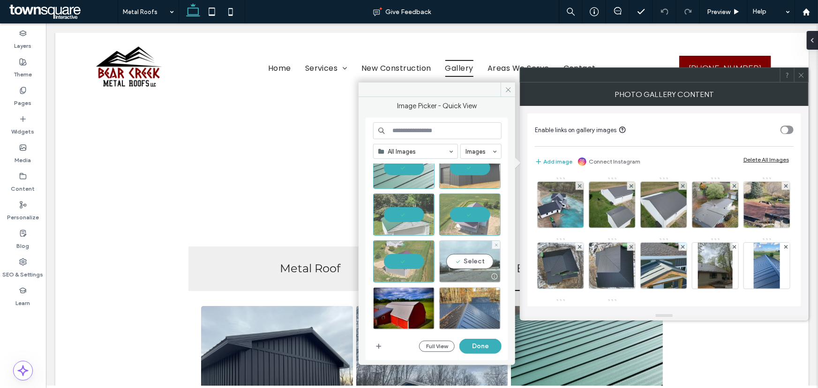
click at [462, 263] on div "Select" at bounding box center [469, 261] width 61 height 42
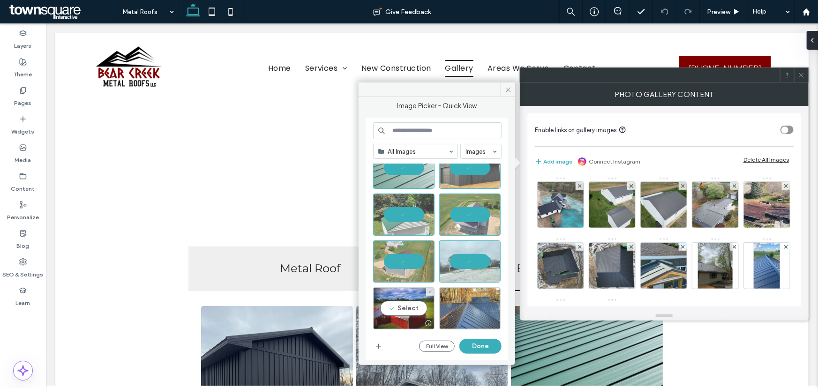
click at [407, 303] on div "Select" at bounding box center [403, 308] width 61 height 42
click at [469, 309] on div "Select" at bounding box center [469, 308] width 61 height 42
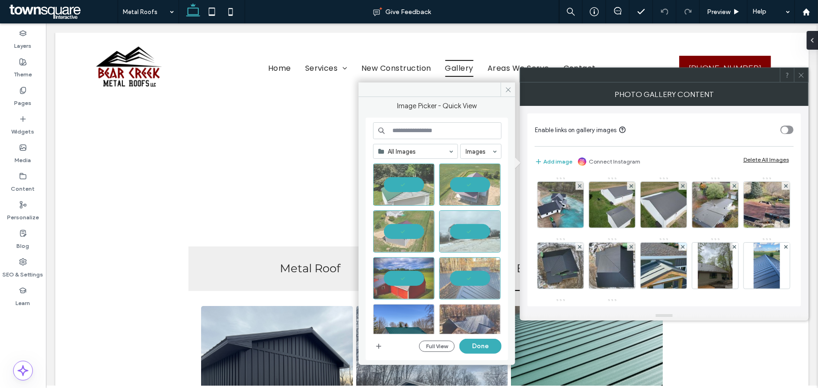
scroll to position [448, 0]
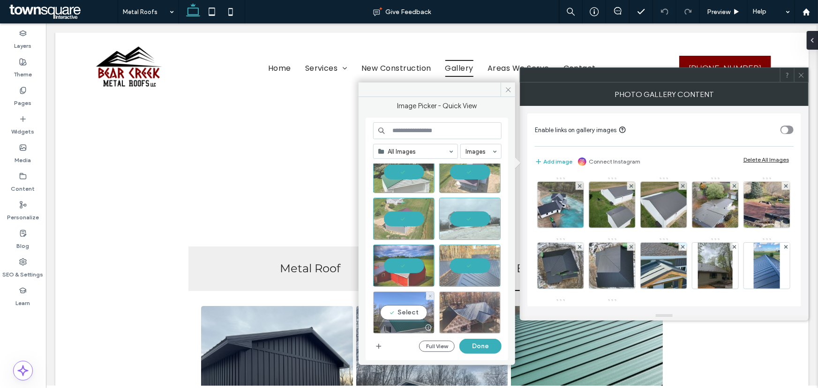
click at [411, 310] on div "Select" at bounding box center [403, 312] width 61 height 42
click at [468, 314] on div "Select" at bounding box center [469, 312] width 61 height 42
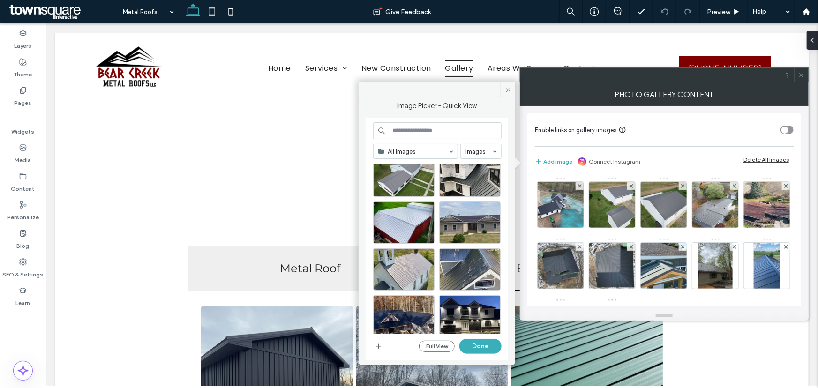
scroll to position [618, 0]
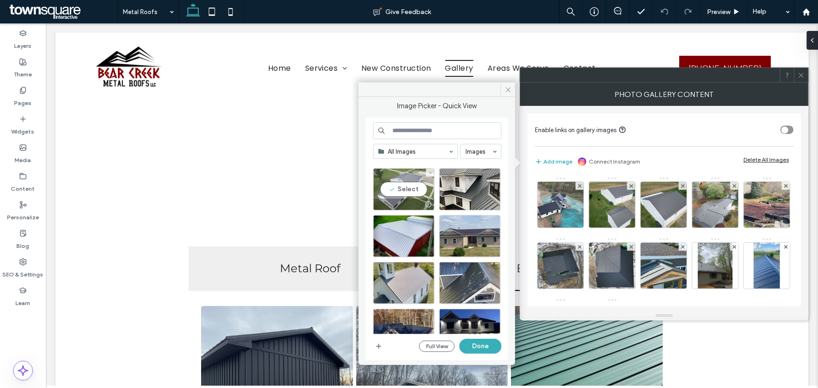
click at [404, 186] on div "Select" at bounding box center [403, 189] width 61 height 42
click at [468, 184] on div "Select" at bounding box center [469, 189] width 61 height 42
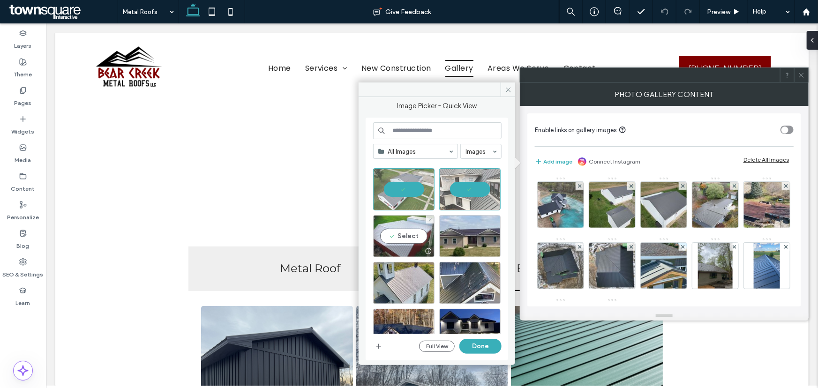
click at [402, 232] on div "Select" at bounding box center [403, 236] width 61 height 42
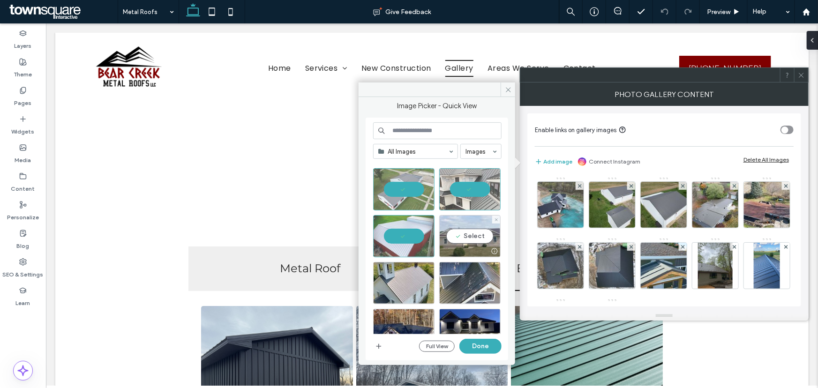
click at [463, 233] on div "Select" at bounding box center [469, 236] width 61 height 42
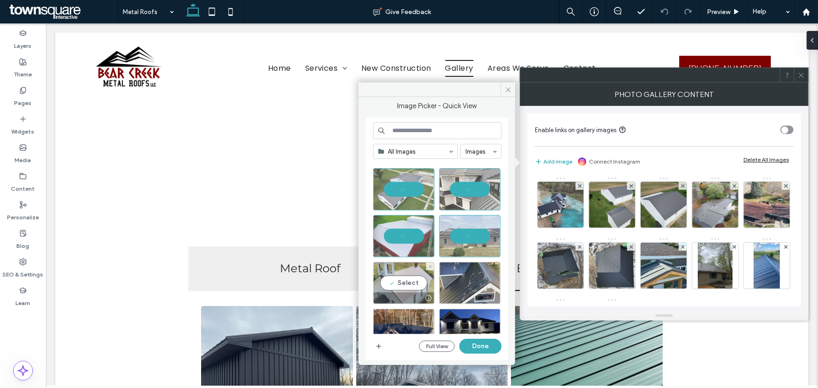
click at [403, 281] on div "Select" at bounding box center [403, 283] width 61 height 42
click at [473, 281] on div "Select" at bounding box center [469, 283] width 61 height 42
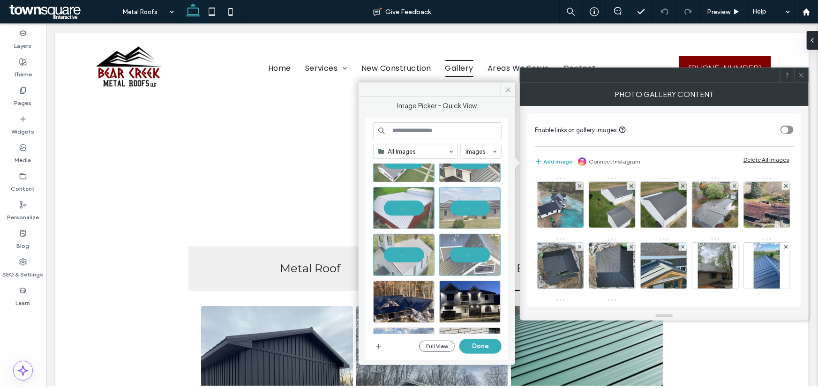
scroll to position [661, 0]
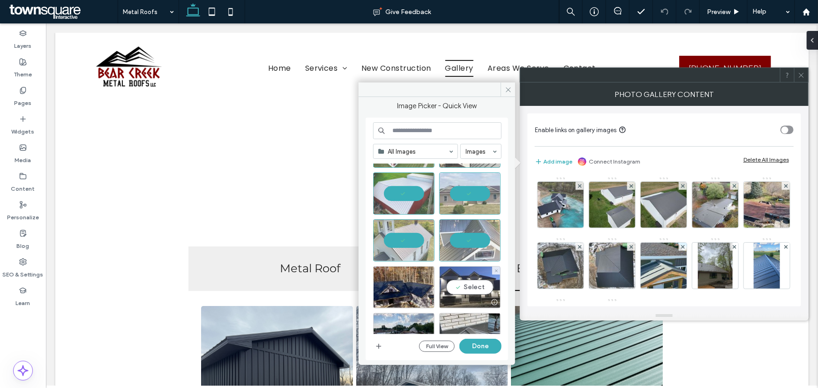
click at [467, 288] on div "Select" at bounding box center [469, 287] width 61 height 42
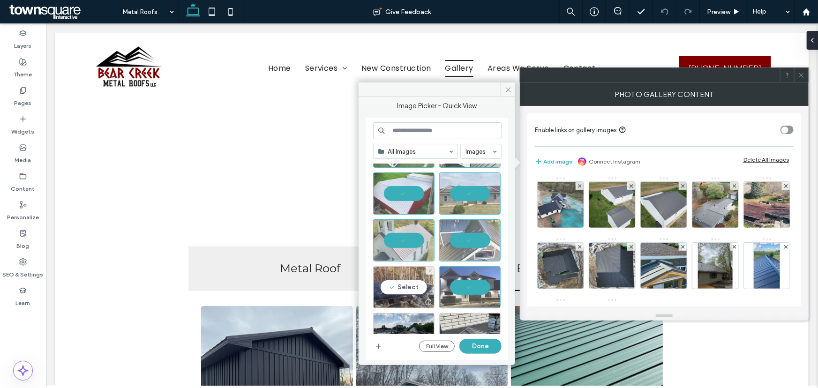
click at [414, 285] on div "Select" at bounding box center [403, 287] width 61 height 42
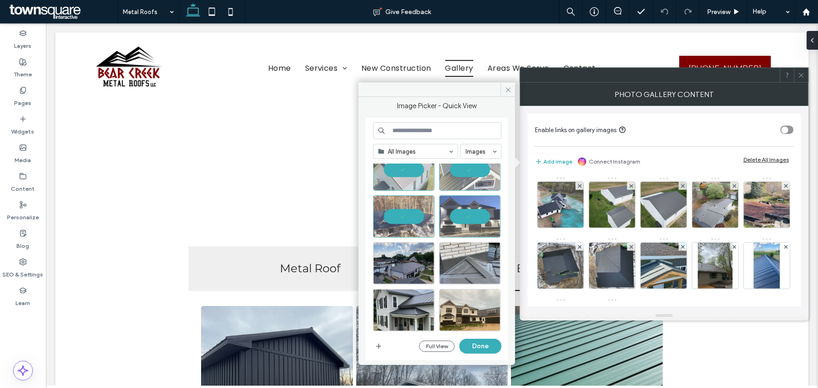
scroll to position [746, 0]
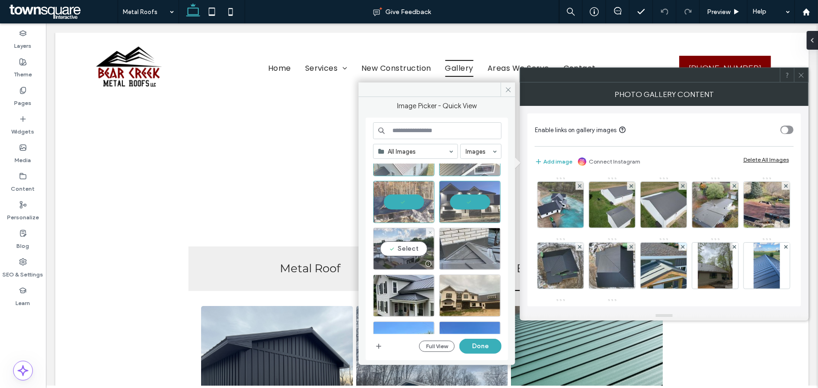
click at [407, 248] on div "Select" at bounding box center [403, 249] width 61 height 42
click at [457, 249] on div "Select" at bounding box center [469, 249] width 61 height 42
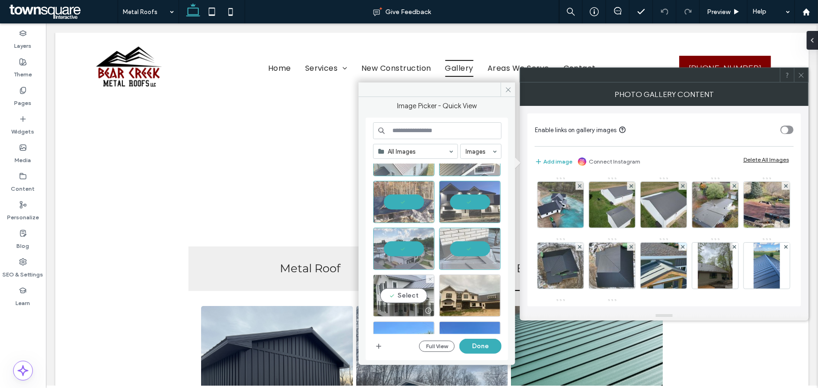
click at [397, 294] on div "Select" at bounding box center [403, 296] width 61 height 42
click at [470, 295] on div "Select" at bounding box center [469, 296] width 61 height 42
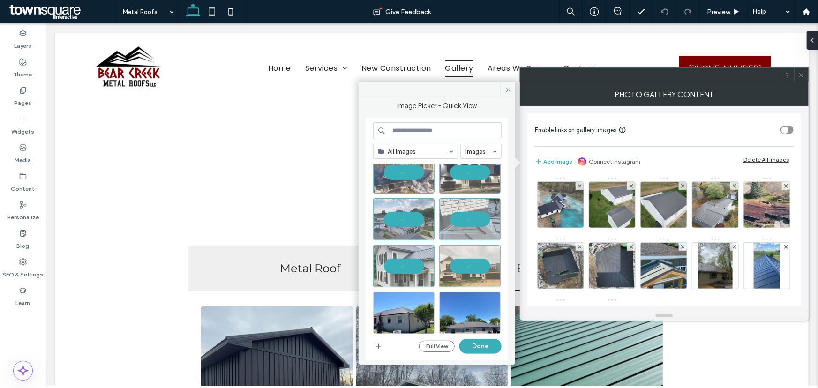
scroll to position [789, 0]
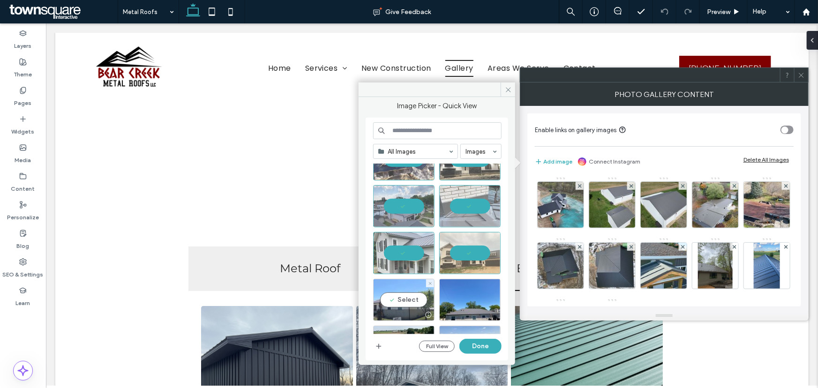
click at [399, 303] on div "Select" at bounding box center [403, 300] width 61 height 42
click at [461, 304] on div "Select" at bounding box center [469, 300] width 61 height 42
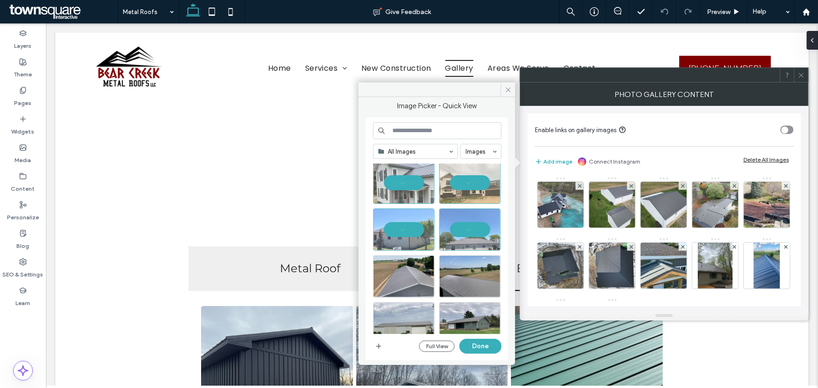
scroll to position [874, 0]
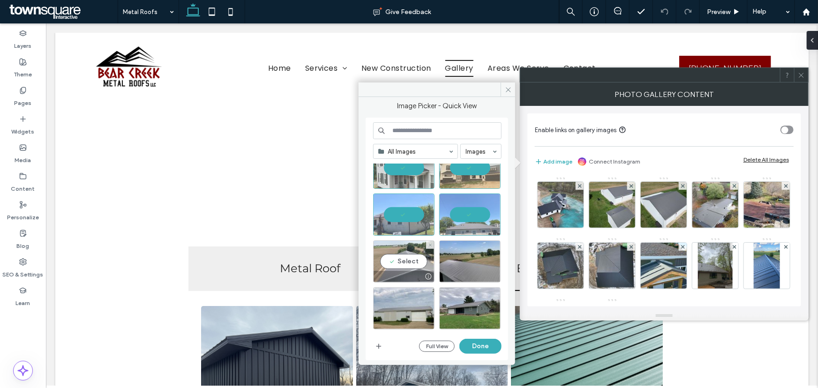
click at [403, 260] on div "Select" at bounding box center [403, 261] width 61 height 42
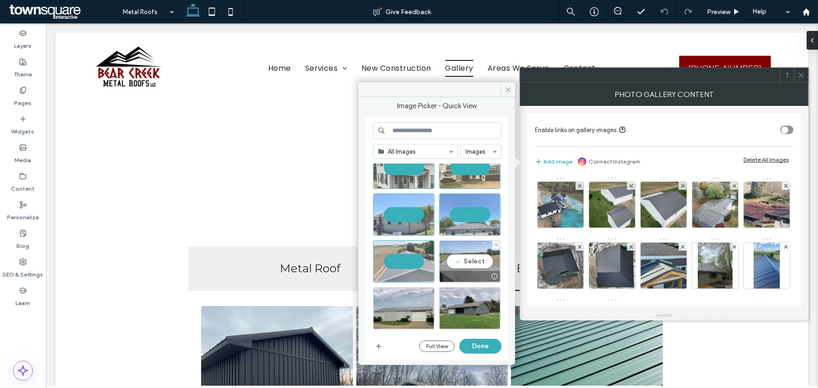
click at [463, 261] on div "Select" at bounding box center [469, 261] width 61 height 42
click at [400, 308] on div "Select" at bounding box center [403, 308] width 61 height 42
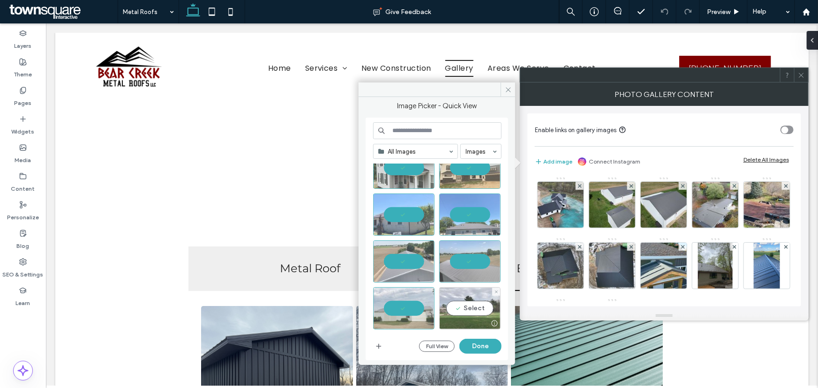
click at [463, 308] on div "Select" at bounding box center [469, 308] width 61 height 42
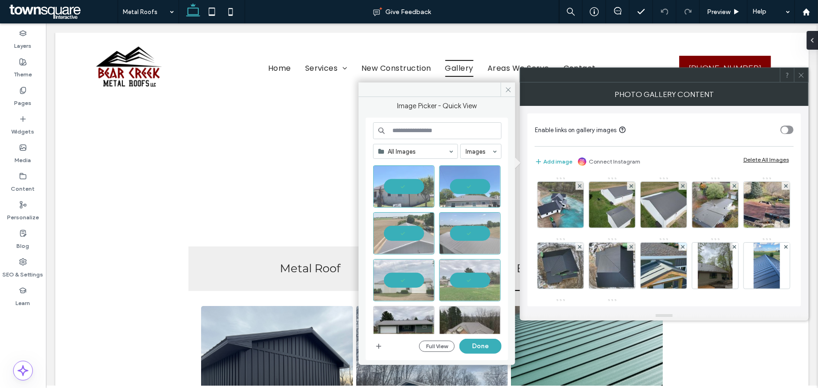
scroll to position [959, 0]
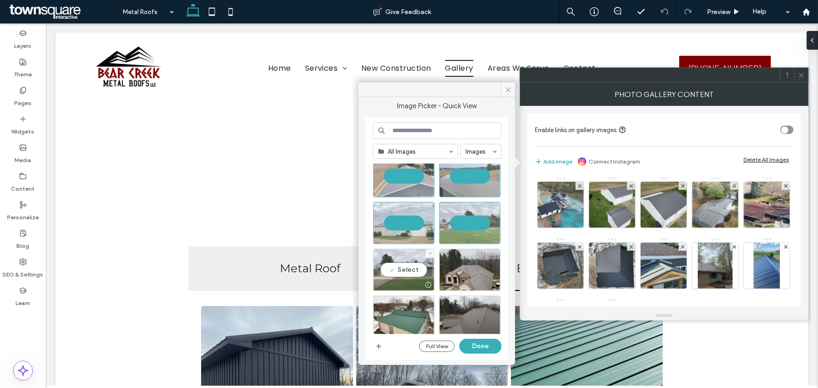
click at [404, 270] on div "Select" at bounding box center [403, 270] width 61 height 42
click at [466, 268] on div "Select" at bounding box center [469, 270] width 61 height 42
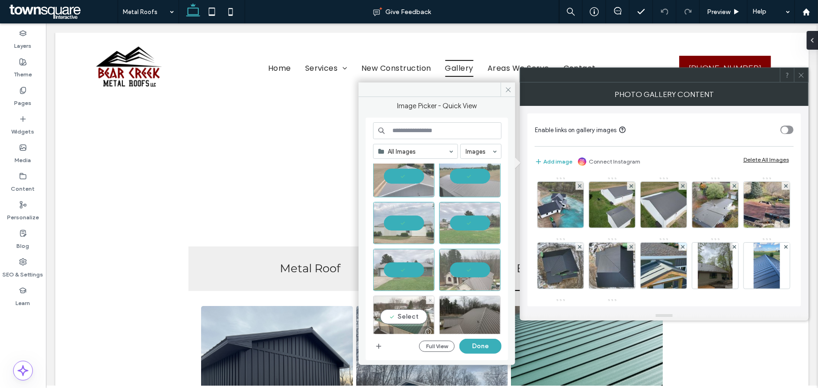
click at [402, 316] on div "Select" at bounding box center [403, 317] width 61 height 42
click at [468, 316] on div "Select" at bounding box center [469, 317] width 61 height 42
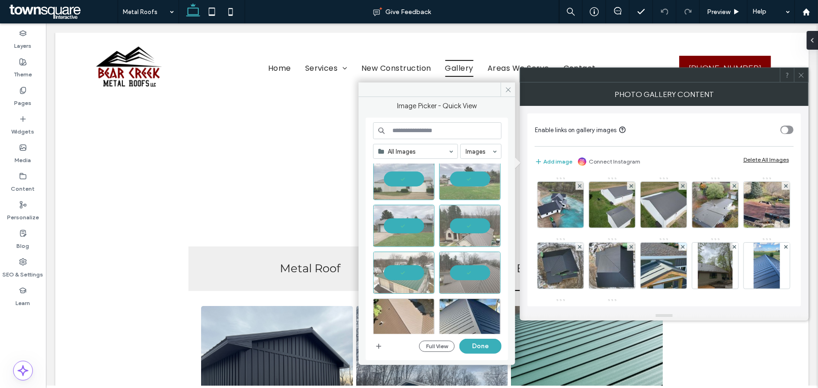
scroll to position [1045, 0]
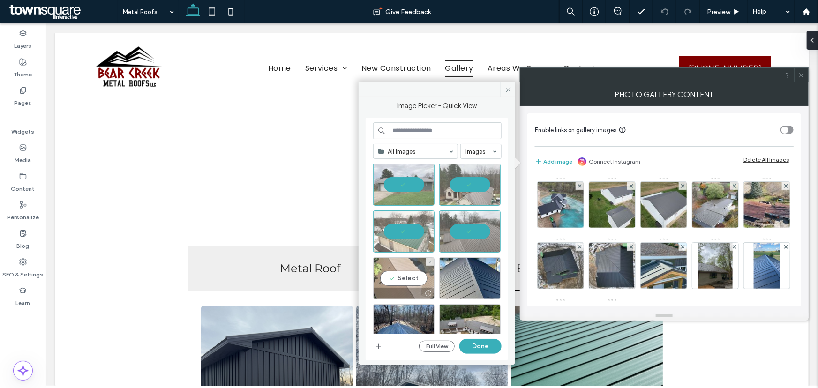
click at [408, 274] on div "Select" at bounding box center [403, 278] width 61 height 42
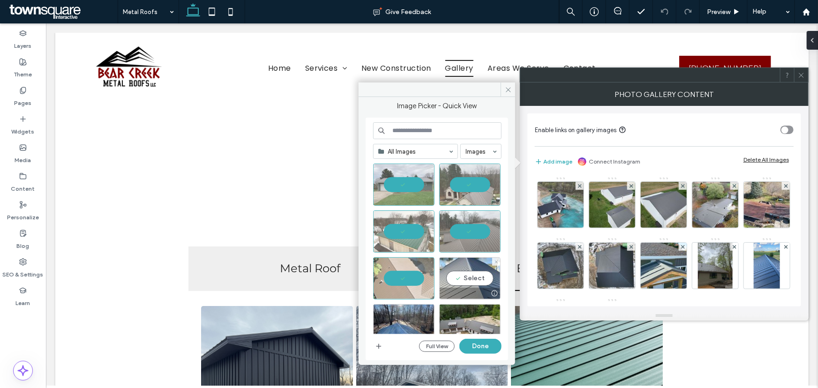
click at [463, 279] on div "Select" at bounding box center [469, 278] width 61 height 42
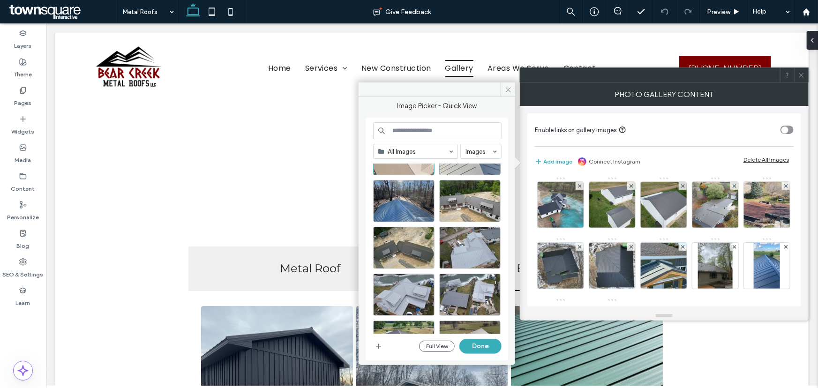
scroll to position [1172, 0]
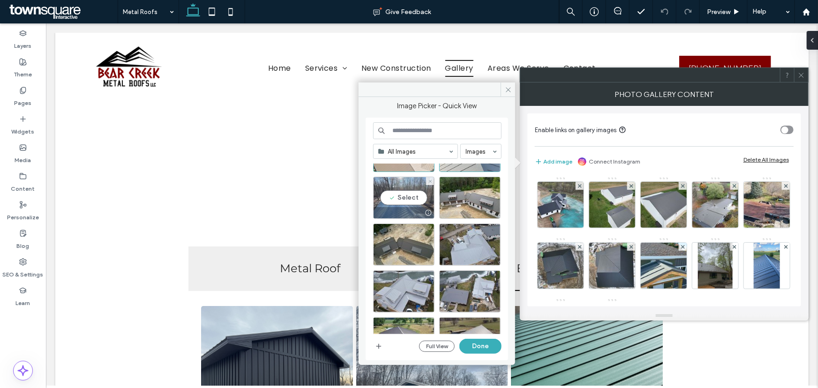
click at [404, 194] on div "Select" at bounding box center [403, 198] width 61 height 42
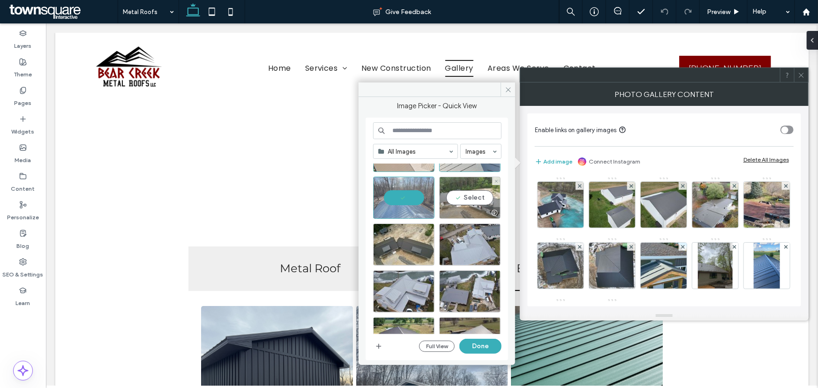
click at [462, 196] on div "Select" at bounding box center [469, 198] width 61 height 42
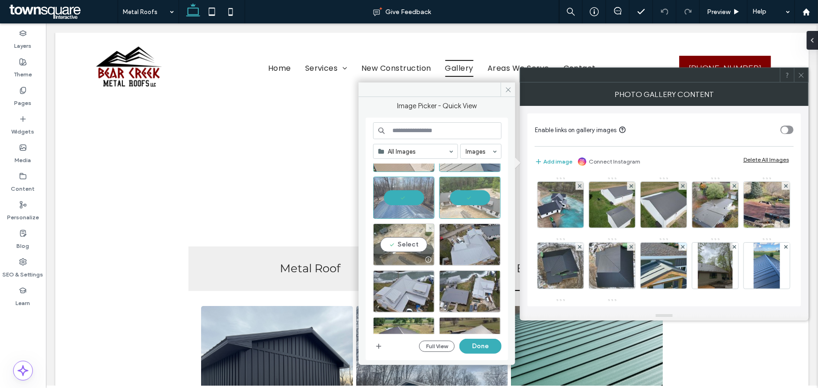
click at [403, 241] on div "Select" at bounding box center [403, 244] width 61 height 42
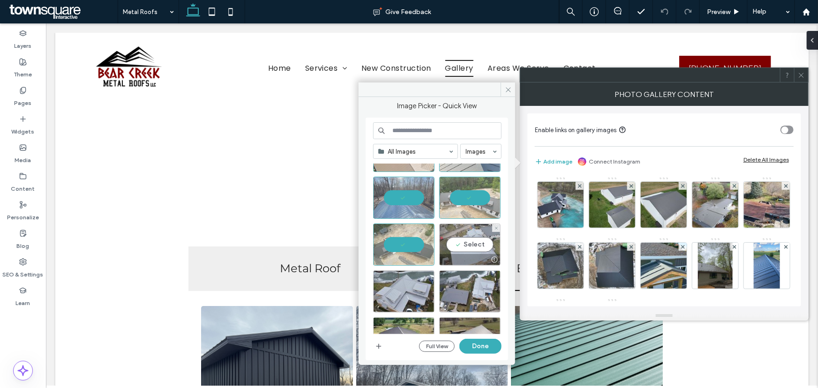
click at [456, 242] on div "Select" at bounding box center [469, 244] width 61 height 42
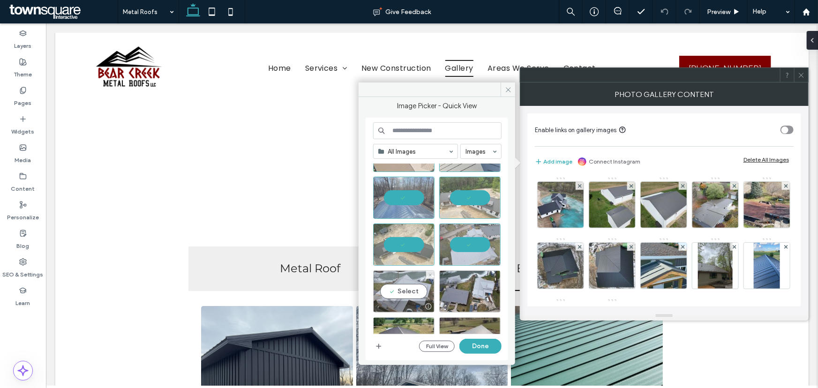
click at [397, 289] on div "Select" at bounding box center [403, 291] width 61 height 42
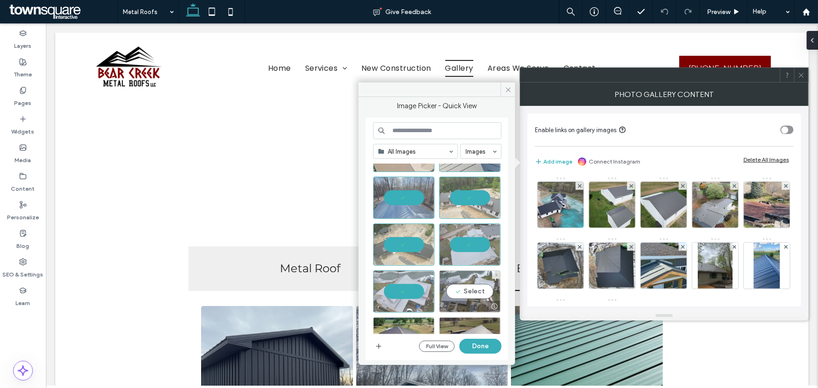
click at [481, 291] on div "Select" at bounding box center [469, 291] width 61 height 42
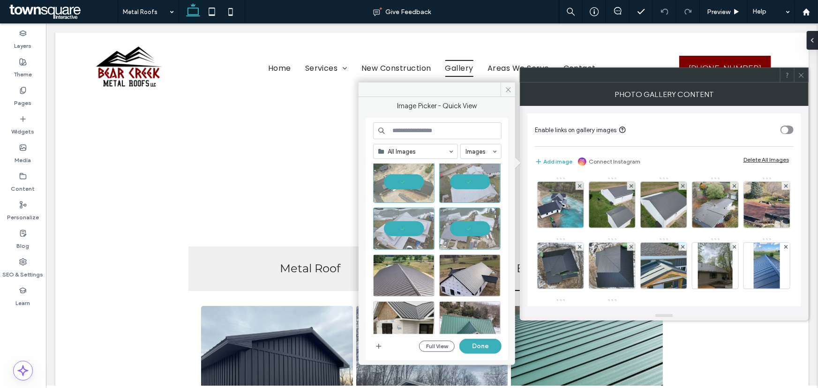
scroll to position [1257, 0]
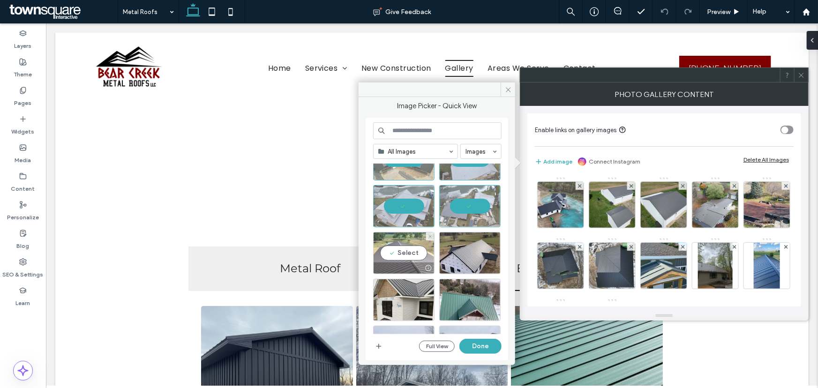
click at [405, 253] on div "Select" at bounding box center [403, 253] width 61 height 42
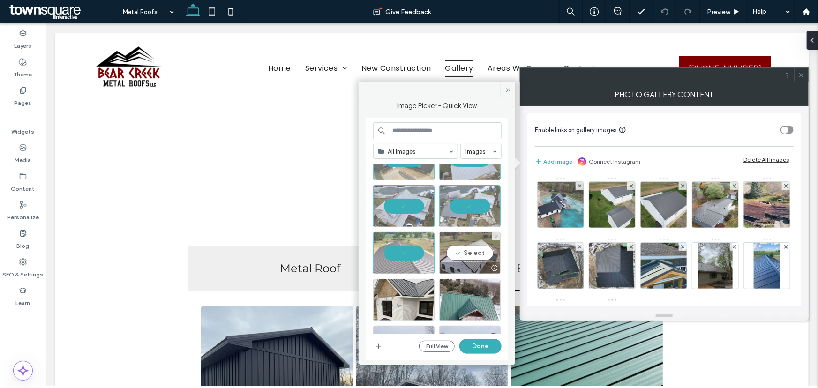
drag, startPoint x: 476, startPoint y: 253, endPoint x: 462, endPoint y: 257, distance: 14.4
click at [476, 253] on div "Select" at bounding box center [469, 253] width 61 height 42
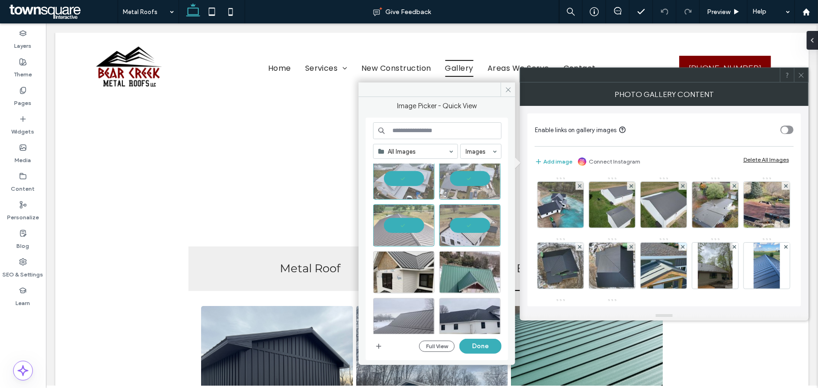
scroll to position [1300, 0]
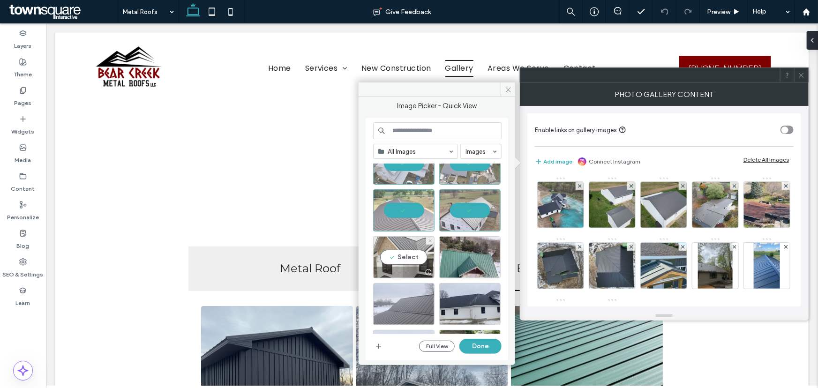
click at [404, 253] on div "Select" at bounding box center [403, 257] width 61 height 42
click at [466, 255] on div "Select" at bounding box center [469, 257] width 61 height 42
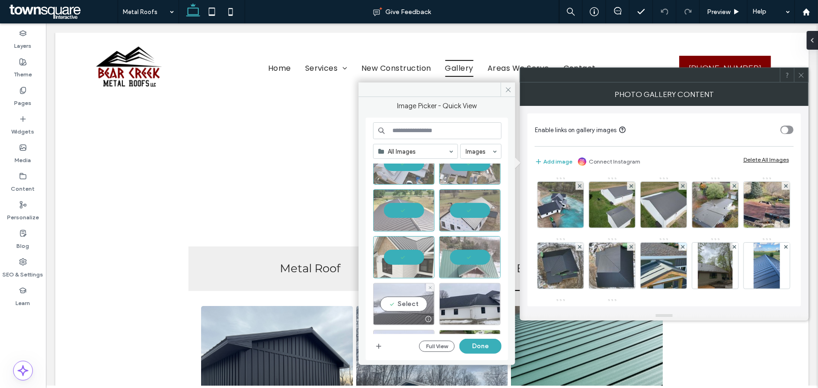
click at [401, 301] on div "Select" at bounding box center [403, 304] width 61 height 42
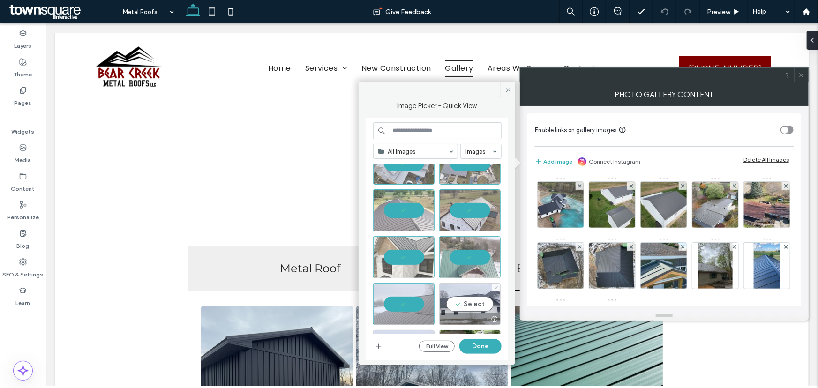
click at [468, 299] on div "Select" at bounding box center [469, 304] width 61 height 42
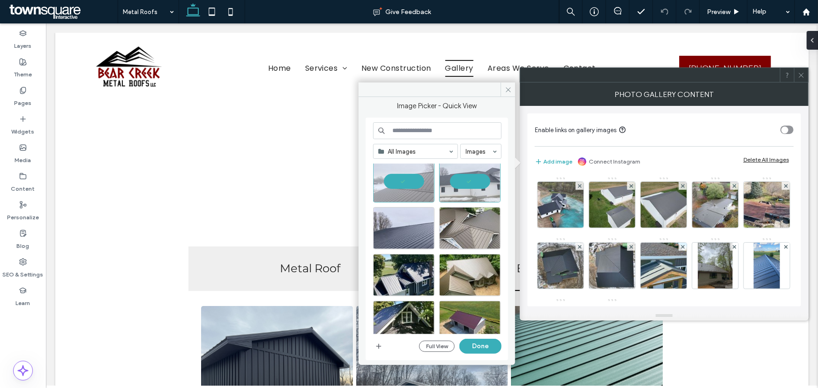
scroll to position [1428, 0]
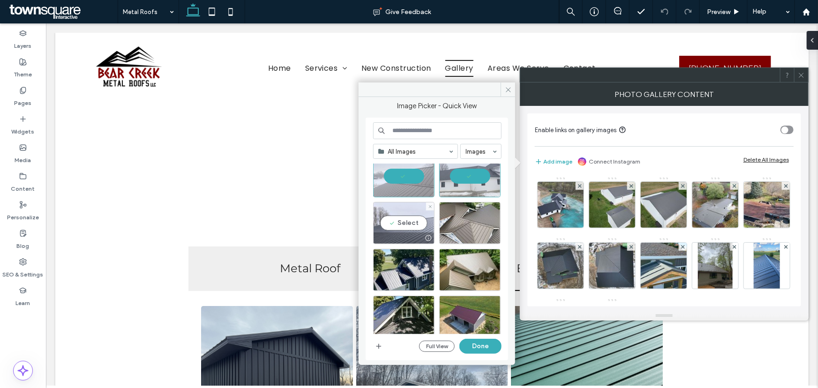
click at [403, 220] on div "Select" at bounding box center [403, 223] width 61 height 42
click at [462, 220] on div "Select" at bounding box center [469, 223] width 61 height 42
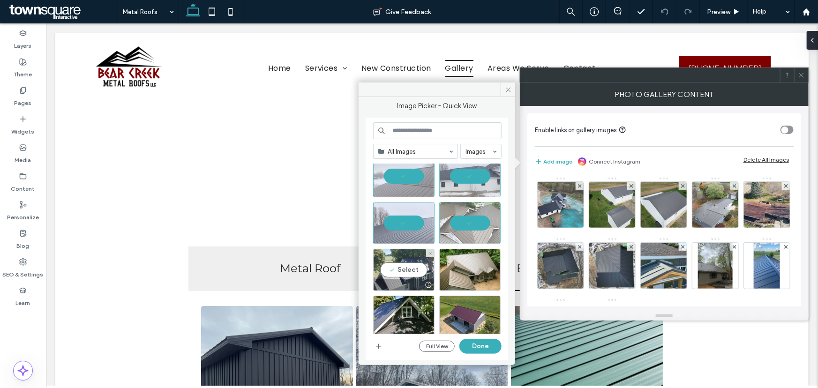
click at [402, 268] on div "Select" at bounding box center [403, 270] width 61 height 42
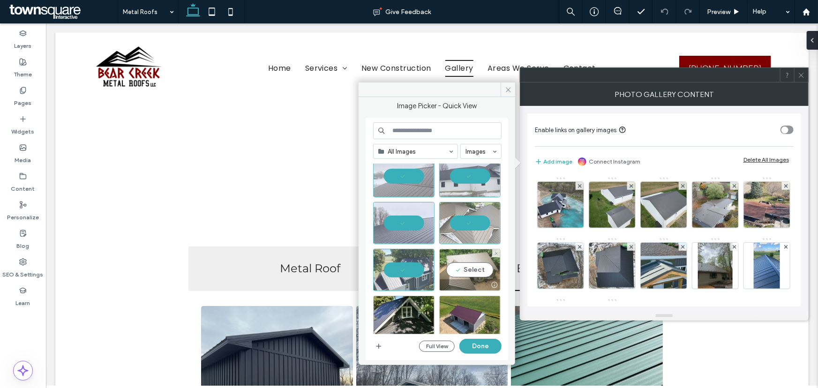
drag, startPoint x: 465, startPoint y: 267, endPoint x: 422, endPoint y: 276, distance: 43.6
click at [464, 267] on div "Select" at bounding box center [469, 270] width 61 height 42
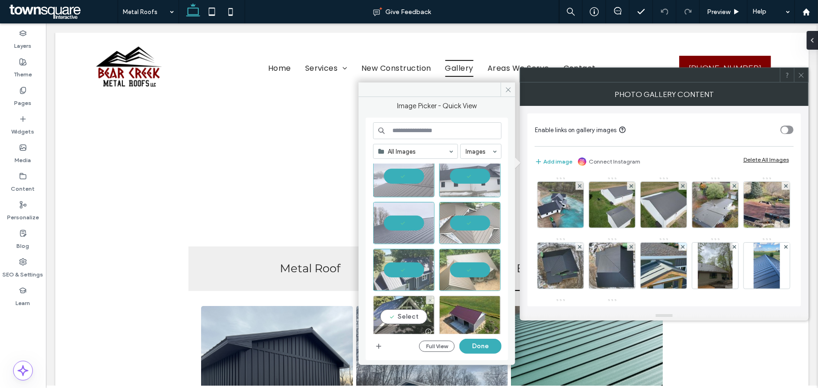
click at [400, 317] on div "Select" at bounding box center [403, 317] width 61 height 42
click at [485, 343] on button "Done" at bounding box center [480, 346] width 42 height 15
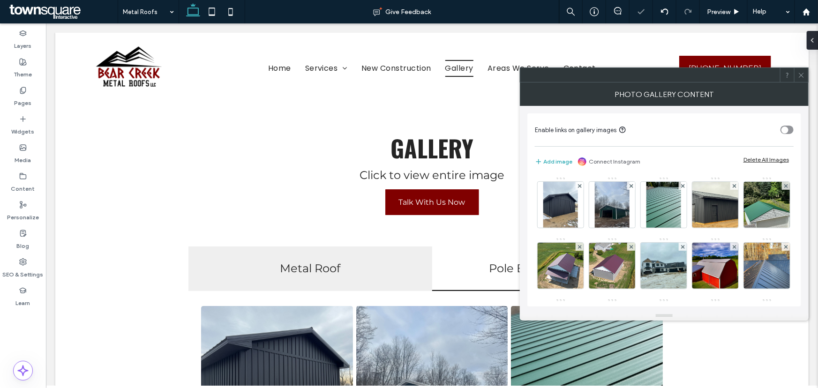
click at [802, 74] on div at bounding box center [664, 74] width 289 height 15
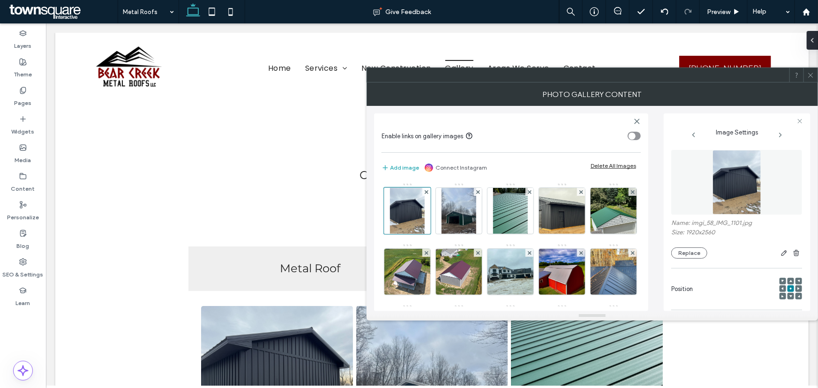
click at [812, 73] on use at bounding box center [810, 75] width 5 height 5
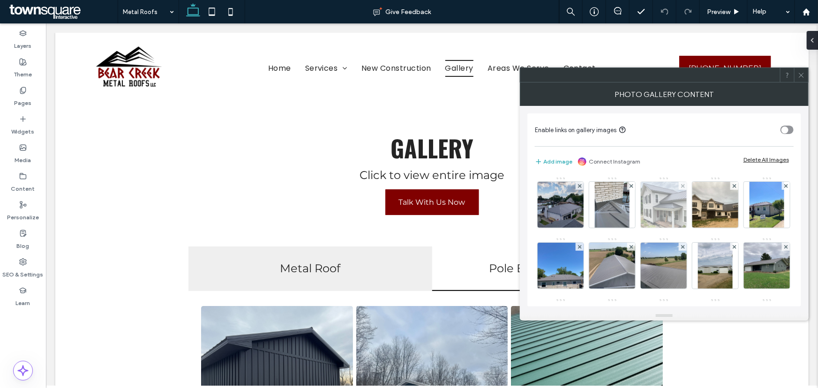
scroll to position [341, 0]
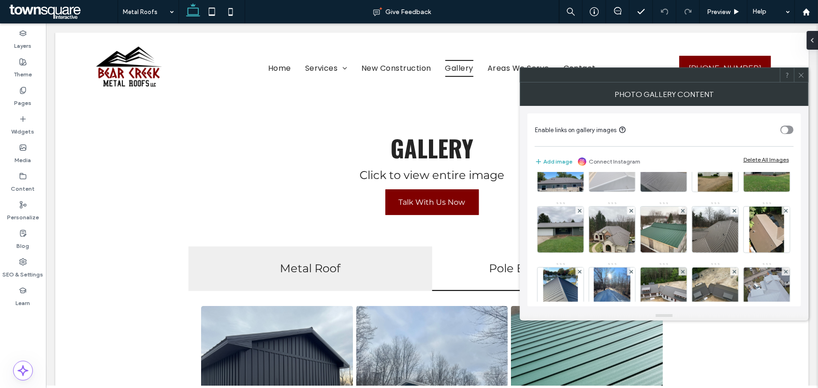
click at [632, 151] on use at bounding box center [631, 150] width 4 height 4
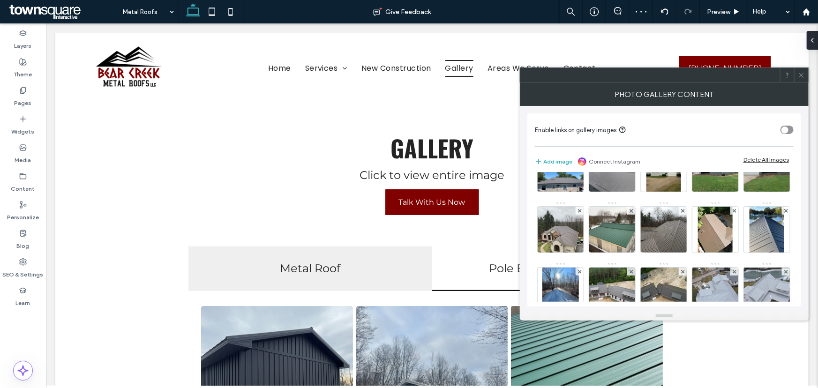
click at [805, 73] on div at bounding box center [801, 75] width 14 height 14
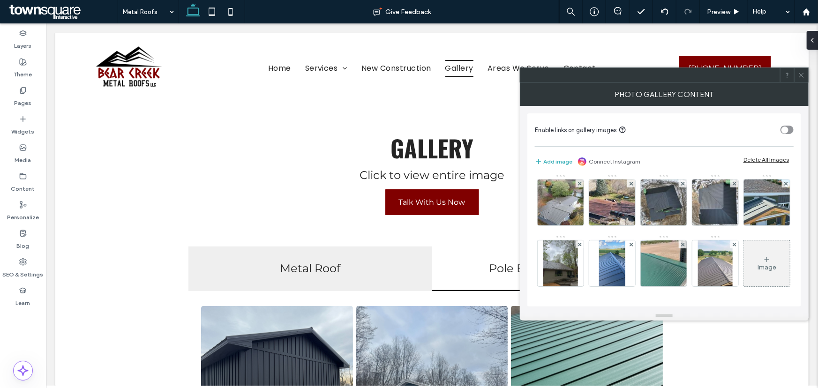
scroll to position [914, 0]
click at [732, 243] on icon at bounding box center [734, 245] width 4 height 4
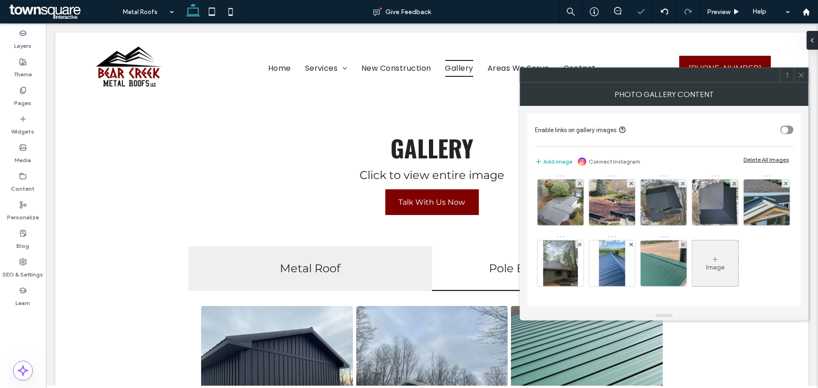
scroll to position [853, 0]
click at [800, 73] on icon at bounding box center [800, 75] width 7 height 7
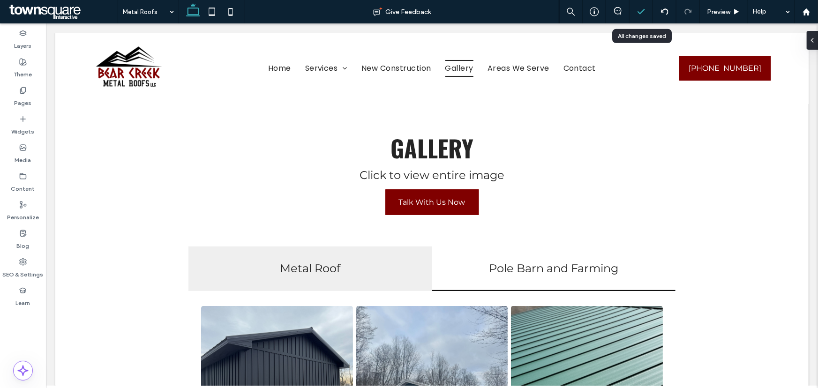
click at [642, 8] on icon at bounding box center [640, 11] width 9 height 9
click at [642, 11] on icon at bounding box center [640, 11] width 9 height 9
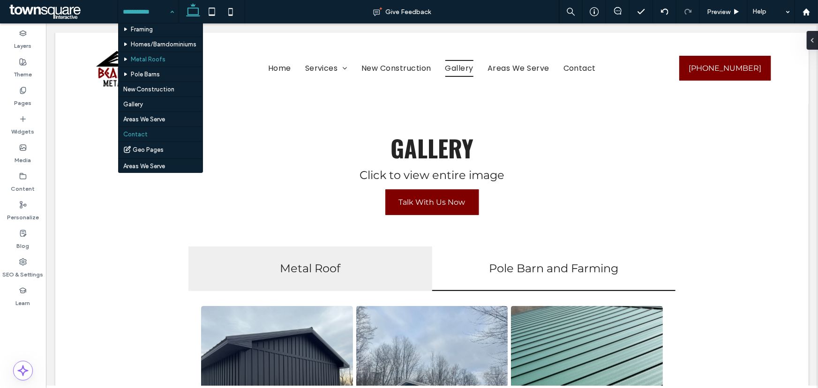
scroll to position [93, 0]
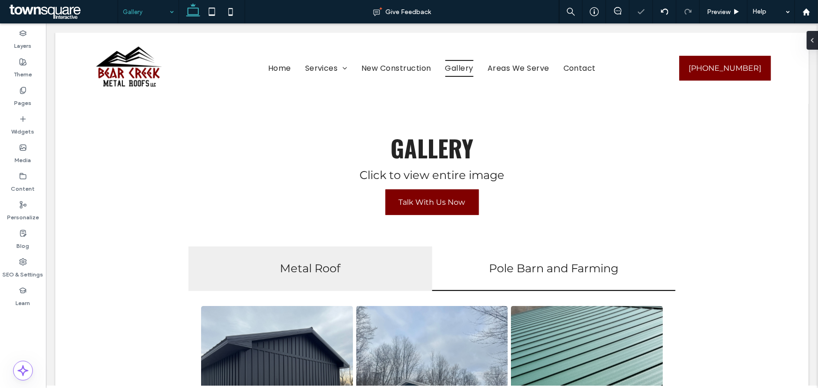
click at [154, 15] on input at bounding box center [146, 11] width 46 height 23
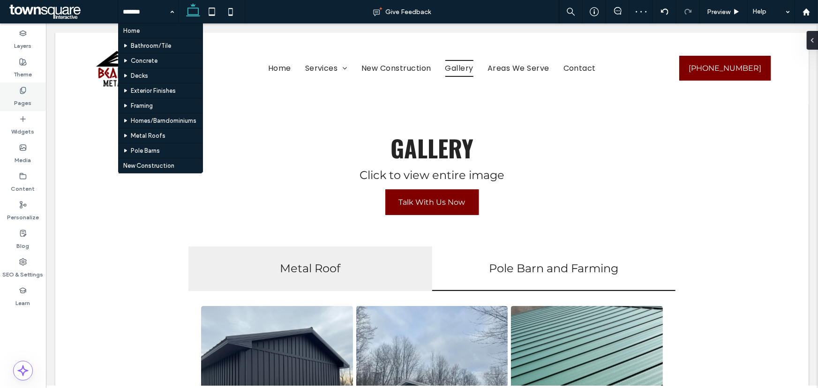
click at [12, 97] on div "Pages" at bounding box center [23, 96] width 46 height 29
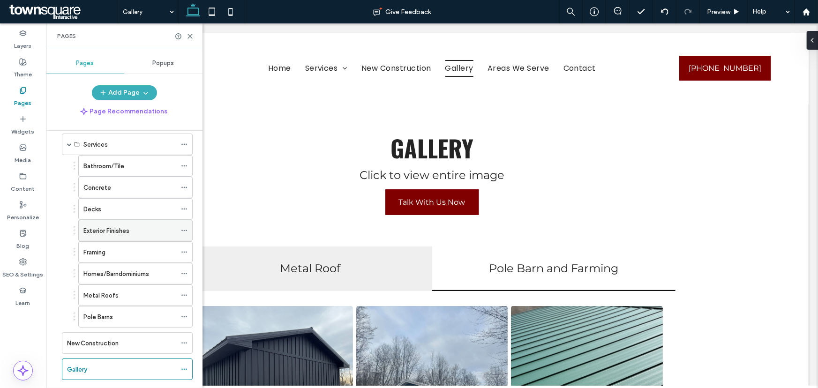
scroll to position [85, 0]
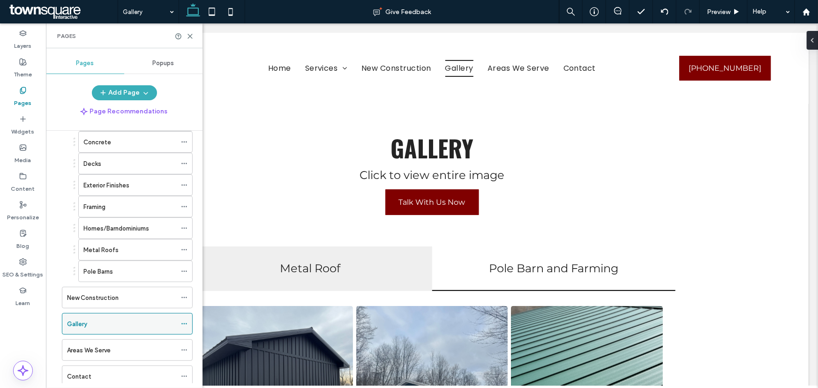
click at [188, 322] on div at bounding box center [186, 324] width 11 height 14
click at [185, 323] on use at bounding box center [183, 323] width 5 height 1
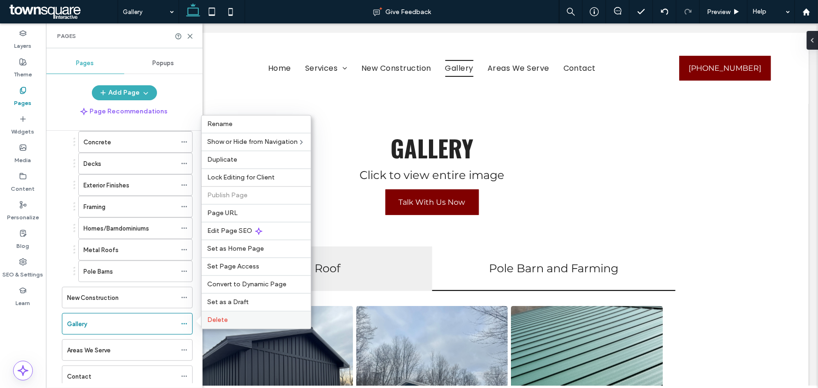
click at [216, 321] on span "Delete" at bounding box center [217, 320] width 21 height 8
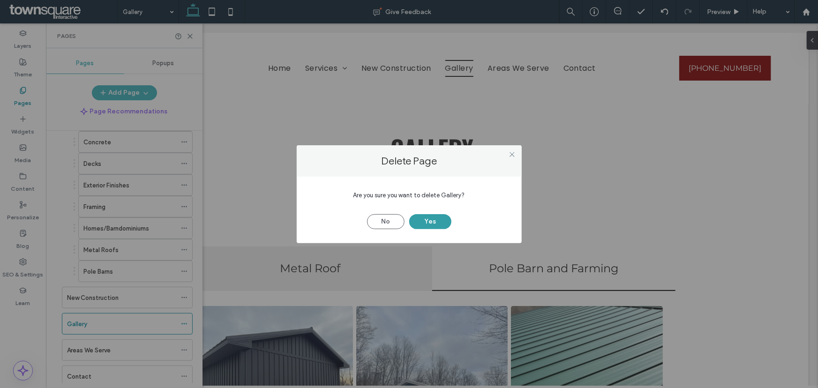
click at [429, 225] on button "Yes" at bounding box center [430, 221] width 42 height 15
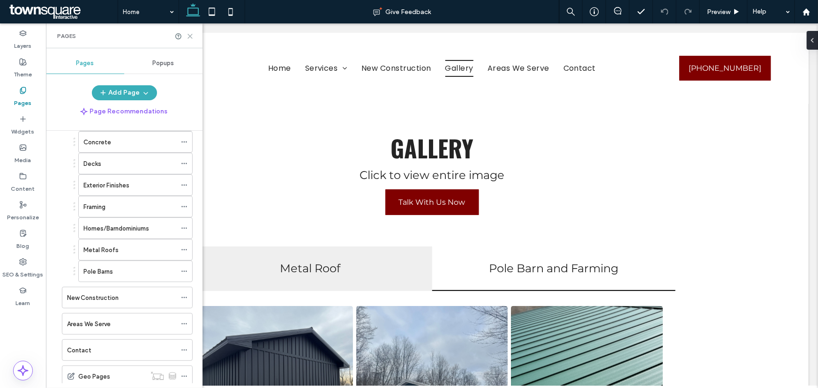
click at [191, 35] on icon at bounding box center [189, 36] width 7 height 7
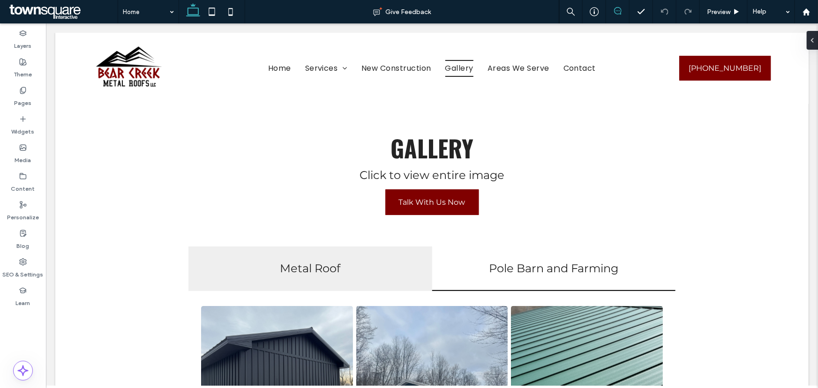
click at [617, 11] on icon at bounding box center [617, 10] width 7 height 7
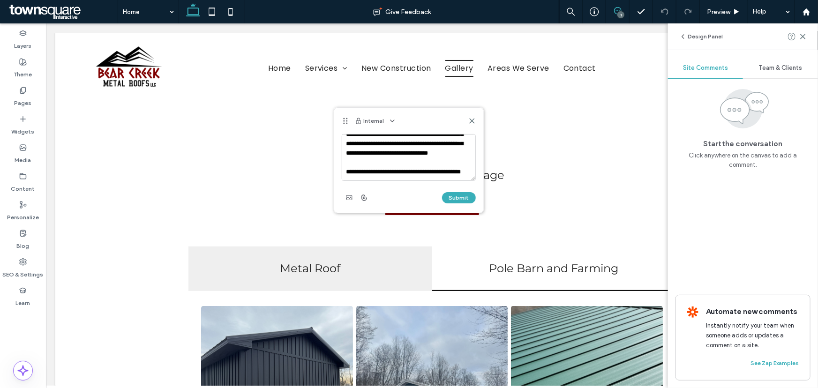
scroll to position [32, 0]
type textarea "**********"
click at [461, 195] on button "Submit" at bounding box center [459, 197] width 34 height 11
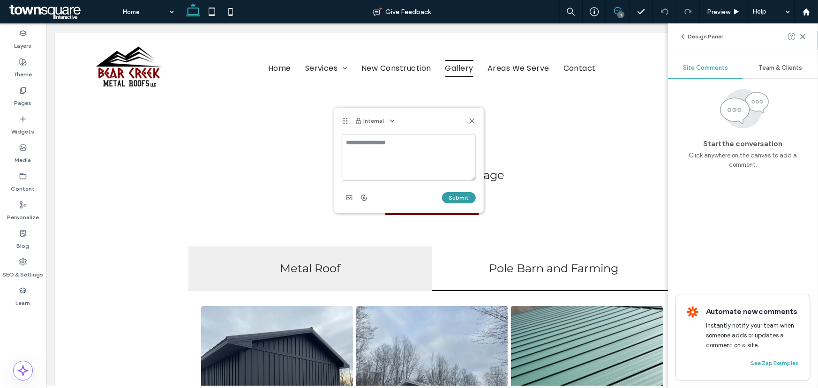
scroll to position [0, 0]
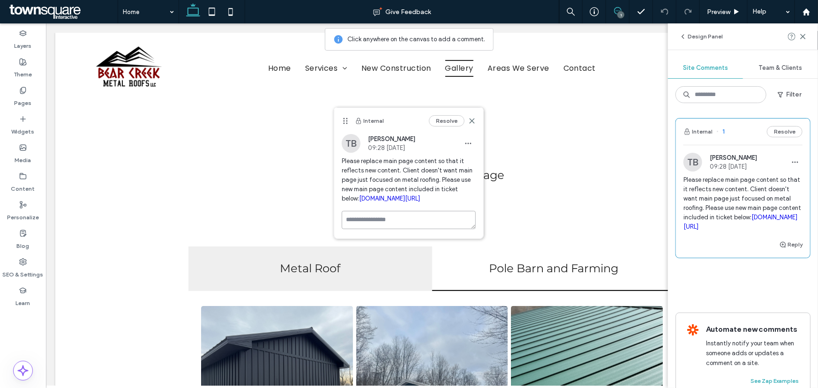
click at [379, 227] on textarea at bounding box center [409, 220] width 134 height 18
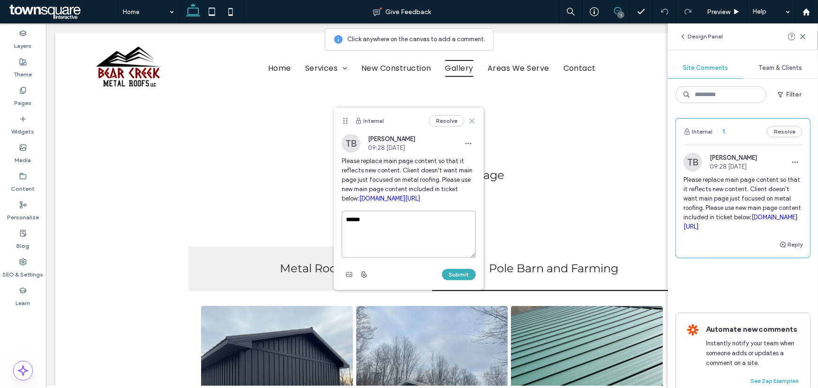
type textarea "******"
click at [472, 121] on use at bounding box center [471, 121] width 4 height 4
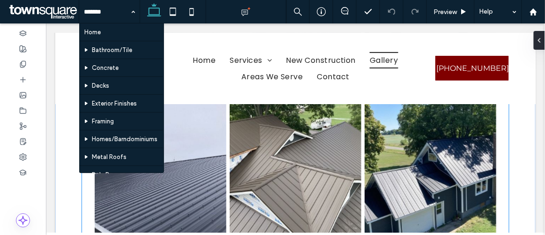
scroll to position [2640, 0]
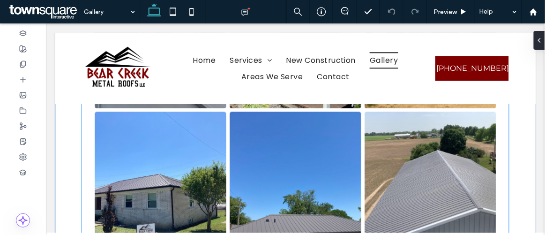
scroll to position [1405, 0]
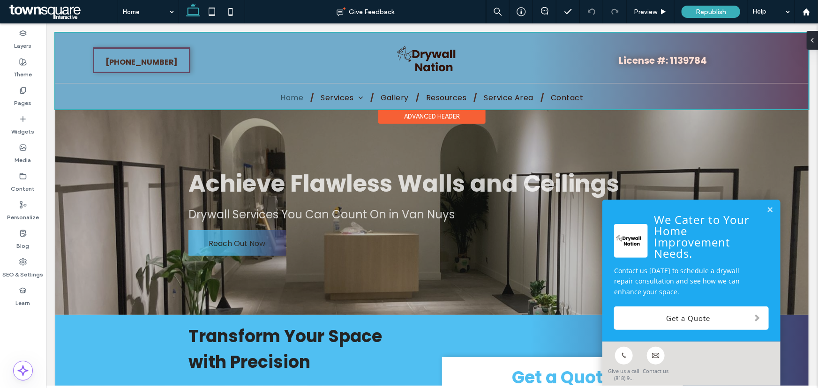
click at [492, 95] on div at bounding box center [431, 70] width 753 height 76
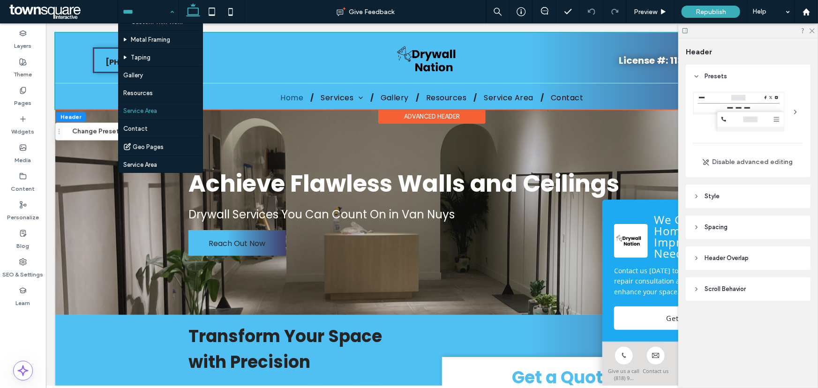
scroll to position [52, 0]
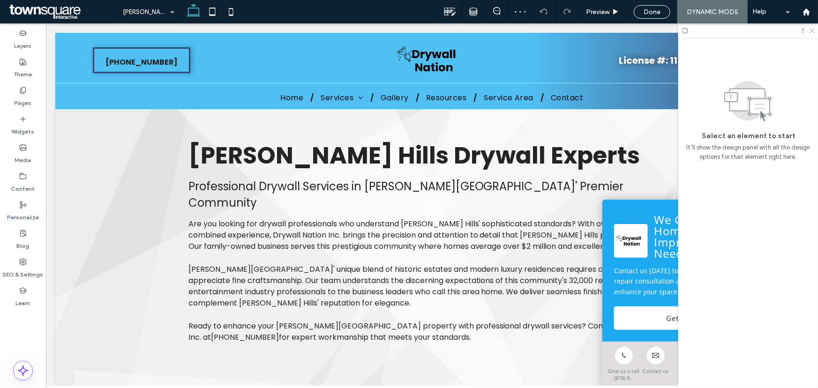
click at [811, 30] on use at bounding box center [811, 31] width 5 height 5
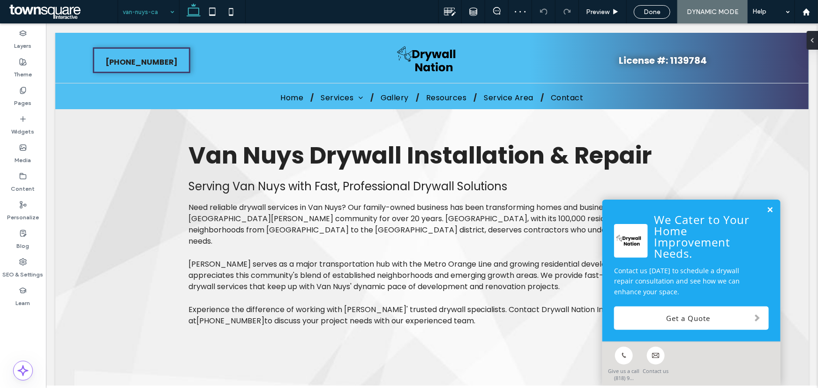
click at [766, 206] on link at bounding box center [769, 210] width 7 height 8
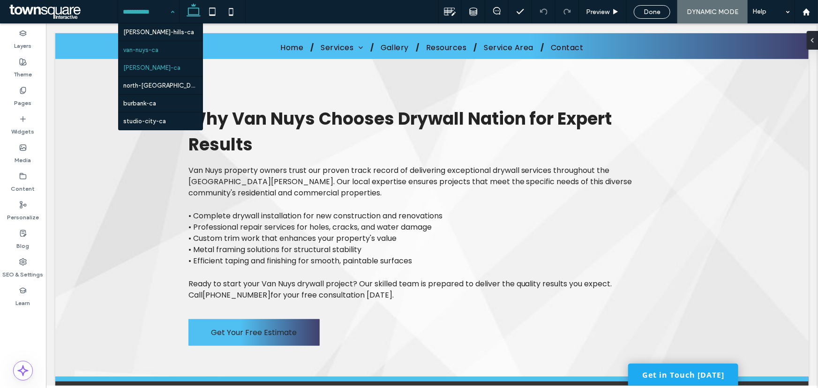
scroll to position [255, 0]
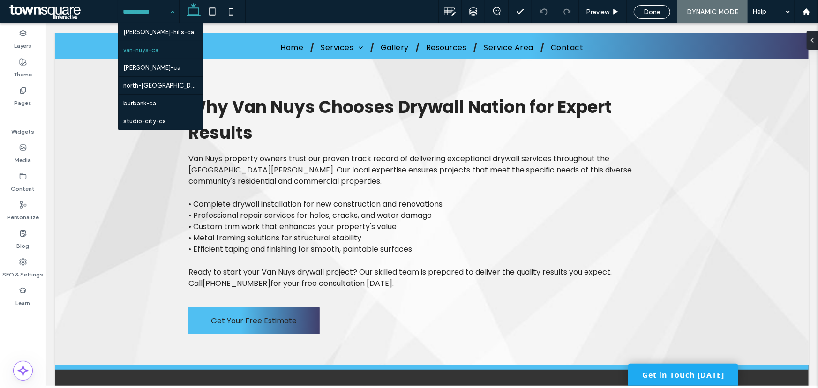
click at [161, 14] on input at bounding box center [146, 11] width 47 height 23
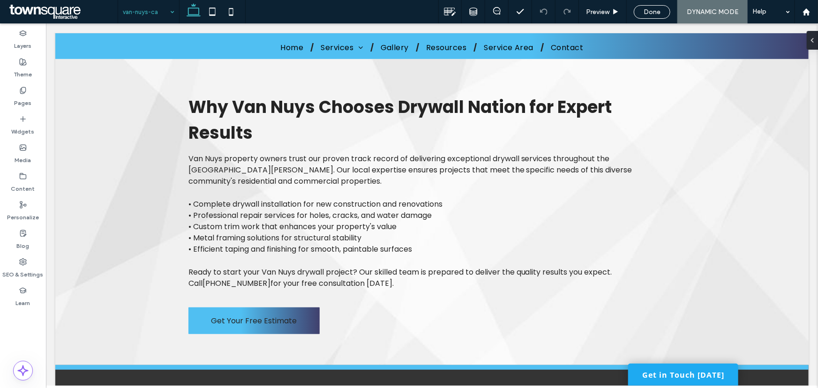
click at [167, 13] on div "van-nuys-ca" at bounding box center [148, 11] width 61 height 23
click at [18, 94] on div "Pages" at bounding box center [23, 96] width 46 height 29
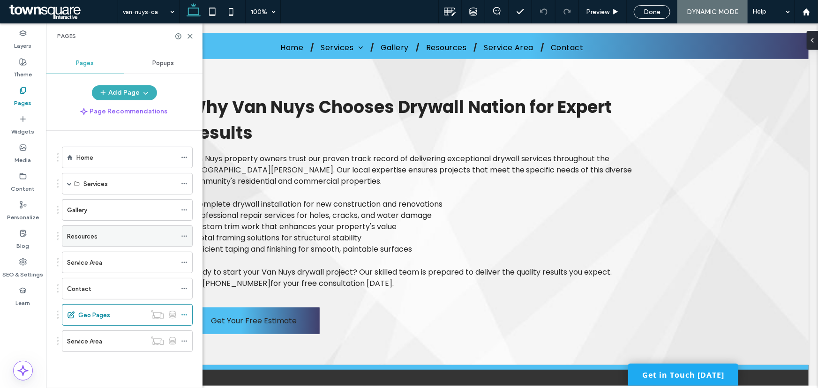
click at [105, 242] on div "Resources" at bounding box center [121, 236] width 109 height 21
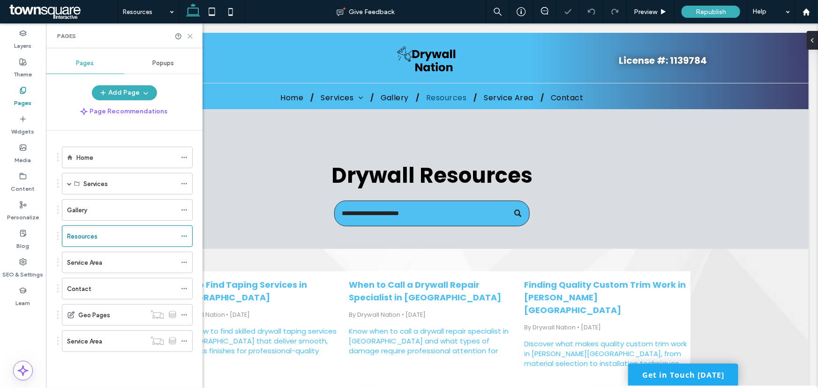
click at [187, 33] on icon at bounding box center [189, 36] width 7 height 7
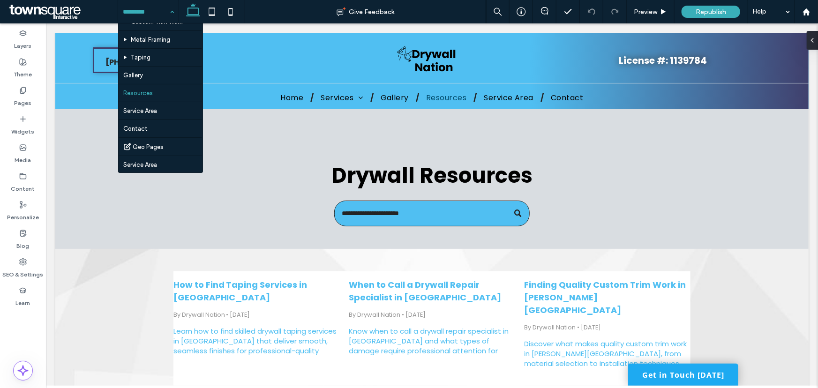
scroll to position [52, 0]
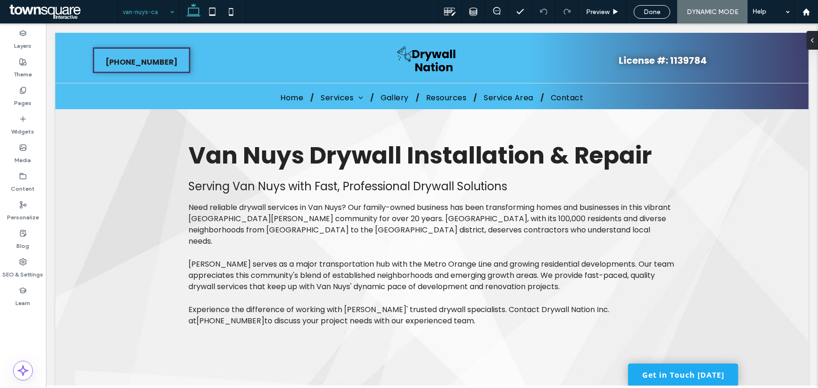
click at [171, 13] on div "van-nuys-ca" at bounding box center [148, 11] width 61 height 23
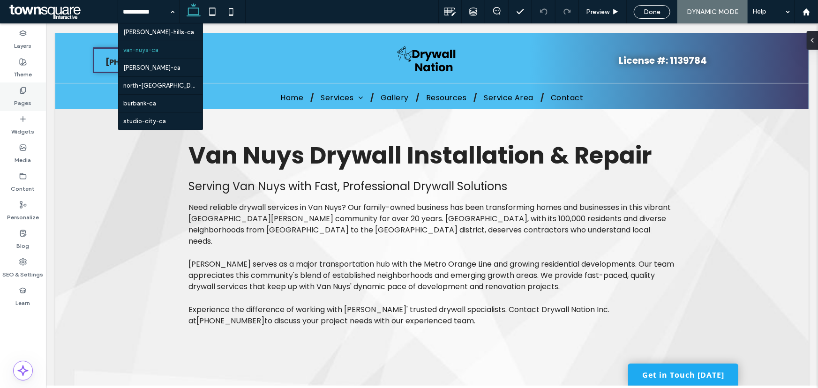
click at [24, 91] on icon at bounding box center [22, 90] width 7 height 7
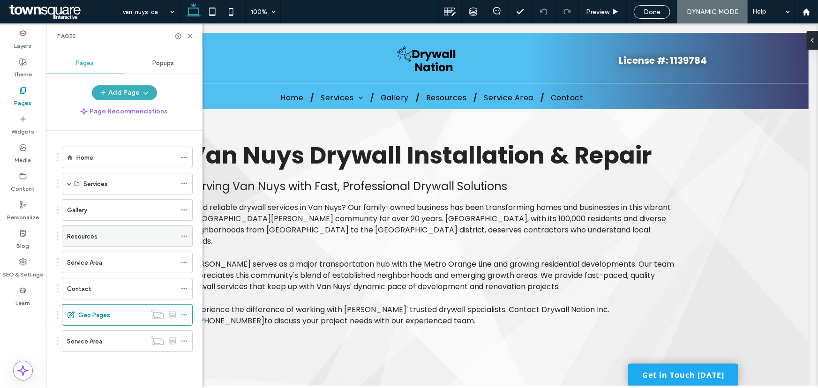
click at [91, 234] on label "Resources" at bounding box center [82, 236] width 30 height 16
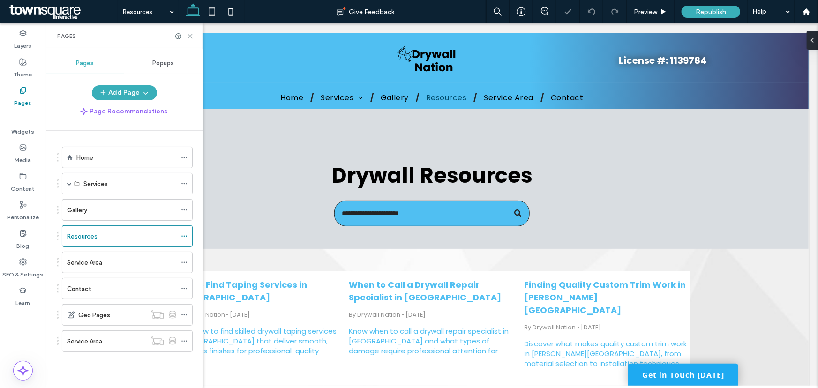
click at [191, 35] on use at bounding box center [190, 36] width 4 height 4
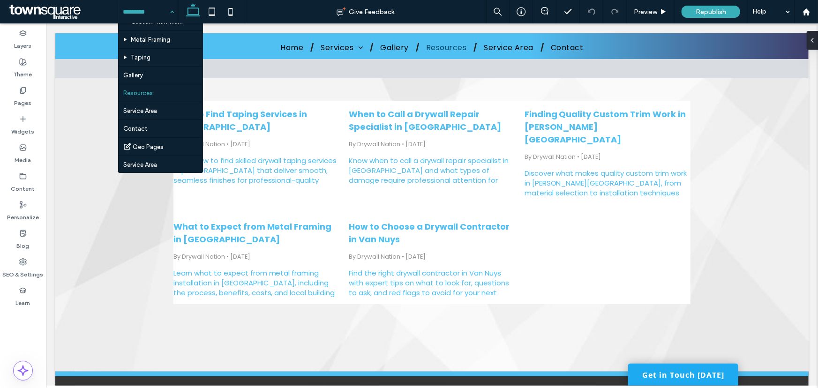
scroll to position [52, 0]
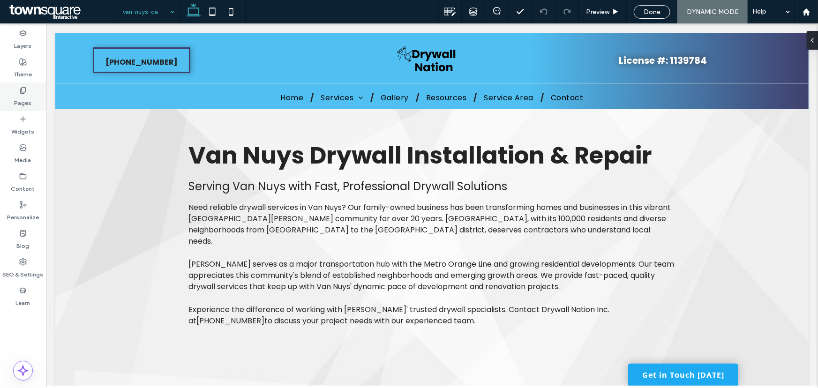
click at [23, 90] on icon at bounding box center [22, 90] width 7 height 7
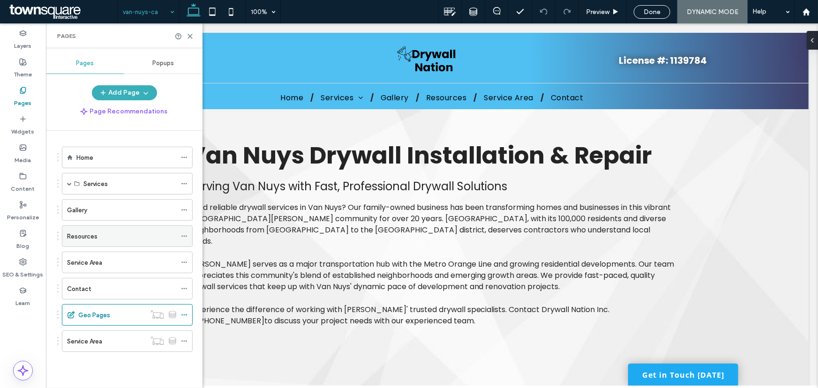
click at [89, 238] on label "Resources" at bounding box center [82, 236] width 30 height 16
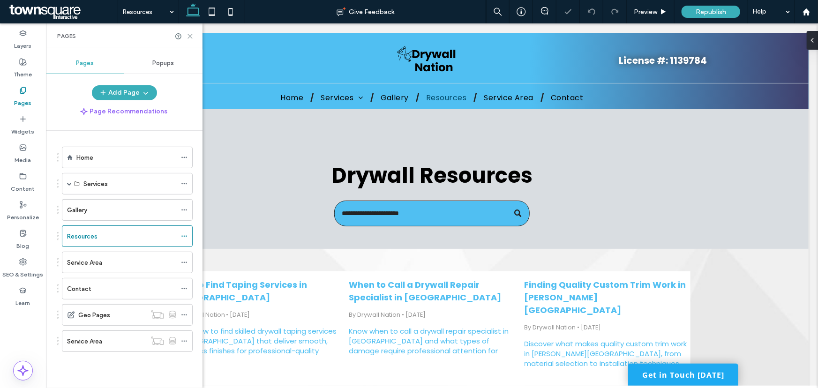
click at [189, 36] on icon at bounding box center [189, 36] width 7 height 7
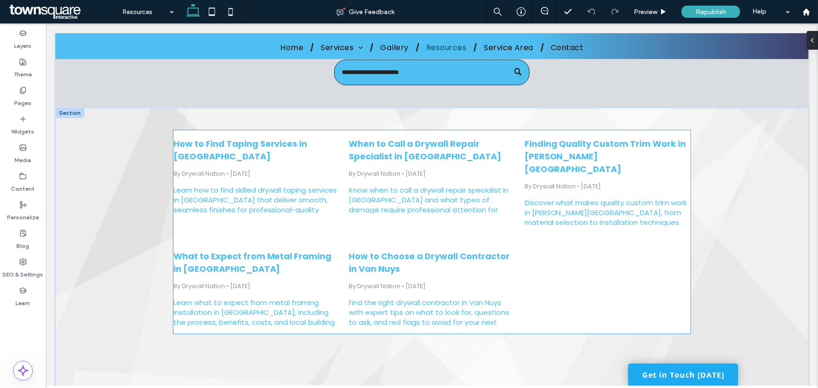
scroll to position [127, 0]
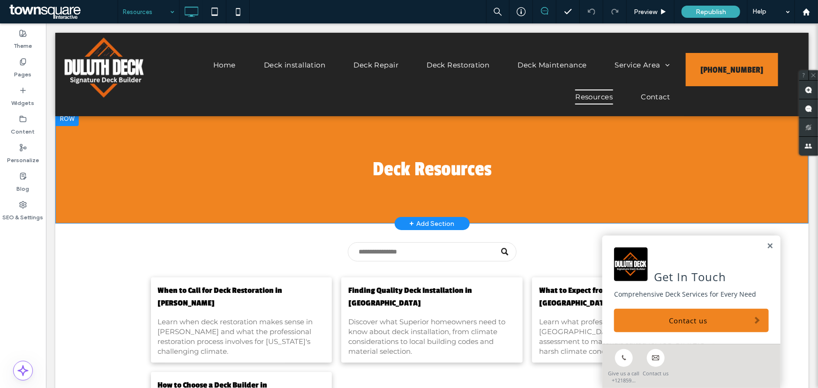
click at [101, 134] on div "Deck Resources Click To Paste Row + Add Section" at bounding box center [431, 167] width 753 height 112
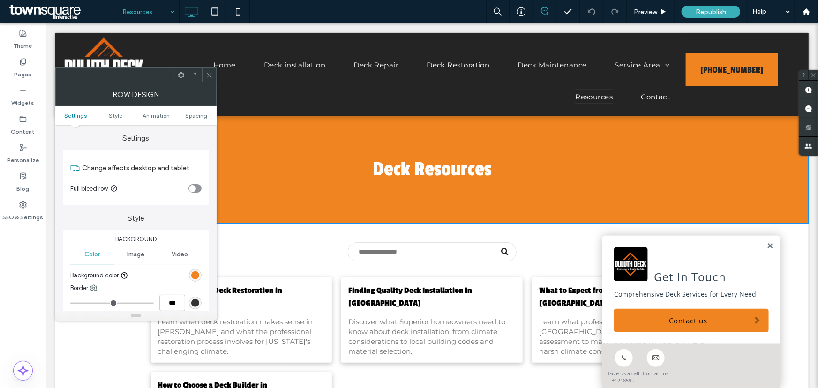
click at [281, 149] on div "Deck Resources Click To Paste" at bounding box center [431, 166] width 562 height 37
click at [207, 74] on icon at bounding box center [209, 75] width 7 height 7
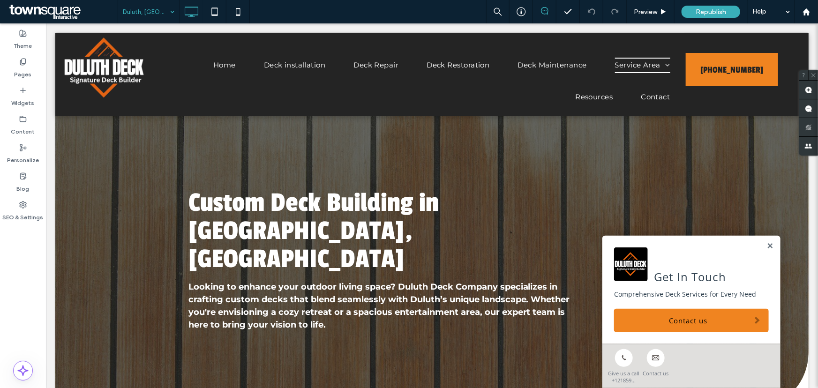
click at [147, 15] on input at bounding box center [146, 11] width 47 height 23
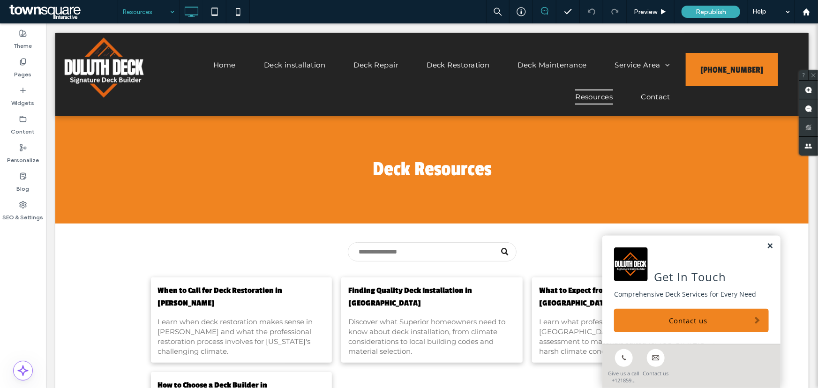
click at [766, 247] on link at bounding box center [769, 246] width 7 height 8
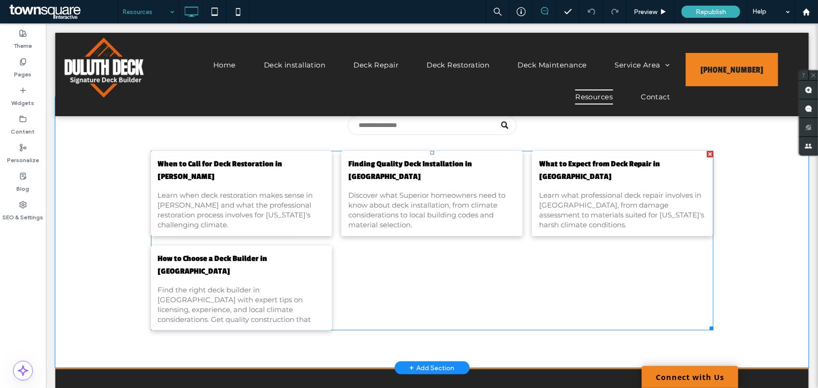
scroll to position [127, 0]
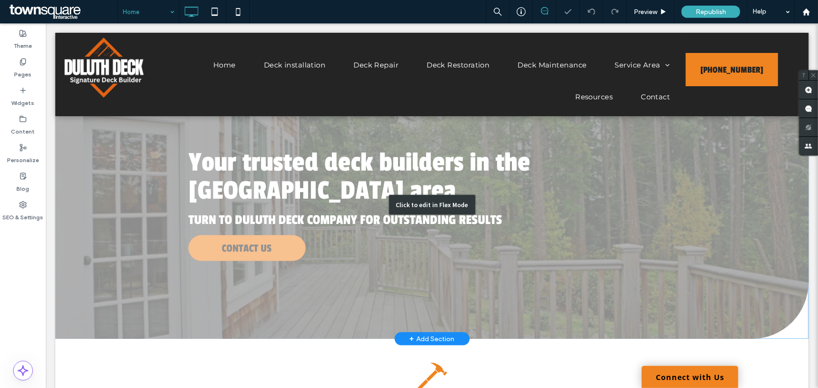
scroll to position [42, 0]
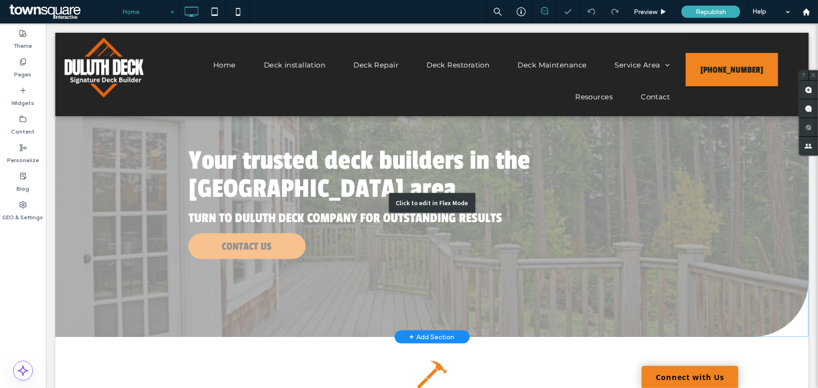
click at [316, 246] on div "Click to edit in Flex Mode" at bounding box center [431, 202] width 753 height 268
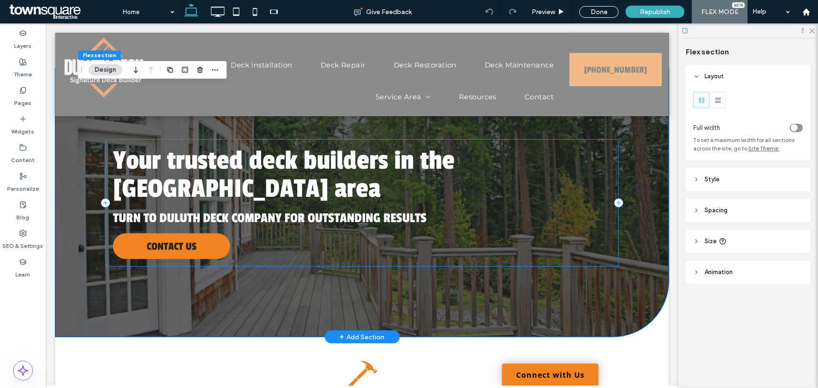
click at [236, 249] on div "Your trusted deck builders in the [GEOGRAPHIC_DATA] area Turn to Duluth Deck Co…" at bounding box center [361, 202] width 513 height 127
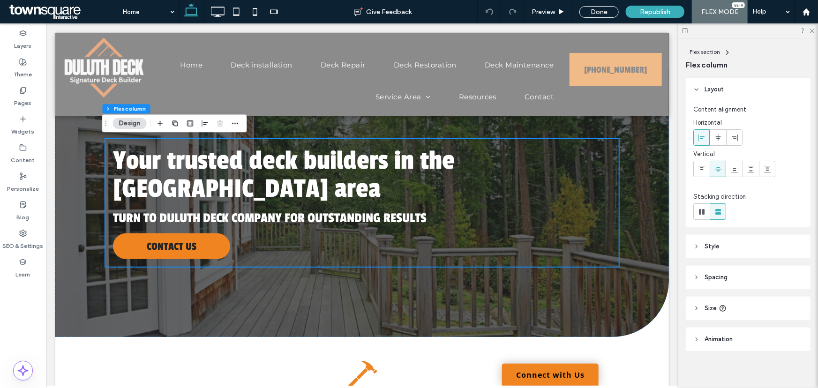
click at [722, 347] on header "Animation" at bounding box center [747, 338] width 125 height 23
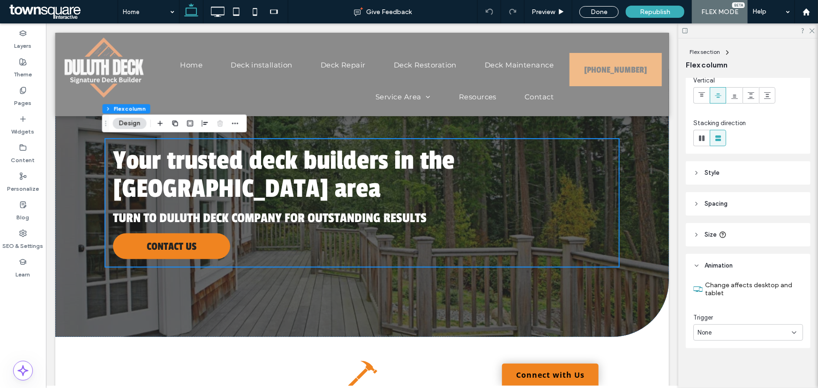
scroll to position [75, 0]
click at [734, 327] on div "None" at bounding box center [744, 331] width 94 height 9
click at [726, 302] on div "Entrance" at bounding box center [745, 298] width 104 height 16
click at [734, 375] on div "None" at bounding box center [748, 370] width 110 height 16
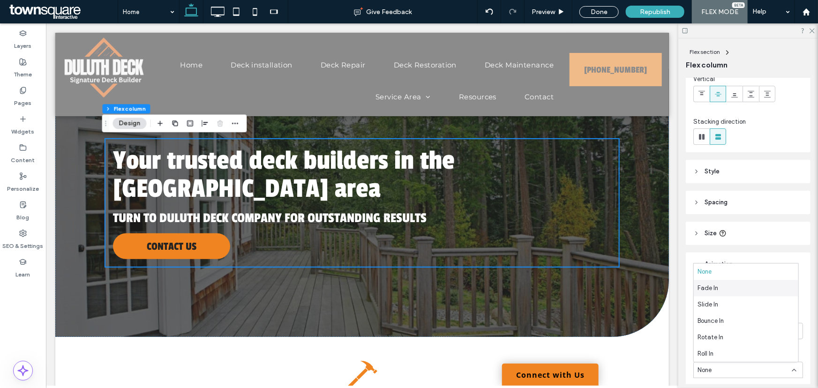
click at [721, 289] on div "Fade In" at bounding box center [745, 288] width 104 height 16
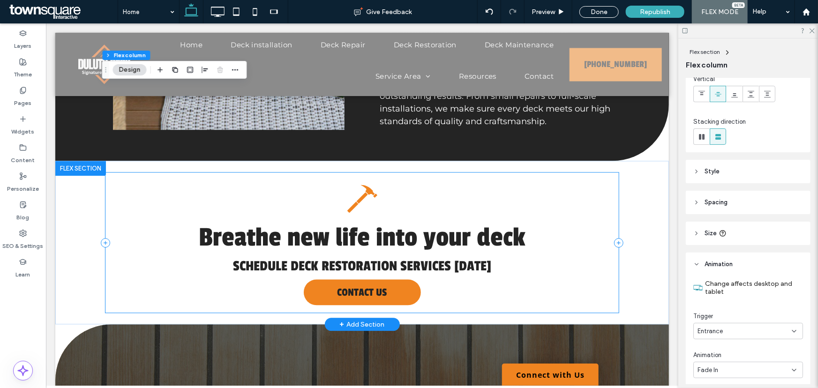
scroll to position [1064, 0]
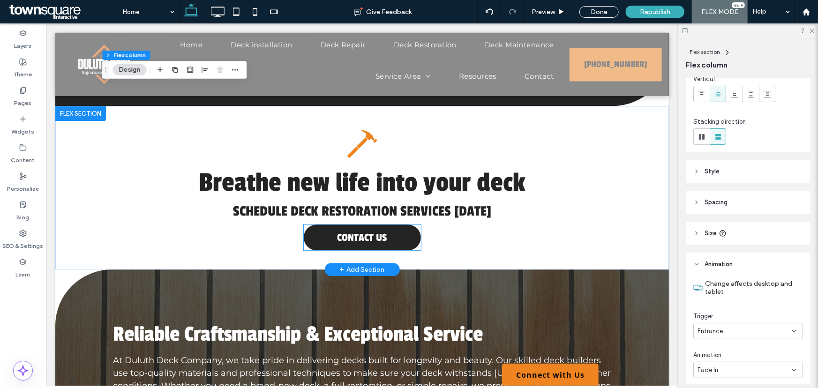
click at [387, 227] on link "CONTACT US" at bounding box center [361, 237] width 117 height 26
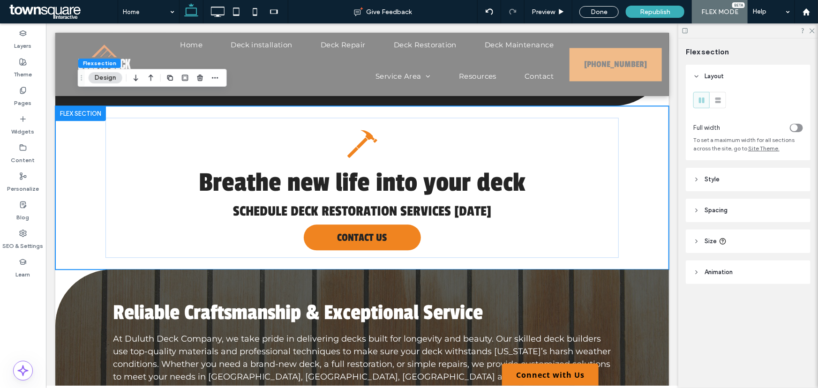
click at [714, 267] on header "Animation" at bounding box center [747, 271] width 125 height 23
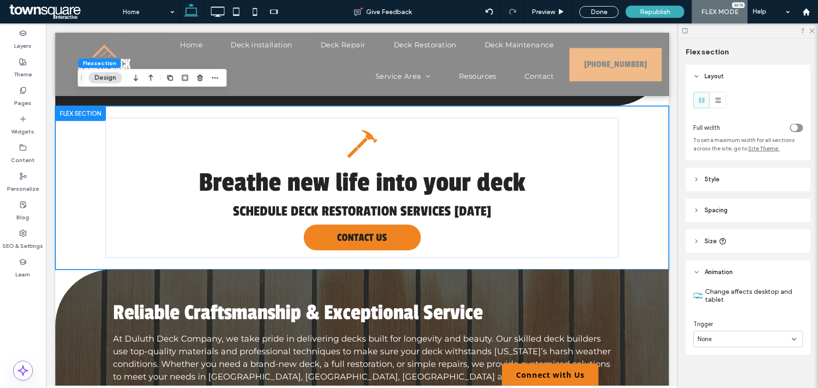
click at [727, 340] on div "None" at bounding box center [744, 338] width 94 height 9
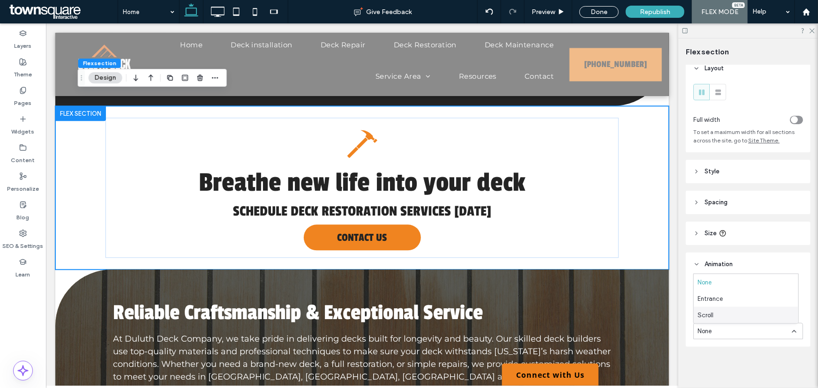
click at [722, 322] on div "Scroll" at bounding box center [745, 315] width 104 height 16
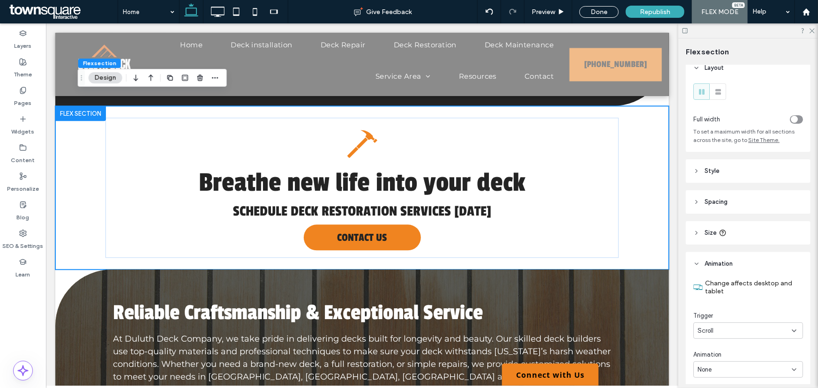
click at [721, 331] on div "Scroll" at bounding box center [744, 330] width 94 height 9
click at [721, 351] on div "Animation" at bounding box center [748, 354] width 110 height 9
click at [722, 364] on div "None" at bounding box center [748, 369] width 110 height 16
click at [714, 291] on div "Fade" at bounding box center [745, 288] width 104 height 16
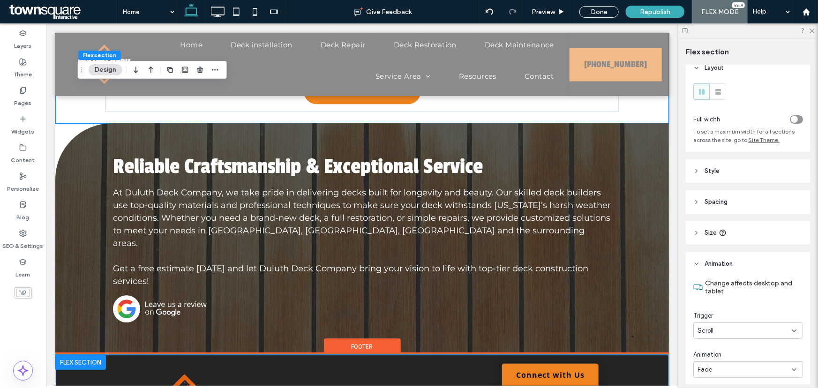
scroll to position [1107, 0]
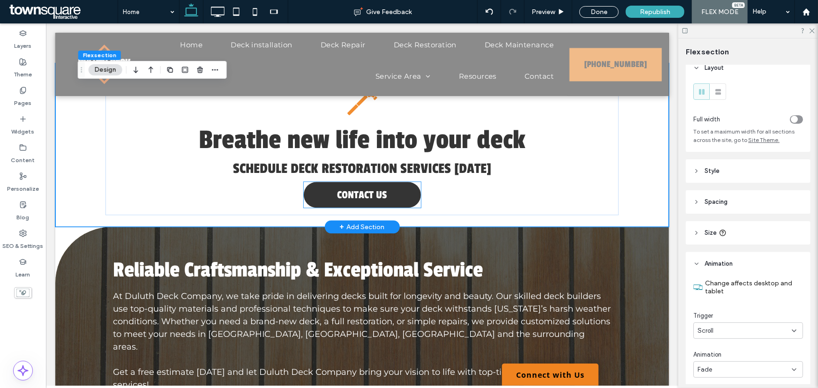
click at [400, 181] on link "CONTACT US" at bounding box center [361, 194] width 117 height 26
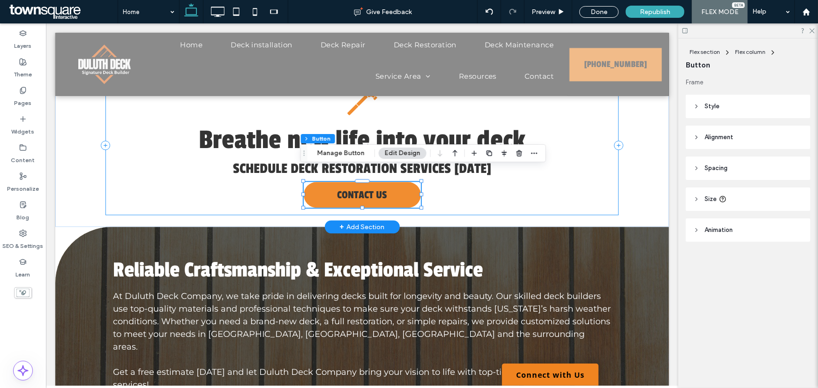
click at [459, 170] on div "A black and white silhouette of a hammer on a white background. Breathe new lif…" at bounding box center [361, 144] width 513 height 140
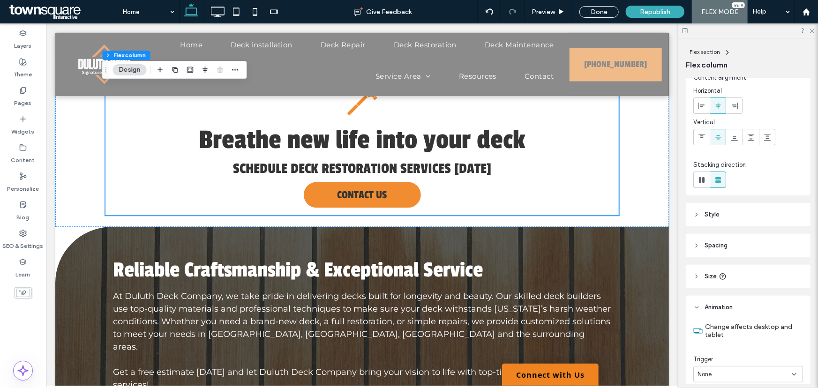
scroll to position [75, 0]
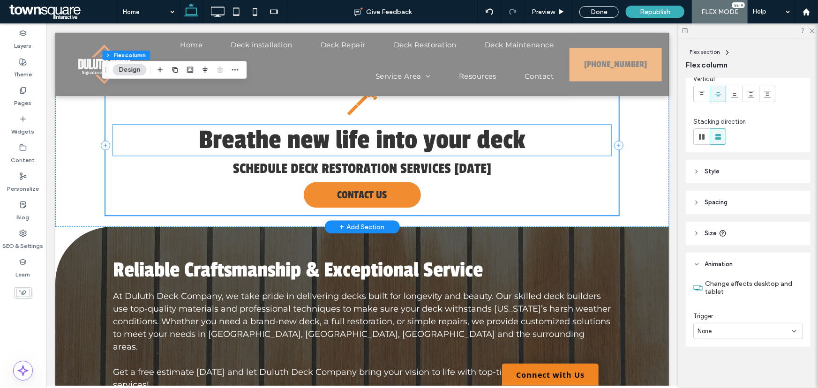
click at [471, 136] on span "Breathe new life into your deck" at bounding box center [361, 139] width 327 height 31
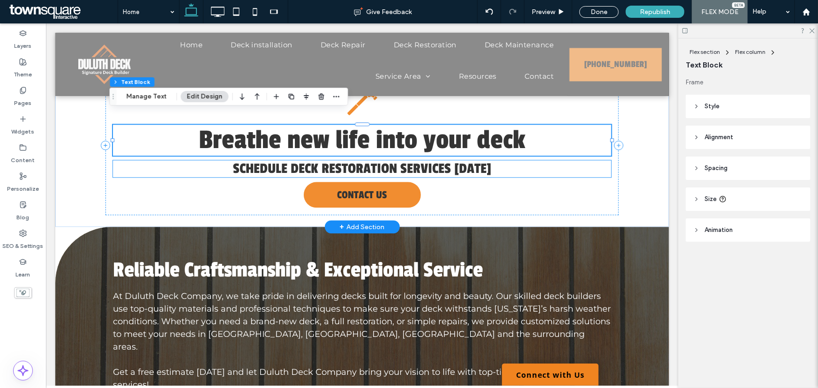
click at [471, 160] on span "Schedule deck restoration services [DATE]" at bounding box center [361, 168] width 258 height 17
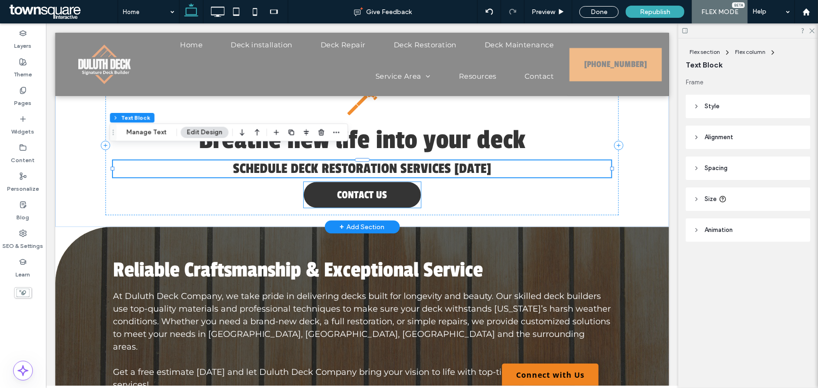
click at [402, 181] on link "CONTACT US" at bounding box center [361, 194] width 117 height 26
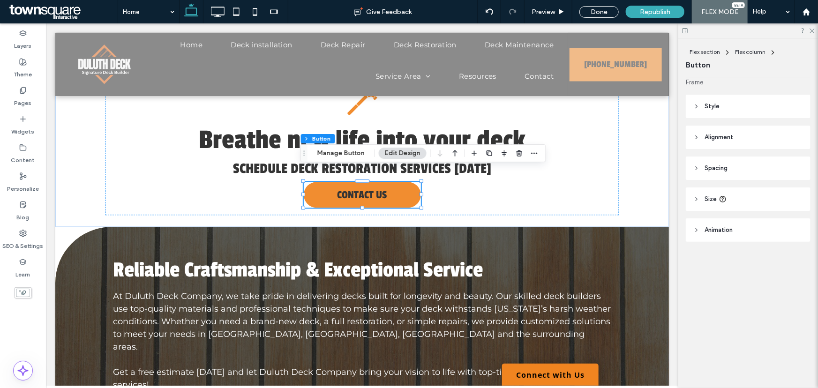
click at [741, 230] on header "Animation" at bounding box center [747, 229] width 125 height 23
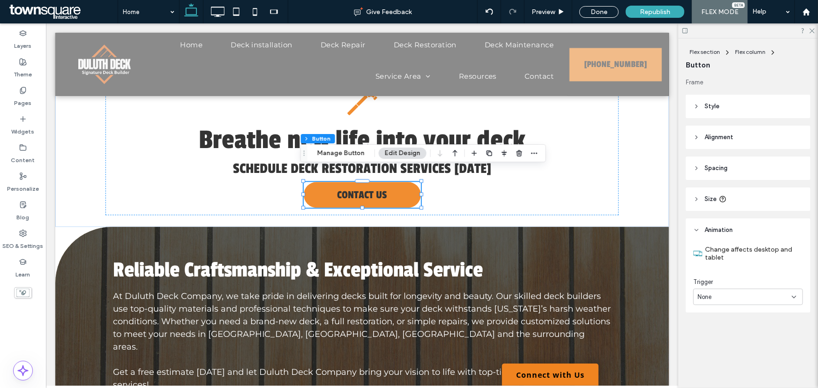
click at [725, 300] on div "None" at bounding box center [744, 296] width 94 height 9
click at [717, 330] on span "Entrance" at bounding box center [709, 329] width 25 height 9
click at [717, 336] on div "None" at bounding box center [744, 335] width 94 height 9
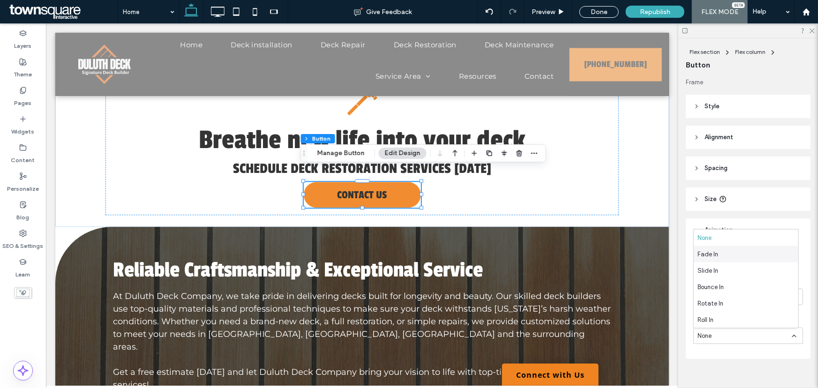
click at [716, 257] on span "Fade In" at bounding box center [707, 253] width 21 height 9
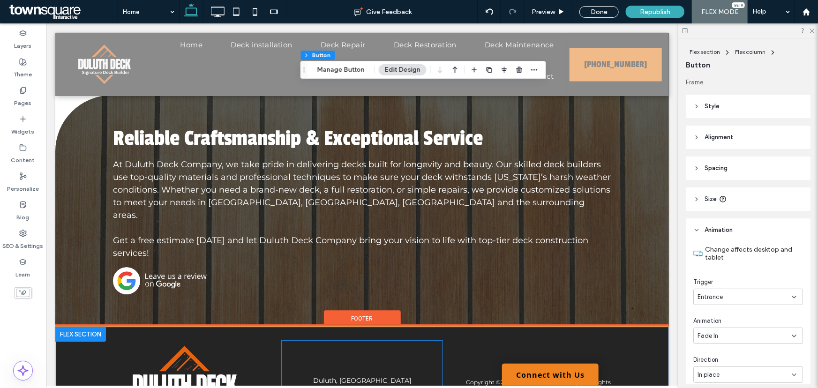
scroll to position [1294, 0]
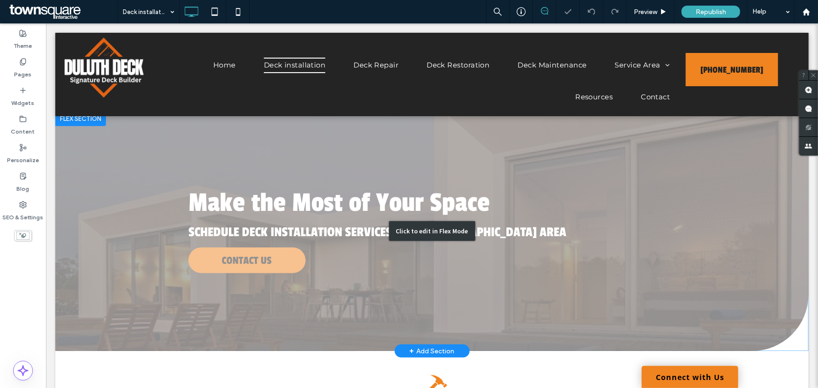
click at [286, 255] on div "Click to edit in Flex Mode" at bounding box center [431, 231] width 753 height 240
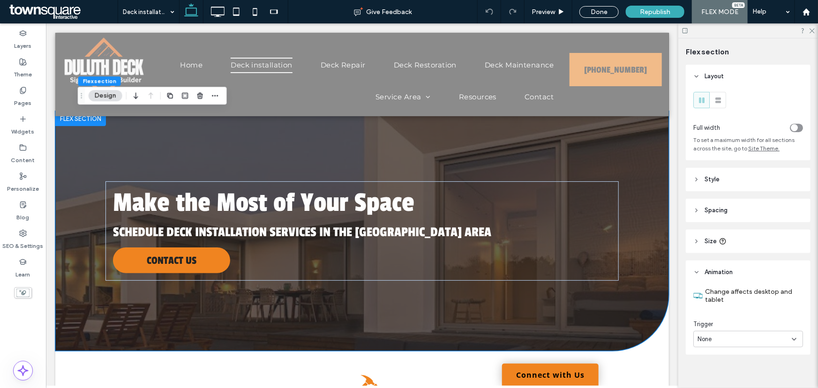
click at [721, 339] on div "None" at bounding box center [744, 338] width 94 height 9
click at [725, 305] on div "Entrance" at bounding box center [745, 307] width 104 height 16
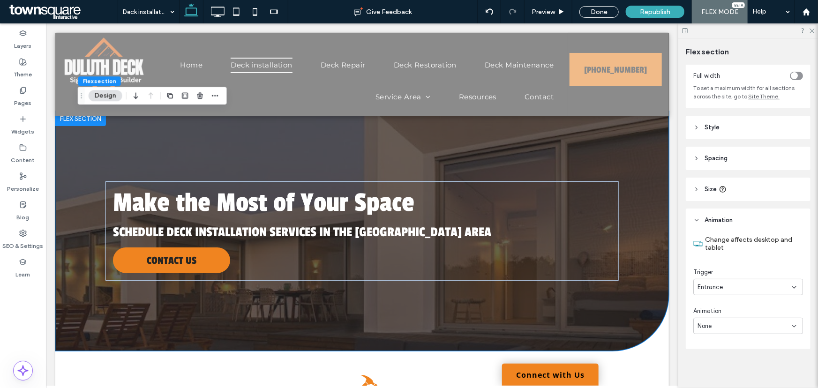
scroll to position [55, 0]
click at [728, 327] on div "None" at bounding box center [744, 323] width 94 height 9
click at [716, 242] on span "Fade In" at bounding box center [707, 242] width 21 height 9
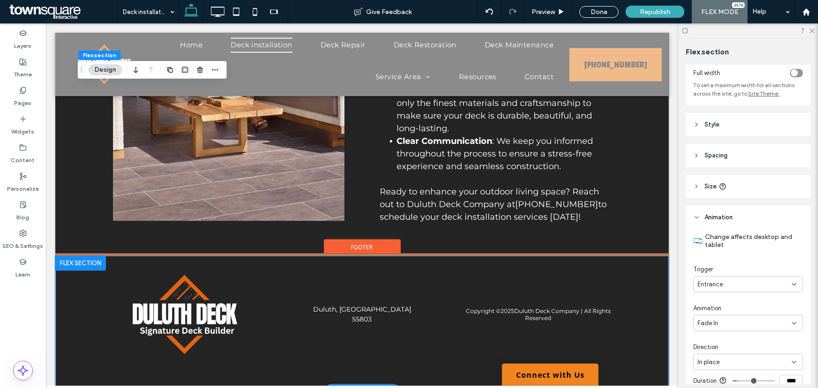
scroll to position [712, 0]
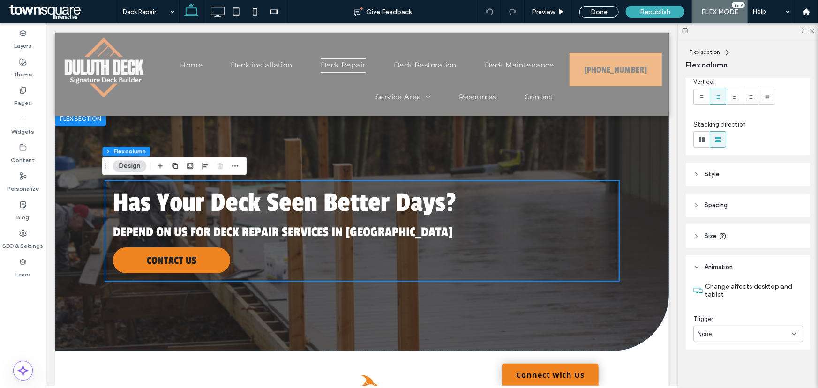
scroll to position [75, 0]
click at [736, 333] on div "None" at bounding box center [744, 331] width 94 height 9
click at [718, 301] on span "Entrance" at bounding box center [709, 298] width 25 height 9
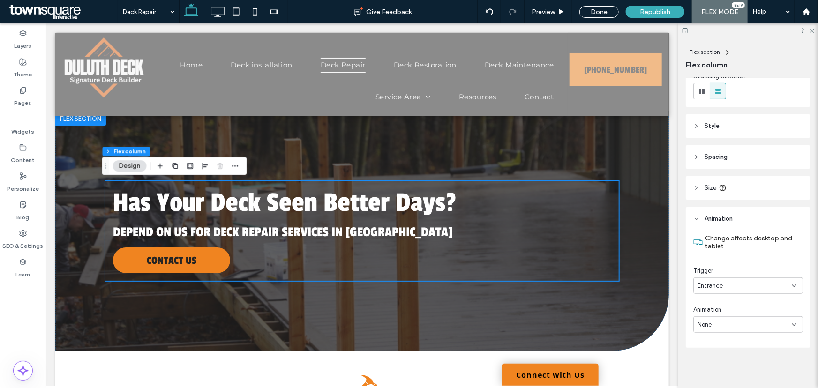
scroll to position [121, 0]
click at [721, 323] on div "None" at bounding box center [744, 323] width 94 height 9
click at [707, 236] on div "Fade In" at bounding box center [745, 241] width 104 height 16
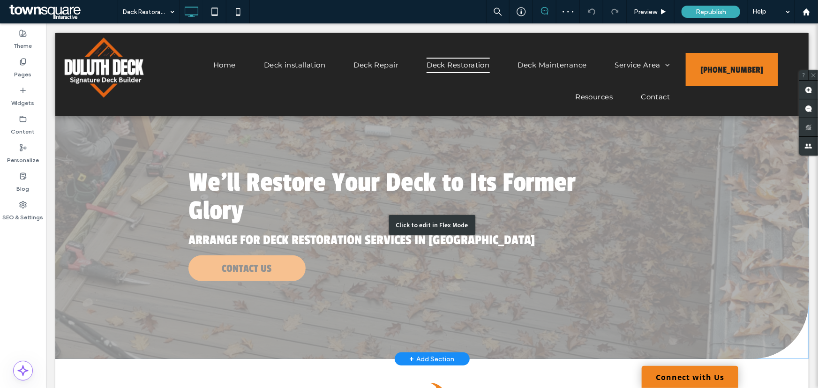
click at [344, 274] on div "Click to edit in Flex Mode" at bounding box center [431, 224] width 753 height 268
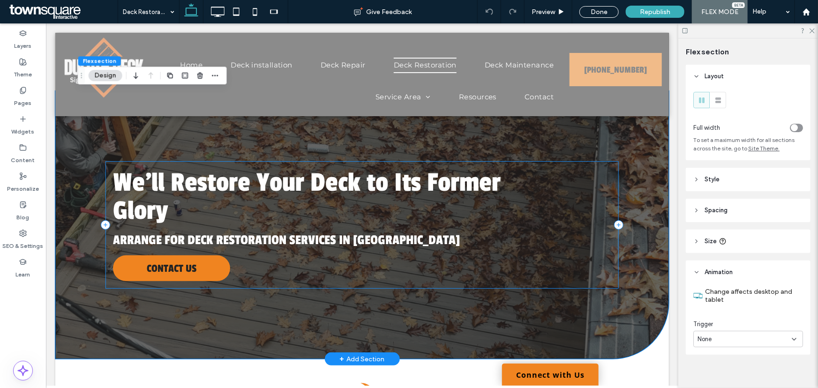
click at [345, 271] on div "We'll Restore Your Deck to Its Former Glory Arrange for deck restoration servic…" at bounding box center [361, 224] width 513 height 127
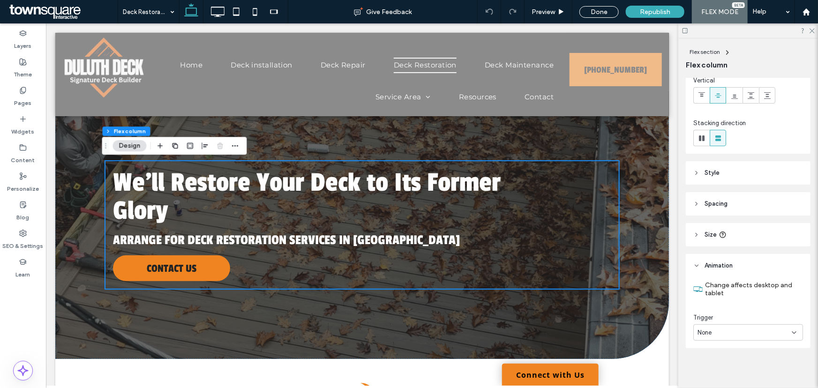
scroll to position [75, 0]
click at [722, 331] on div "None" at bounding box center [744, 331] width 94 height 9
click at [721, 299] on span "Entrance" at bounding box center [709, 298] width 25 height 9
click at [725, 371] on div "None" at bounding box center [744, 369] width 94 height 9
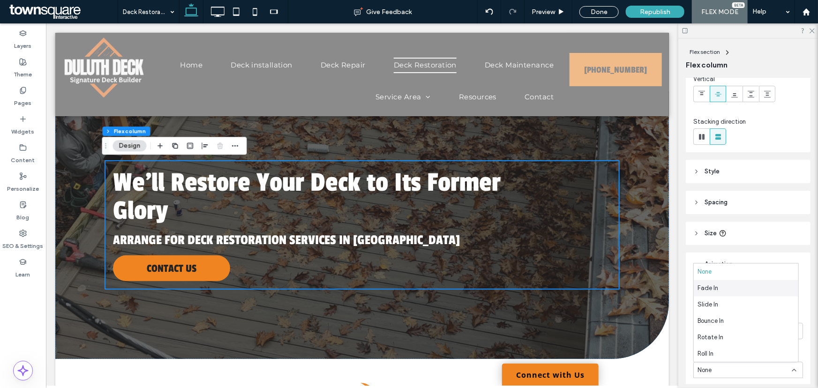
click at [715, 290] on span "Fade In" at bounding box center [707, 287] width 21 height 9
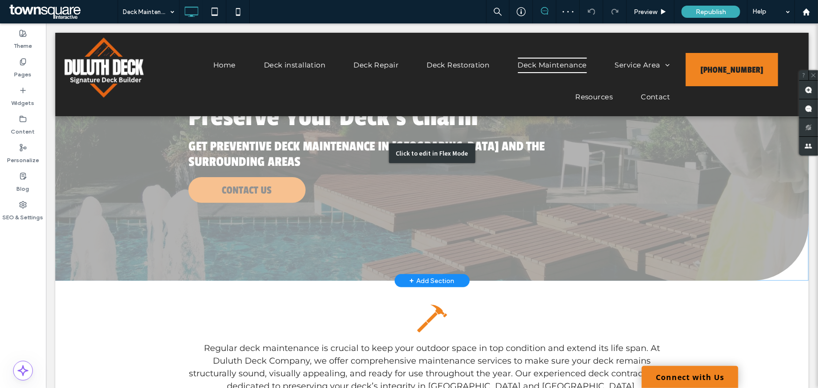
scroll to position [65, 0]
click at [319, 193] on div "Click to edit in Flex Mode" at bounding box center [431, 152] width 753 height 255
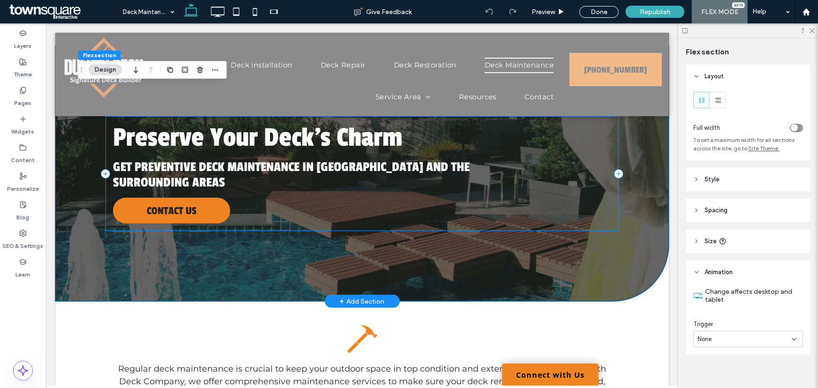
drag, startPoint x: 307, startPoint y: 201, endPoint x: 306, endPoint y: 210, distance: 9.5
click at [307, 201] on div "Preserve Your Deck’s Charm Get Preventive Deck Maintenance in [GEOGRAPHIC_DATA]…" at bounding box center [361, 173] width 513 height 115
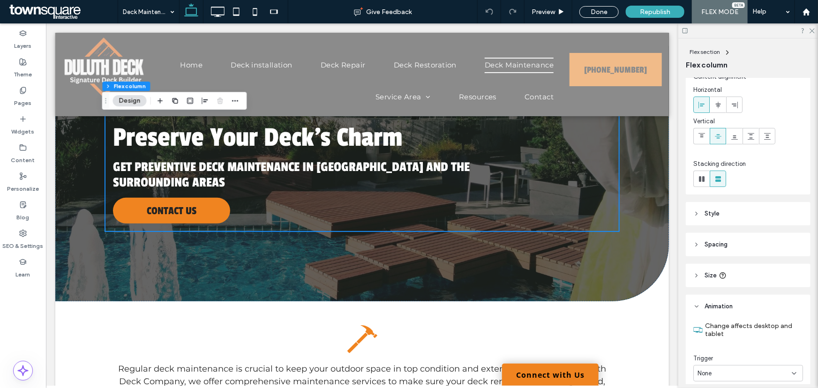
scroll to position [75, 0]
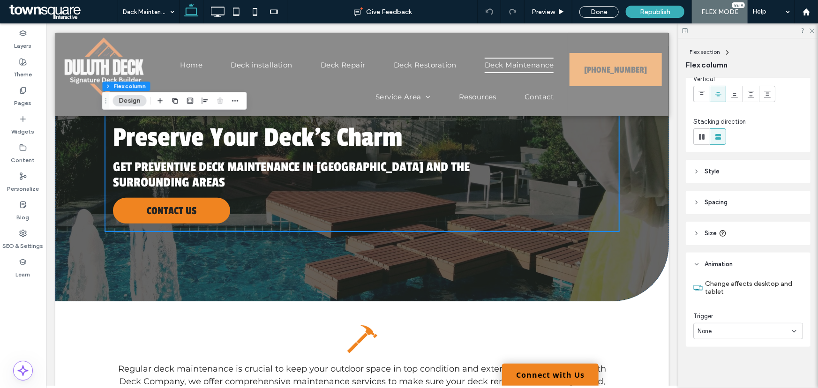
click at [728, 331] on div "None" at bounding box center [744, 331] width 94 height 9
click at [719, 298] on span "Entrance" at bounding box center [709, 298] width 25 height 9
click at [722, 370] on div "None" at bounding box center [744, 369] width 94 height 9
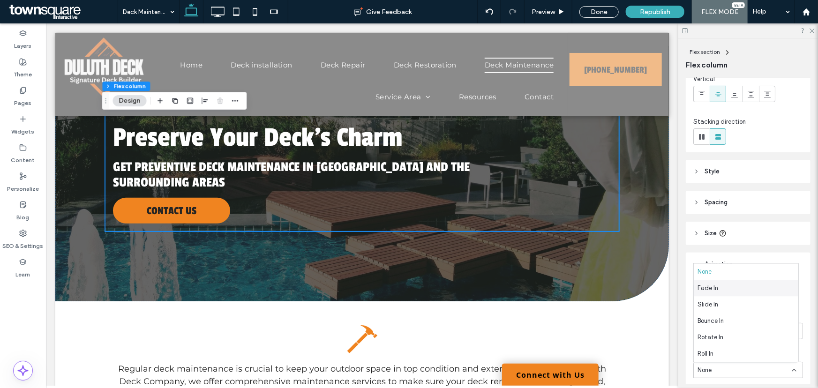
click at [713, 282] on div "Fade In" at bounding box center [745, 288] width 104 height 16
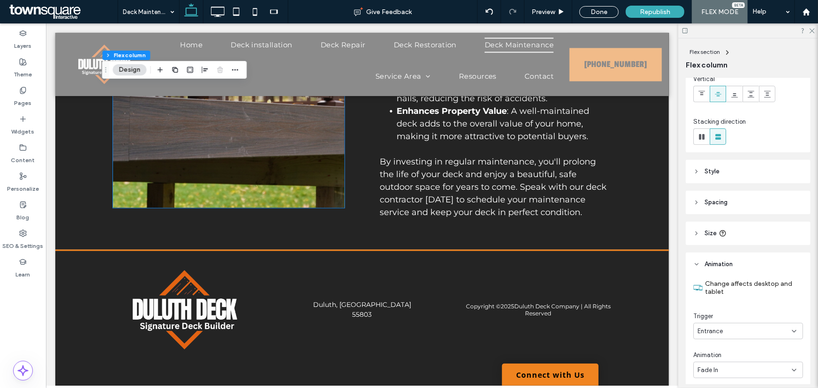
scroll to position [676, 0]
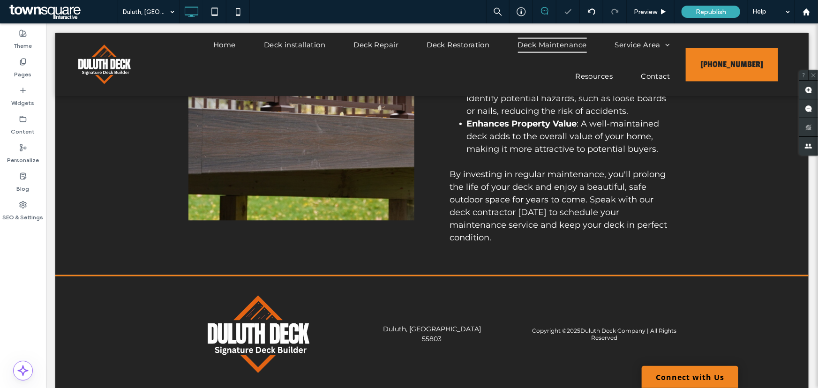
click at [135, 119] on div at bounding box center [409, 194] width 818 height 388
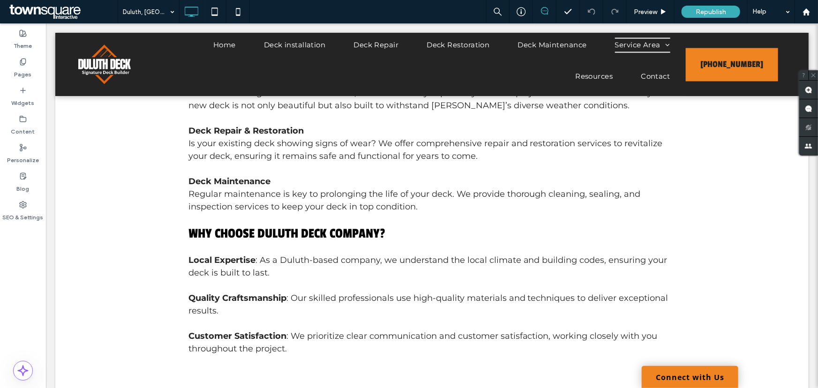
scroll to position [75, 0]
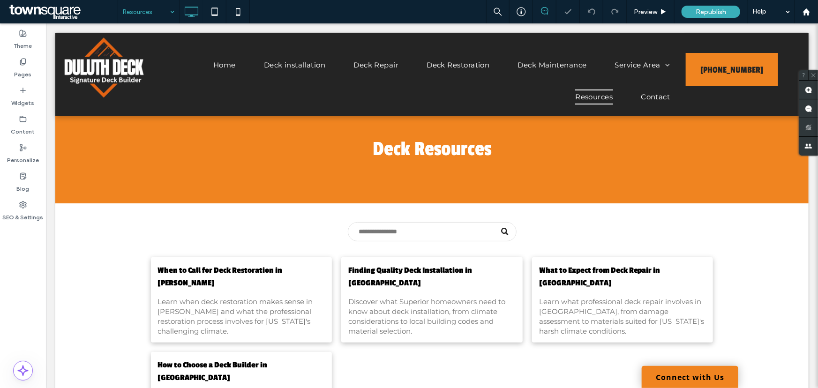
click at [143, 9] on input at bounding box center [146, 11] width 47 height 23
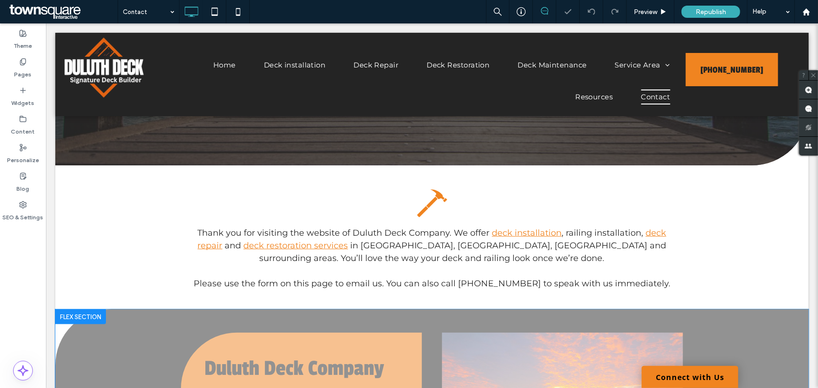
scroll to position [341, 0]
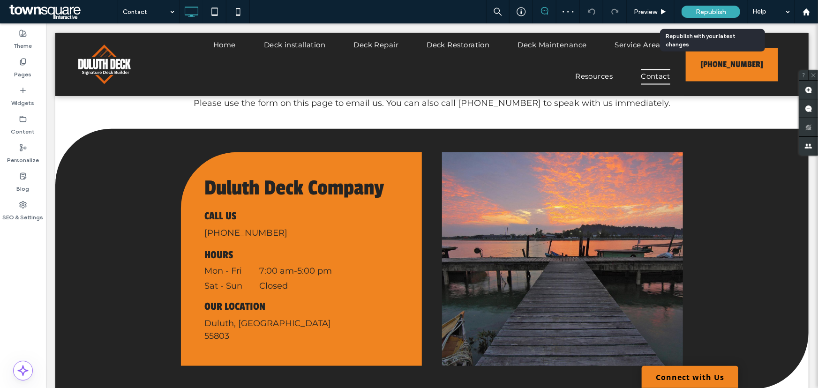
click at [713, 16] on div "Republish" at bounding box center [710, 12] width 59 height 12
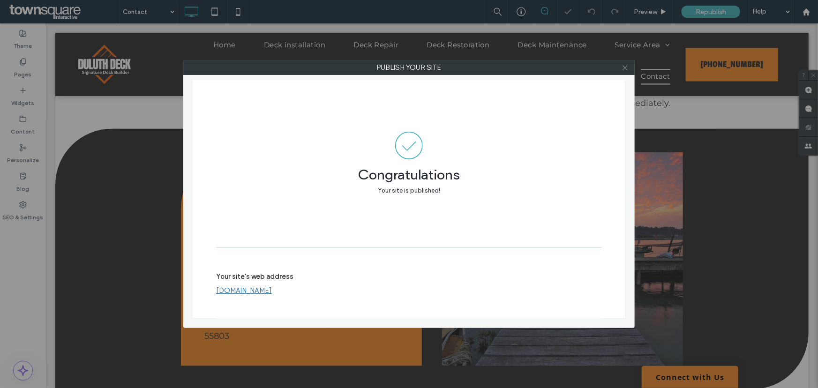
click at [624, 67] on icon at bounding box center [624, 67] width 7 height 7
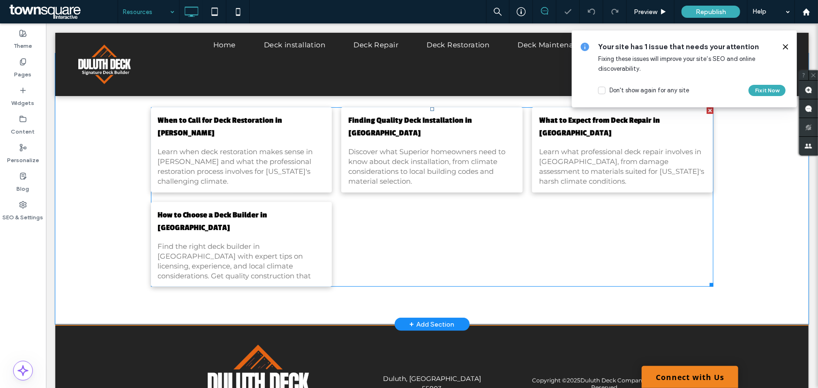
click at [239, 155] on div "Learn when deck restoration makes sense in [PERSON_NAME] and what the professio…" at bounding box center [240, 165] width 167 height 39
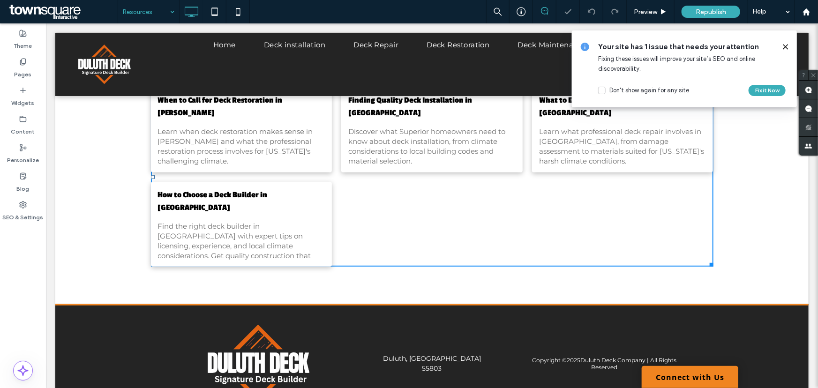
scroll to position [150, 0]
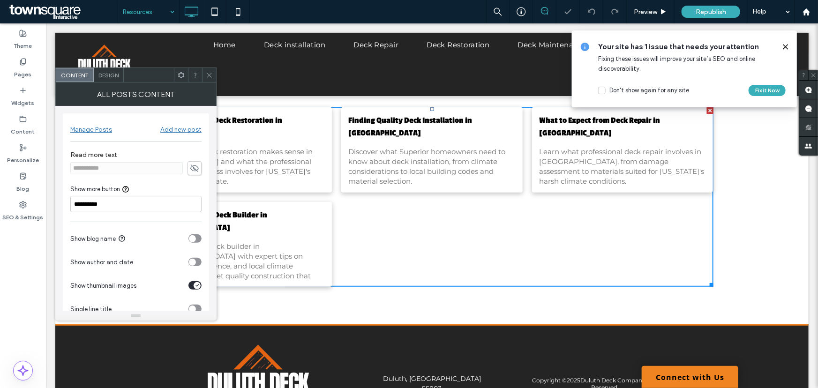
click at [404, 260] on div "When to Call for Deck Restoration in [PERSON_NAME] By Duluth Deck Company • [DA…" at bounding box center [431, 196] width 562 height 179
click at [410, 305] on div "When to Call for Deck Restoration in [PERSON_NAME] By Duluth Deck Company • [DA…" at bounding box center [431, 188] width 753 height 271
